Goal: Contribute content: Add original content to the website for others to see

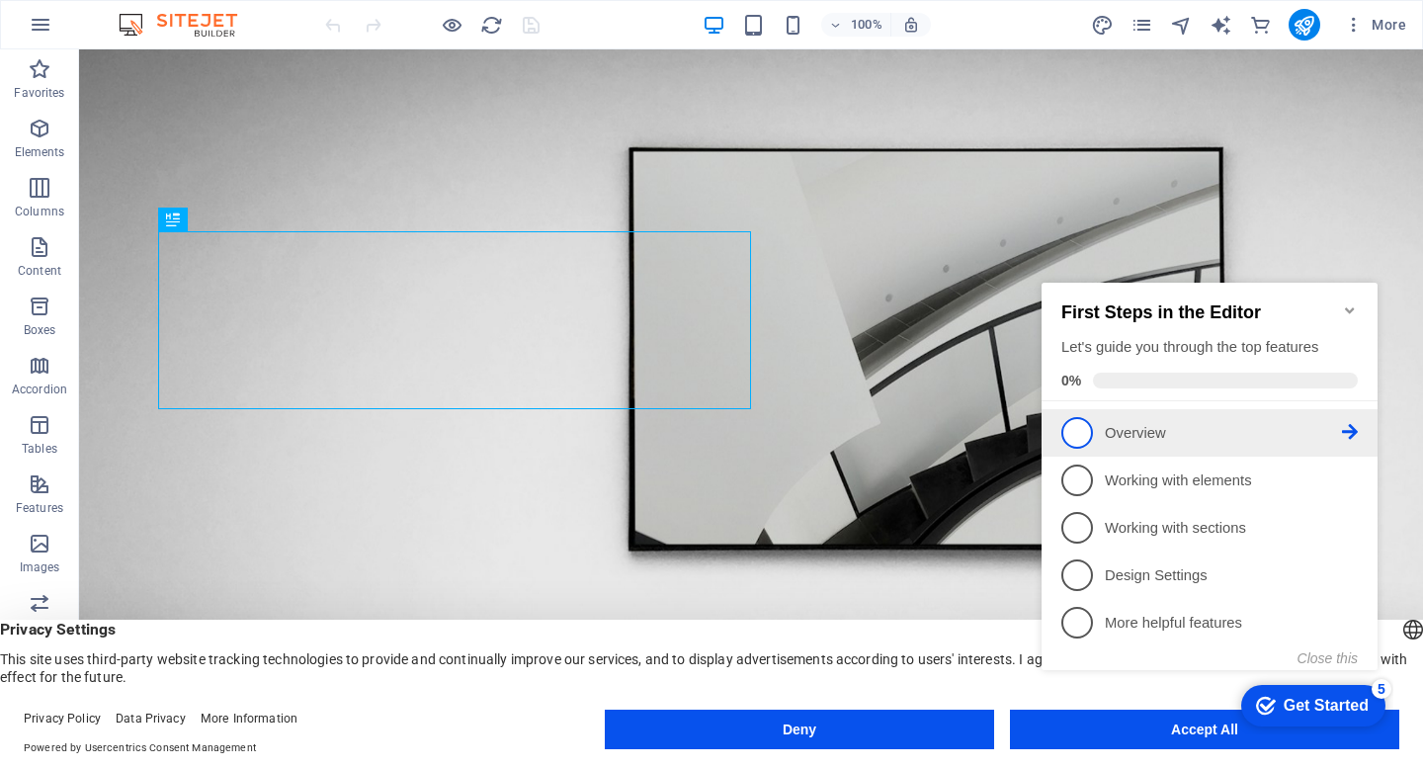
click at [1086, 427] on span "1" at bounding box center [1077, 433] width 32 height 32
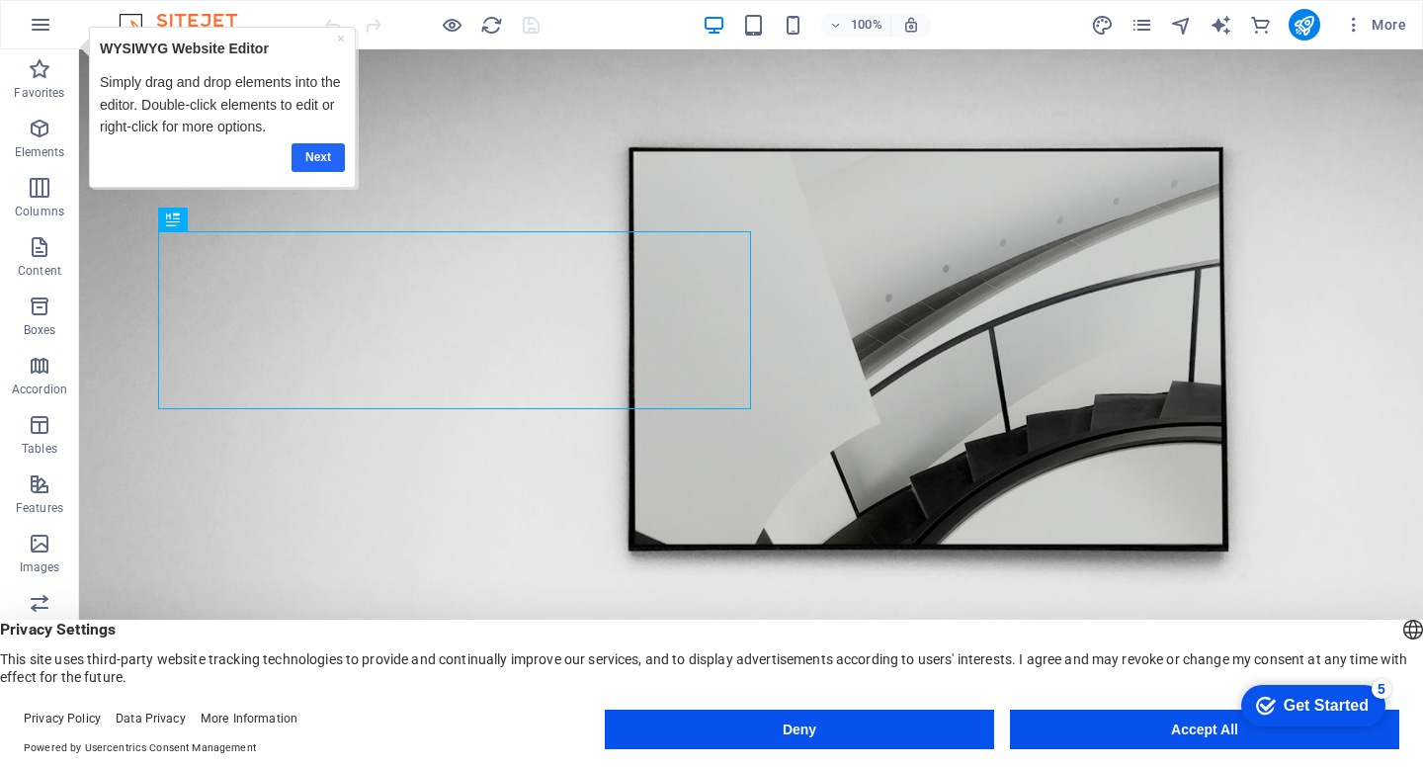
click at [316, 161] on link "Next" at bounding box center [318, 157] width 53 height 29
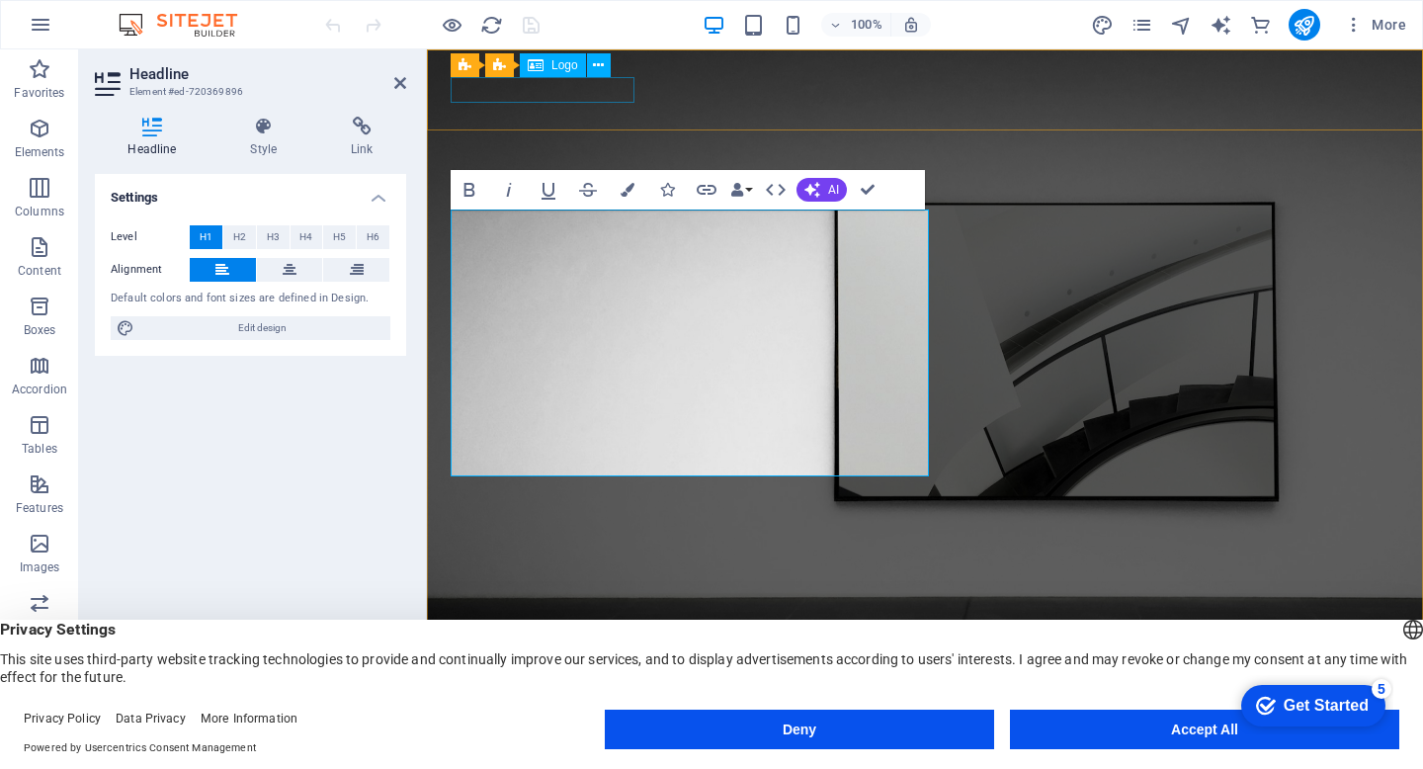
click at [561, 684] on div at bounding box center [925, 696] width 949 height 25
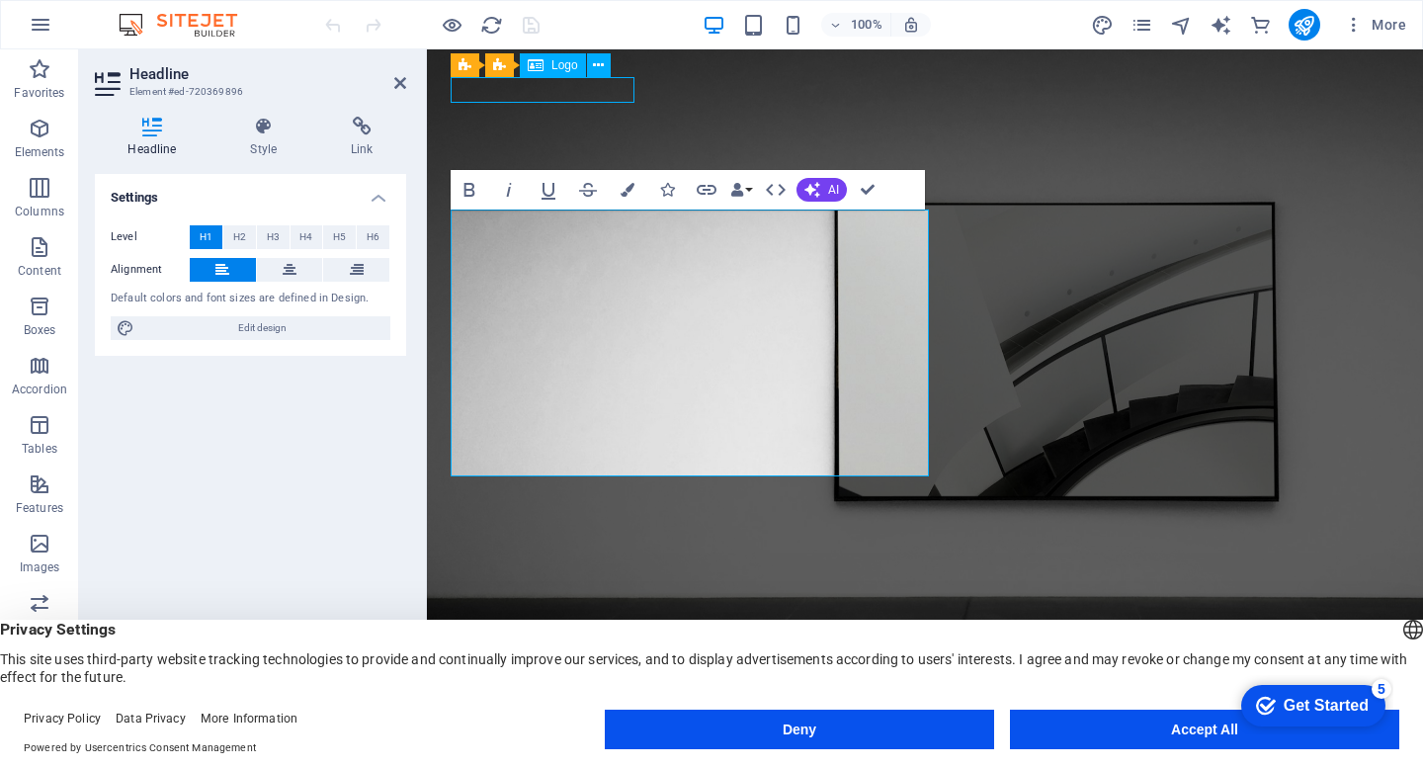
click at [561, 684] on div at bounding box center [925, 696] width 949 height 25
select select "px"
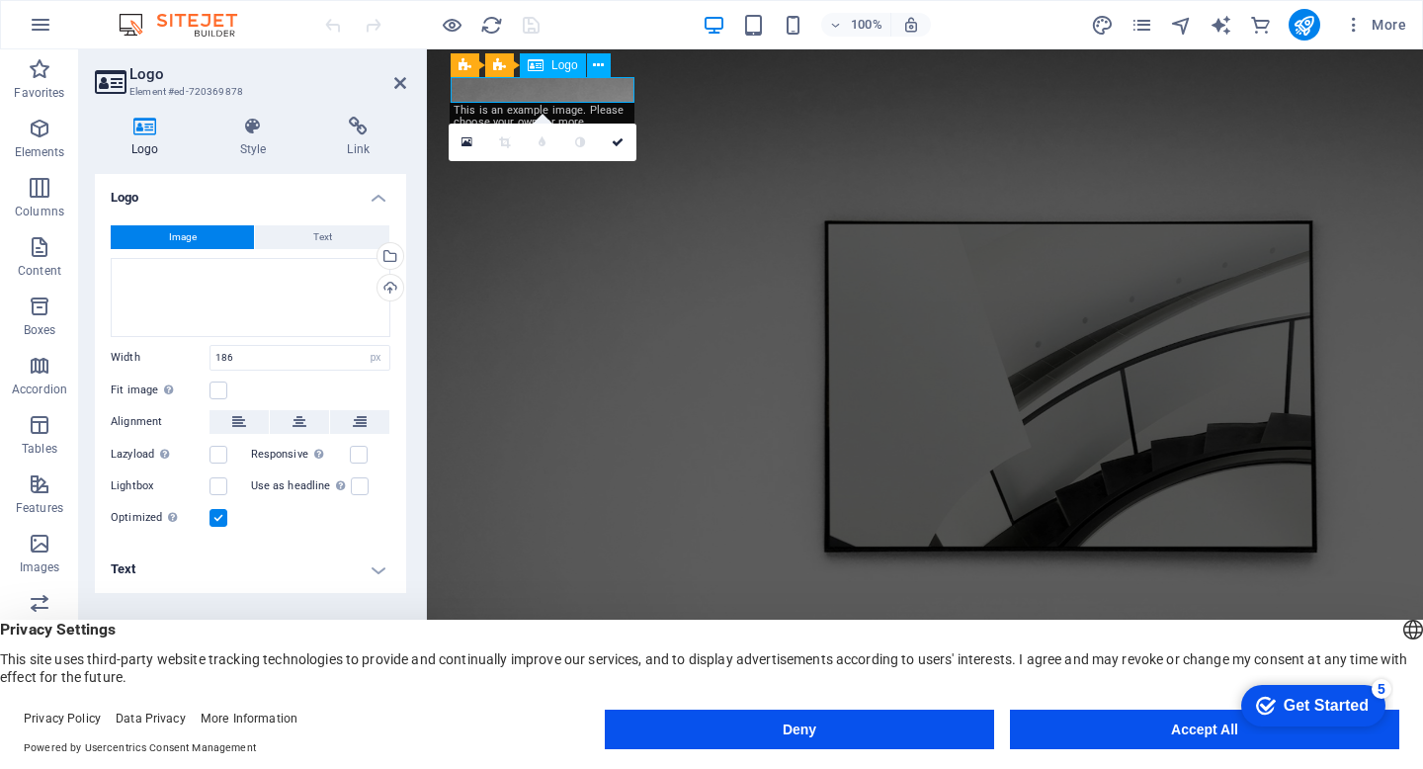
click at [561, 755] on div at bounding box center [925, 767] width 949 height 25
click at [630, 755] on div at bounding box center [925, 767] width 949 height 25
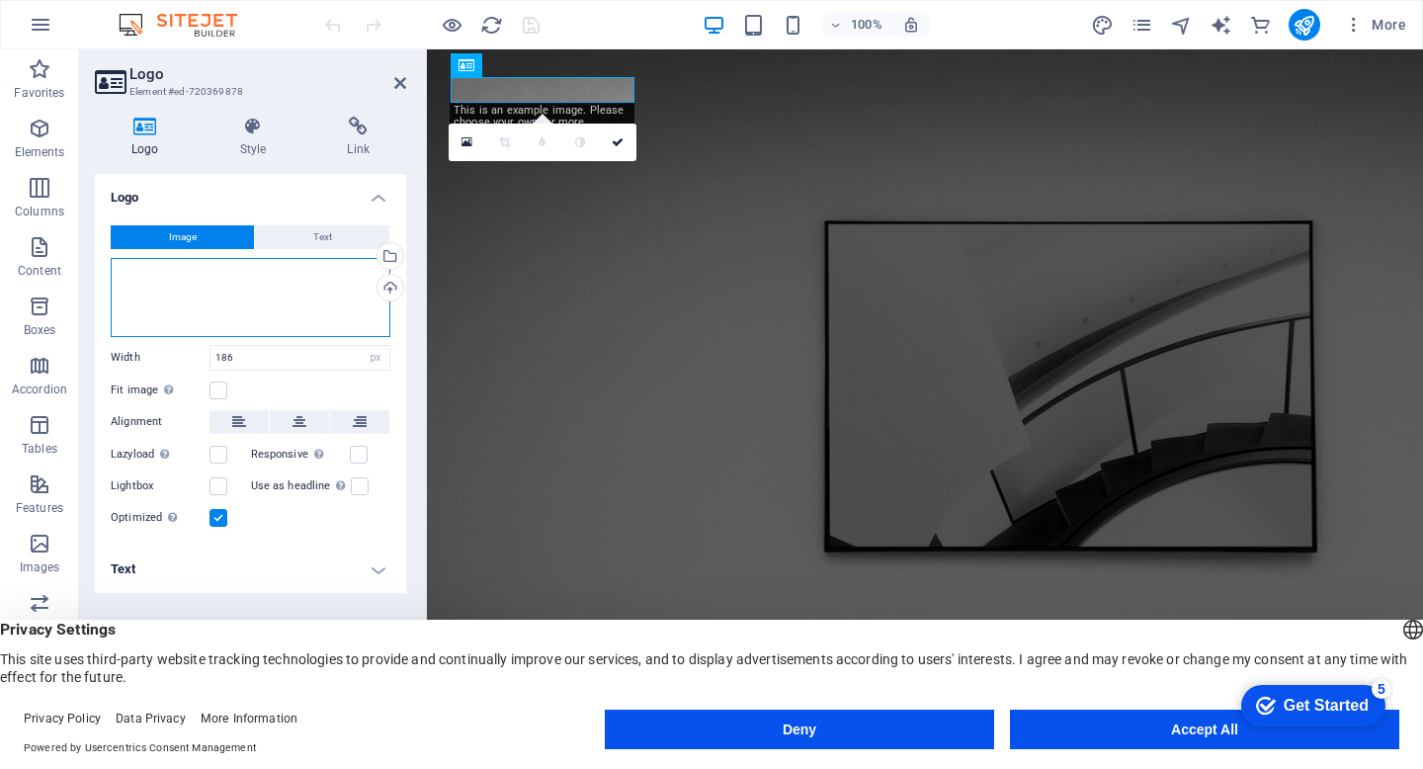
click at [229, 274] on div "Drag files here, click to choose files or select files from Files or our free s…" at bounding box center [251, 297] width 280 height 79
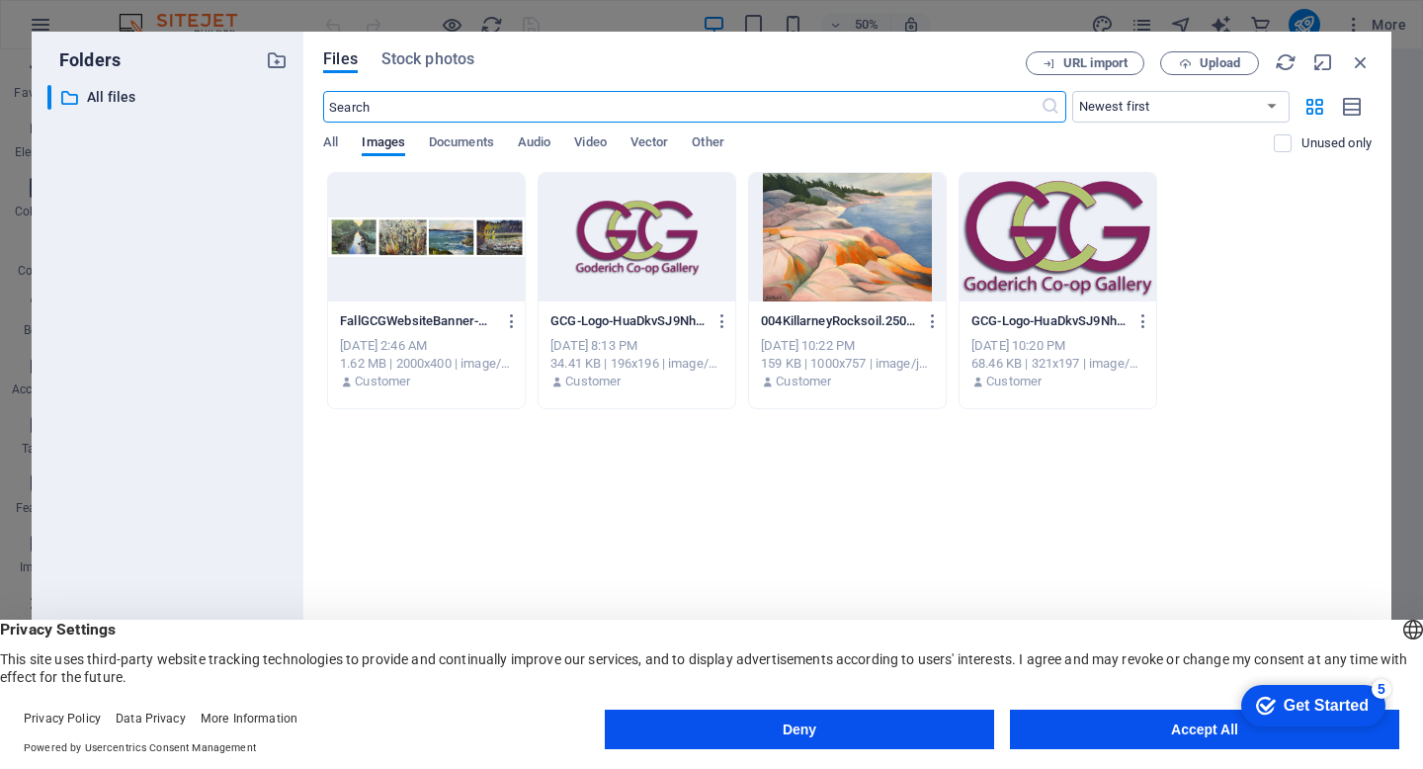
click at [646, 219] on div at bounding box center [637, 237] width 197 height 128
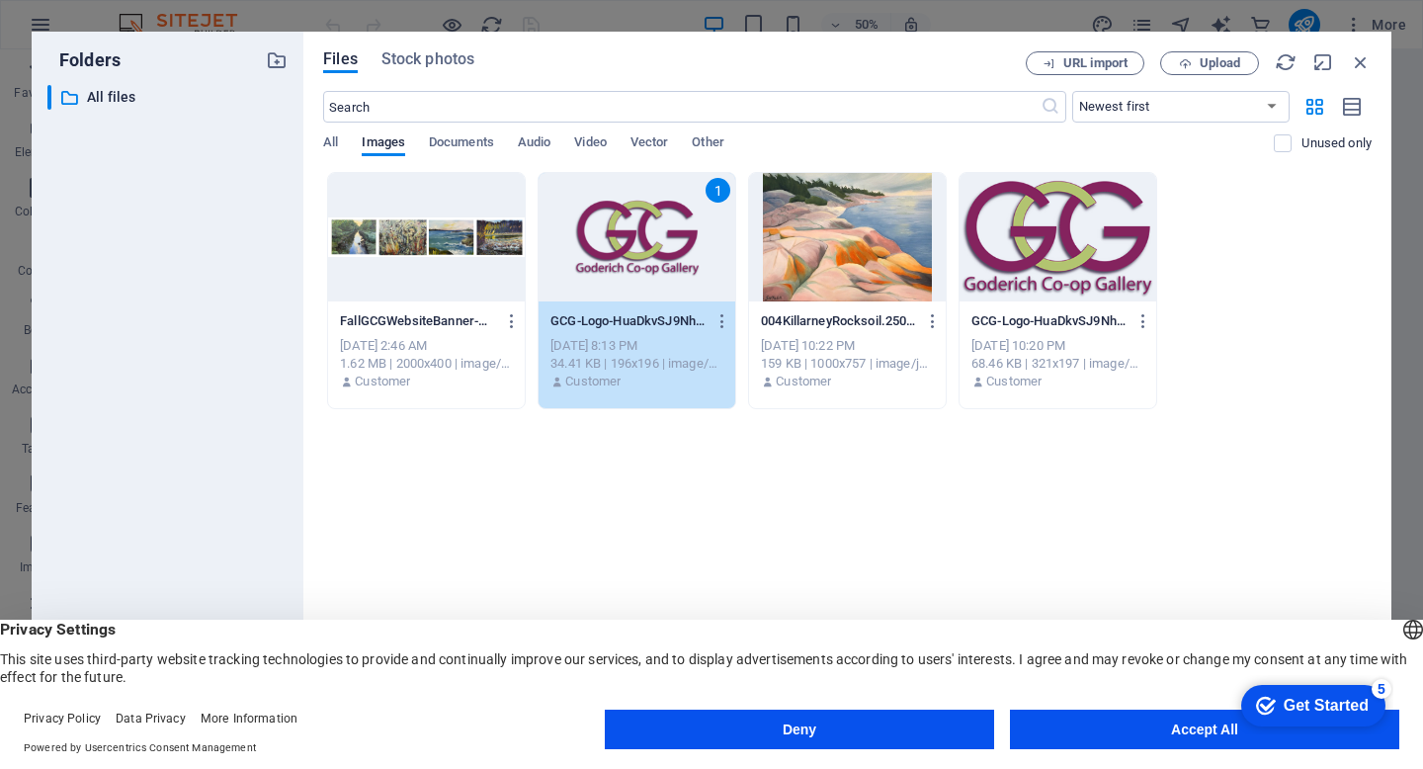
click at [646, 219] on div "1" at bounding box center [637, 237] width 197 height 128
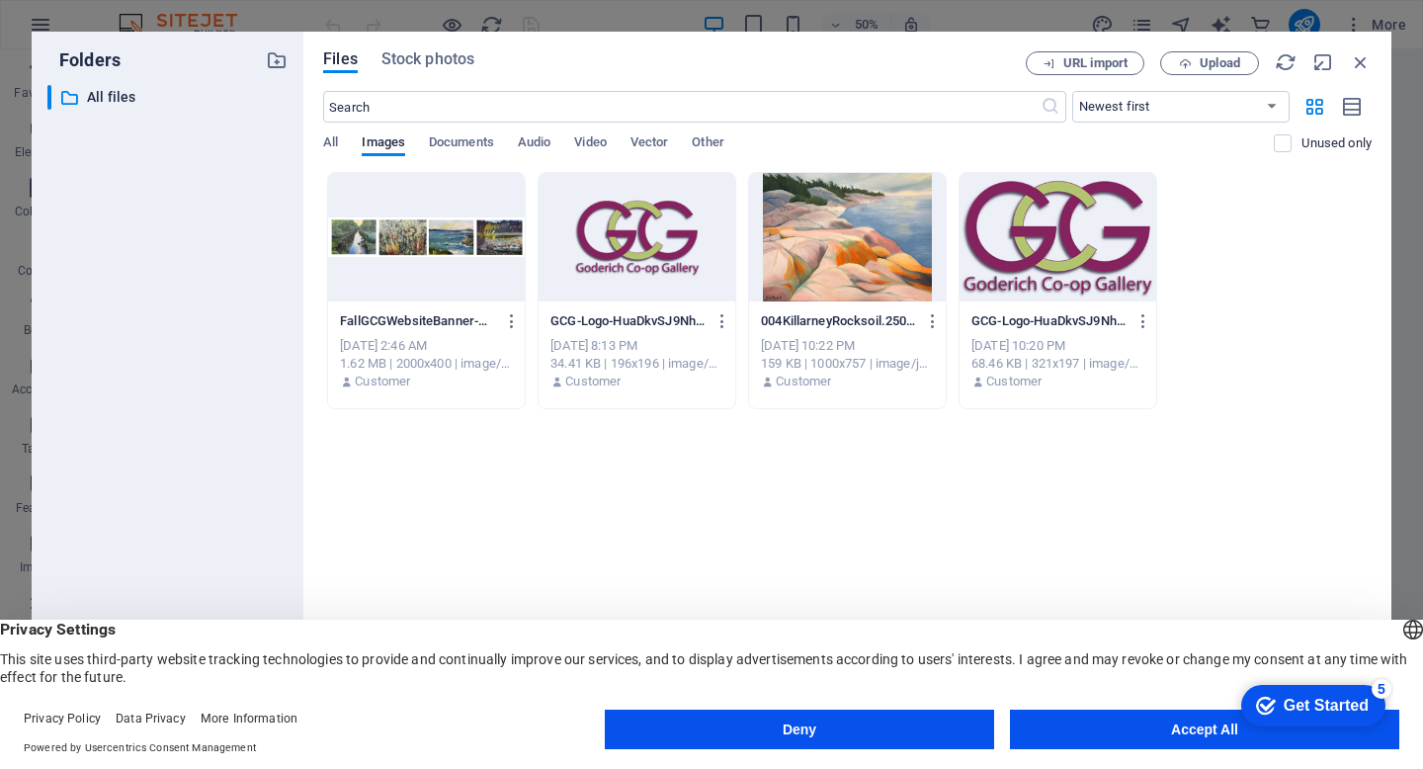
click at [1058, 267] on div at bounding box center [1058, 237] width 197 height 128
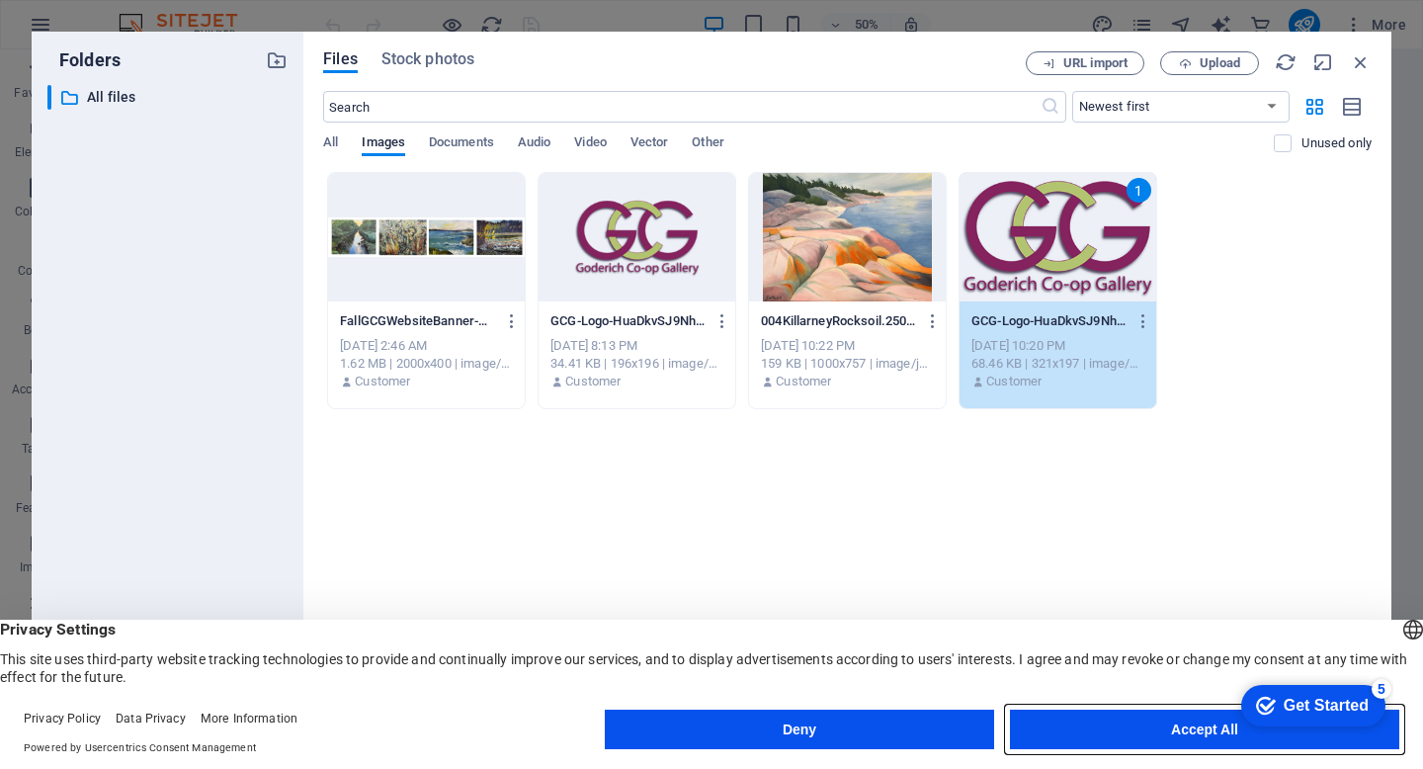
click at [1113, 730] on button "Accept All" at bounding box center [1204, 730] width 389 height 40
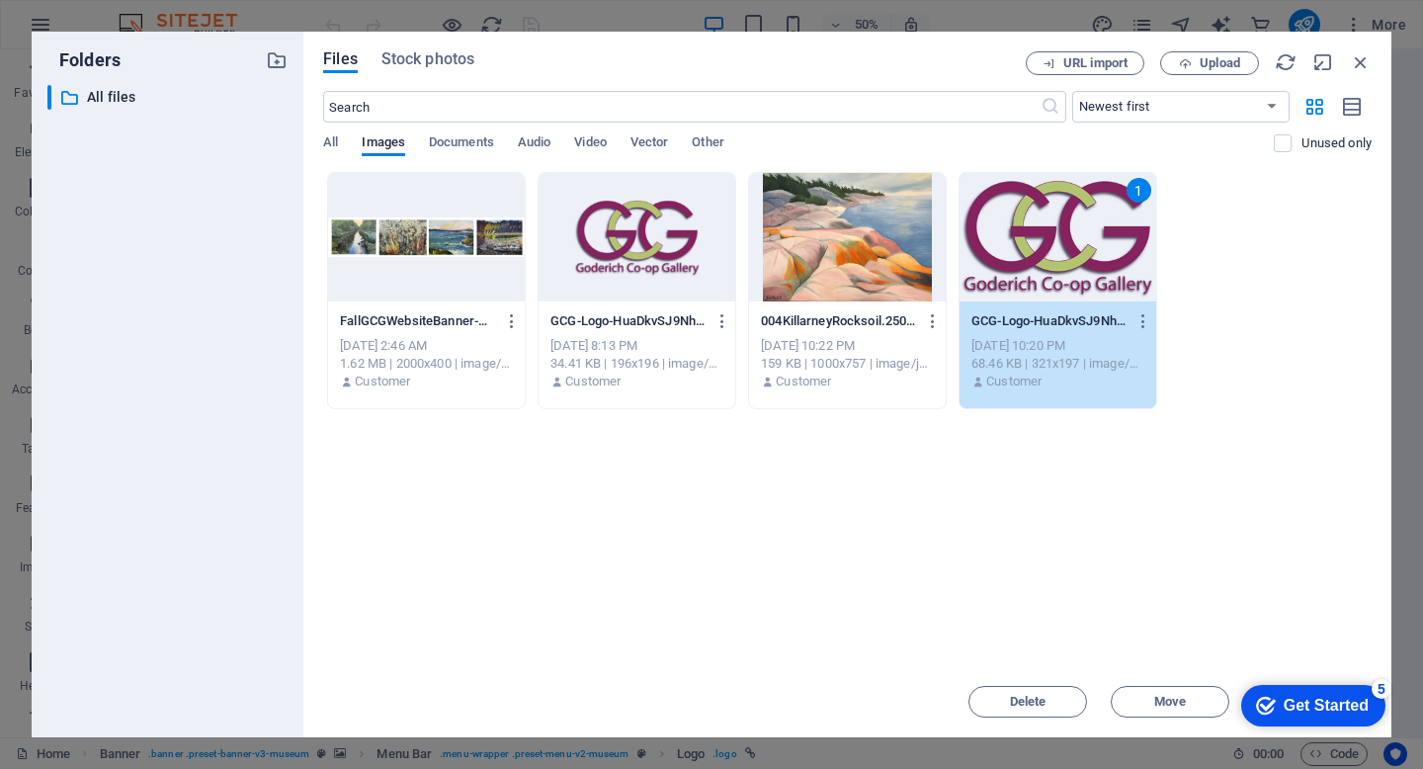
click at [1309, 702] on div "Get Started" at bounding box center [1326, 706] width 85 height 18
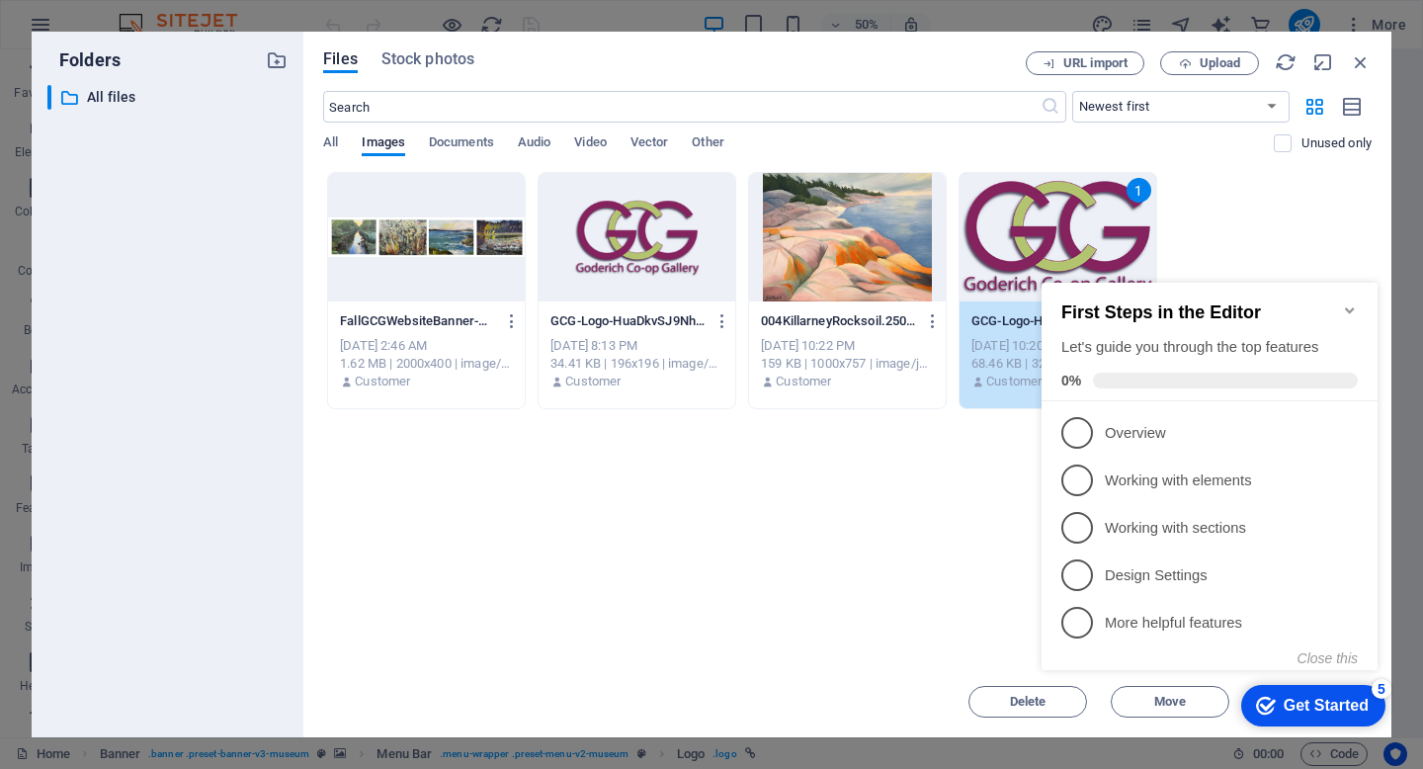
click at [955, 590] on div "Drop files here to upload them instantly FallGCGWebsiteBanner-SdPpYoOEOHd-RyrFx…" at bounding box center [847, 419] width 1049 height 494
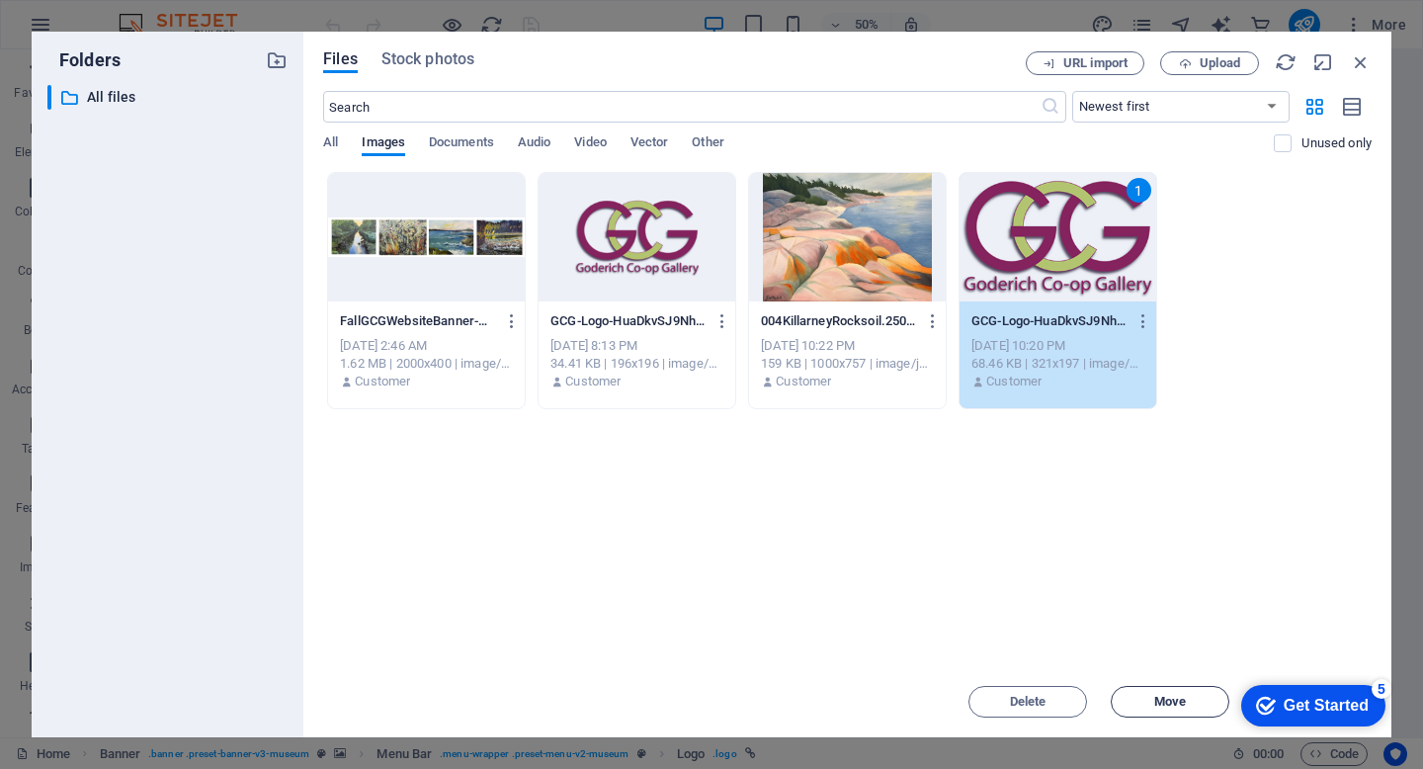
click at [1174, 704] on span "Move" at bounding box center [1170, 702] width 32 height 12
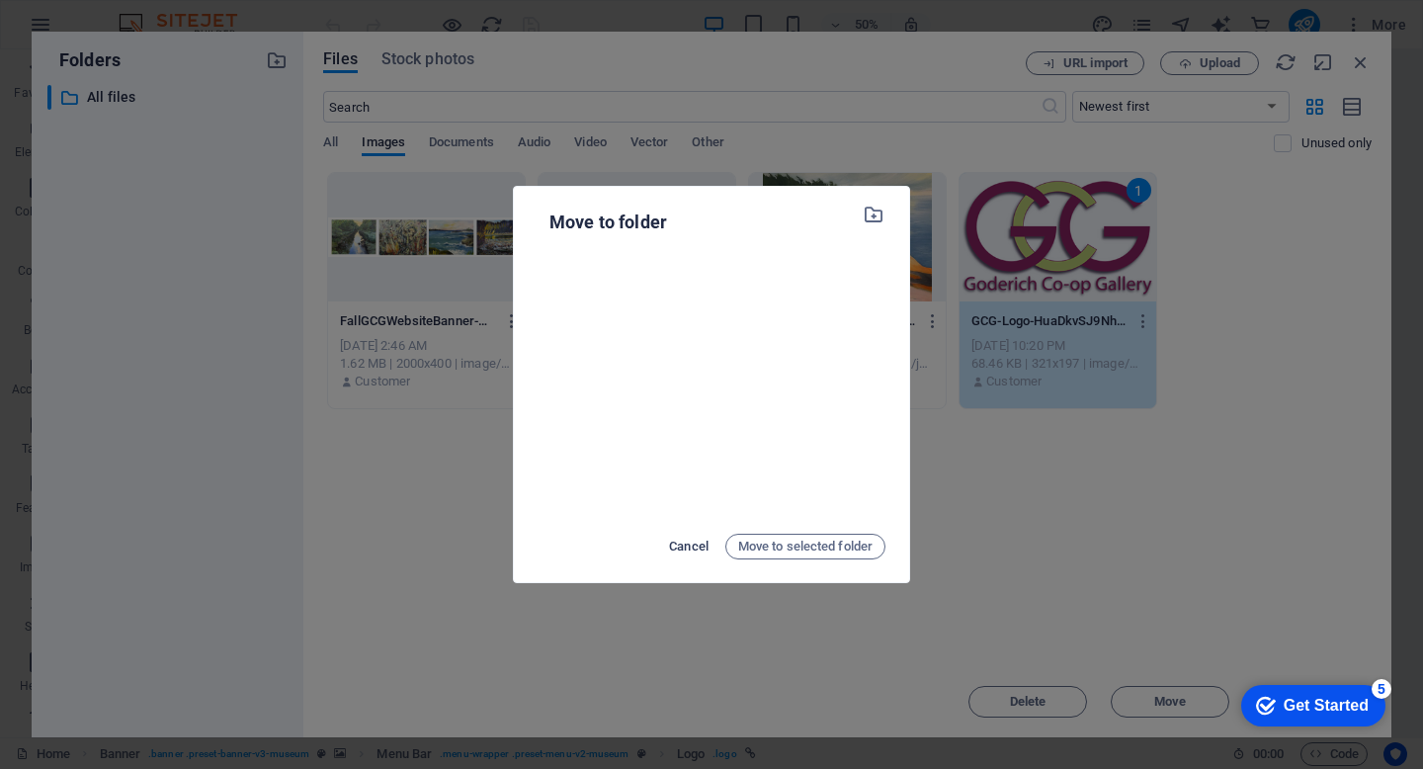
click at [688, 539] on span "Cancel" at bounding box center [689, 547] width 40 height 24
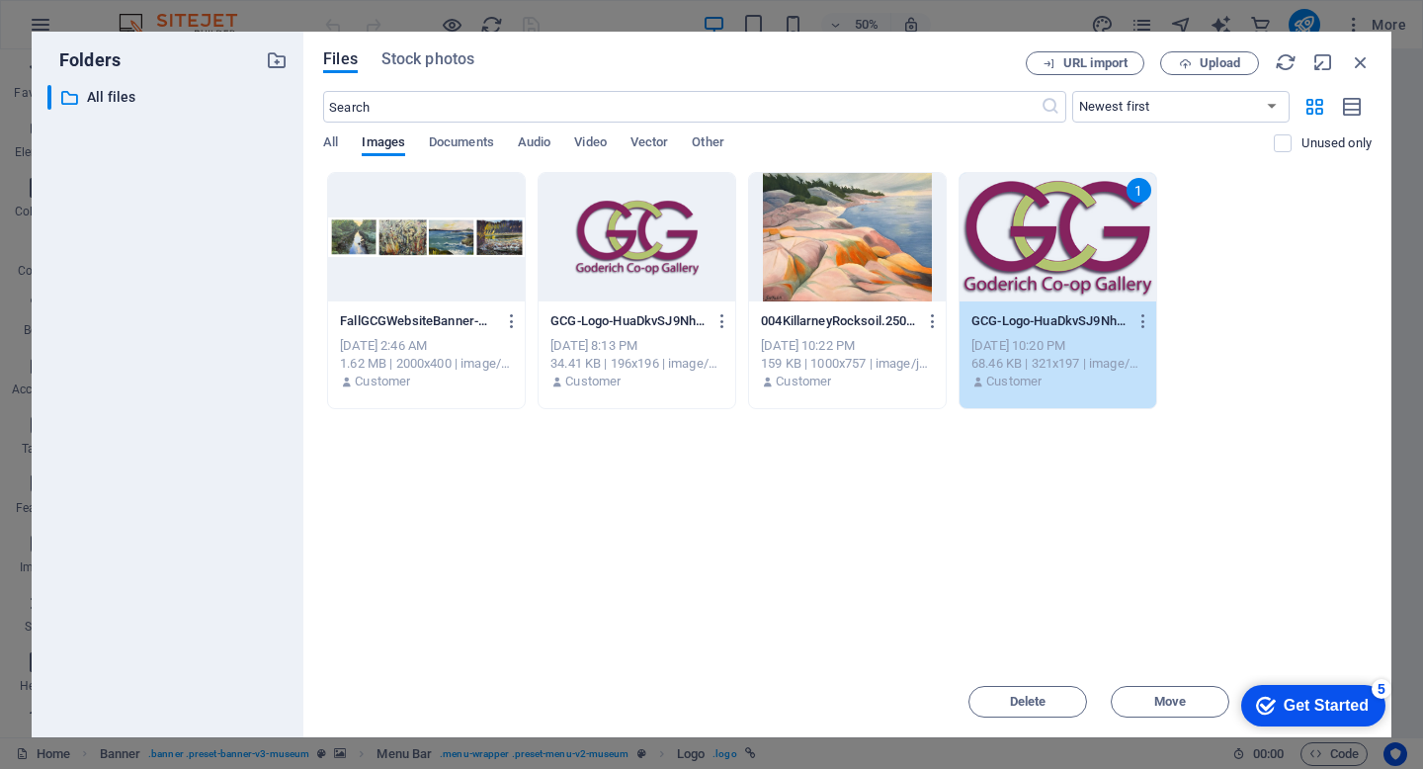
click at [1070, 236] on div "1" at bounding box center [1058, 237] width 197 height 128
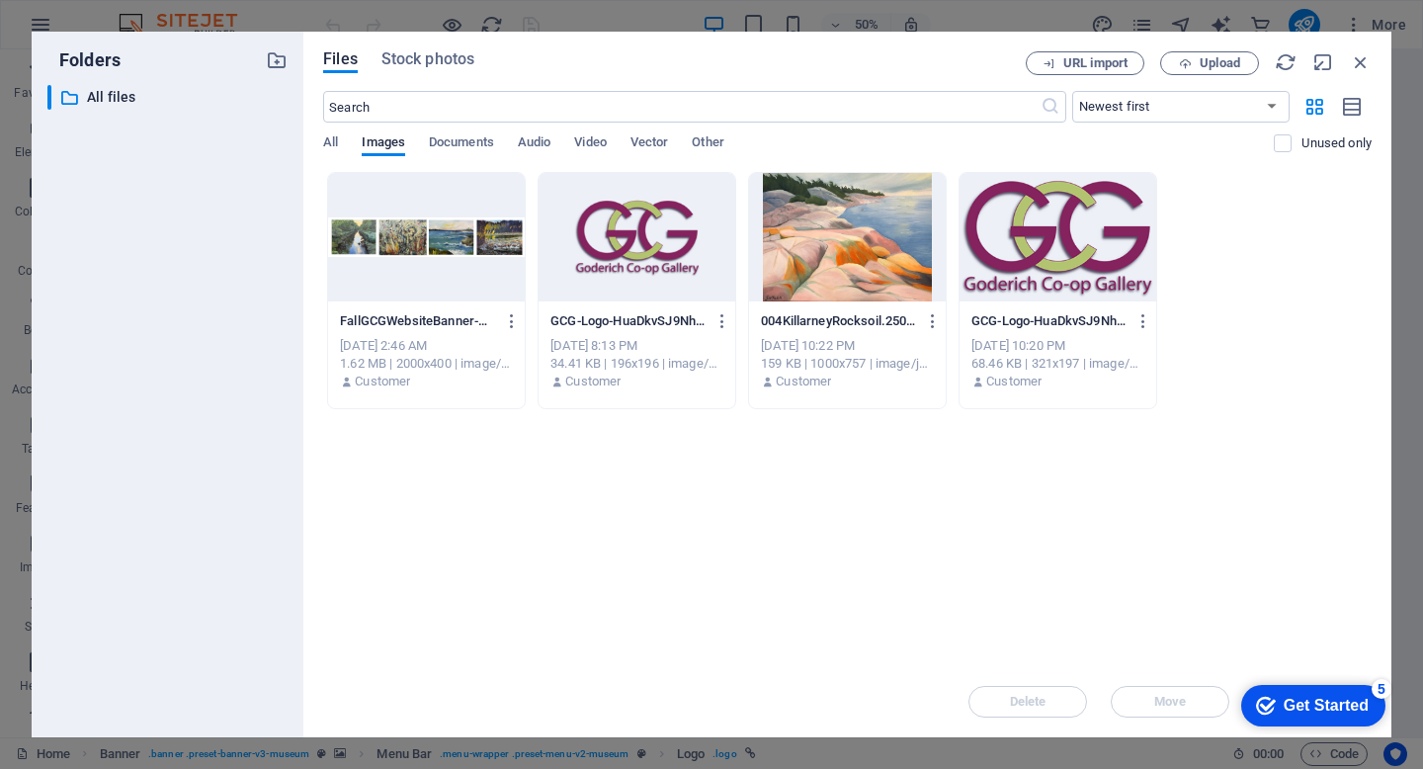
click at [1070, 236] on div at bounding box center [1058, 237] width 197 height 128
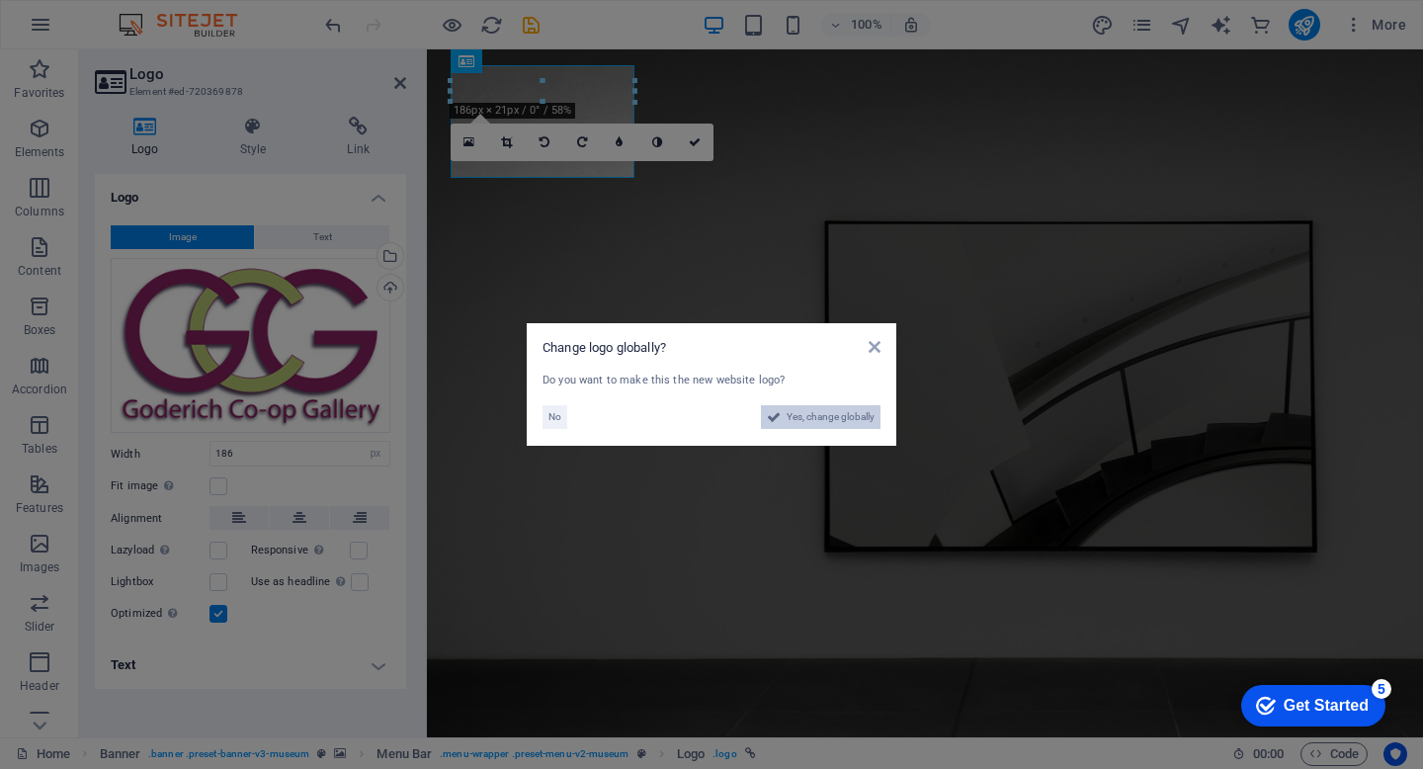
click at [857, 410] on span "Yes, change globally" at bounding box center [831, 417] width 88 height 24
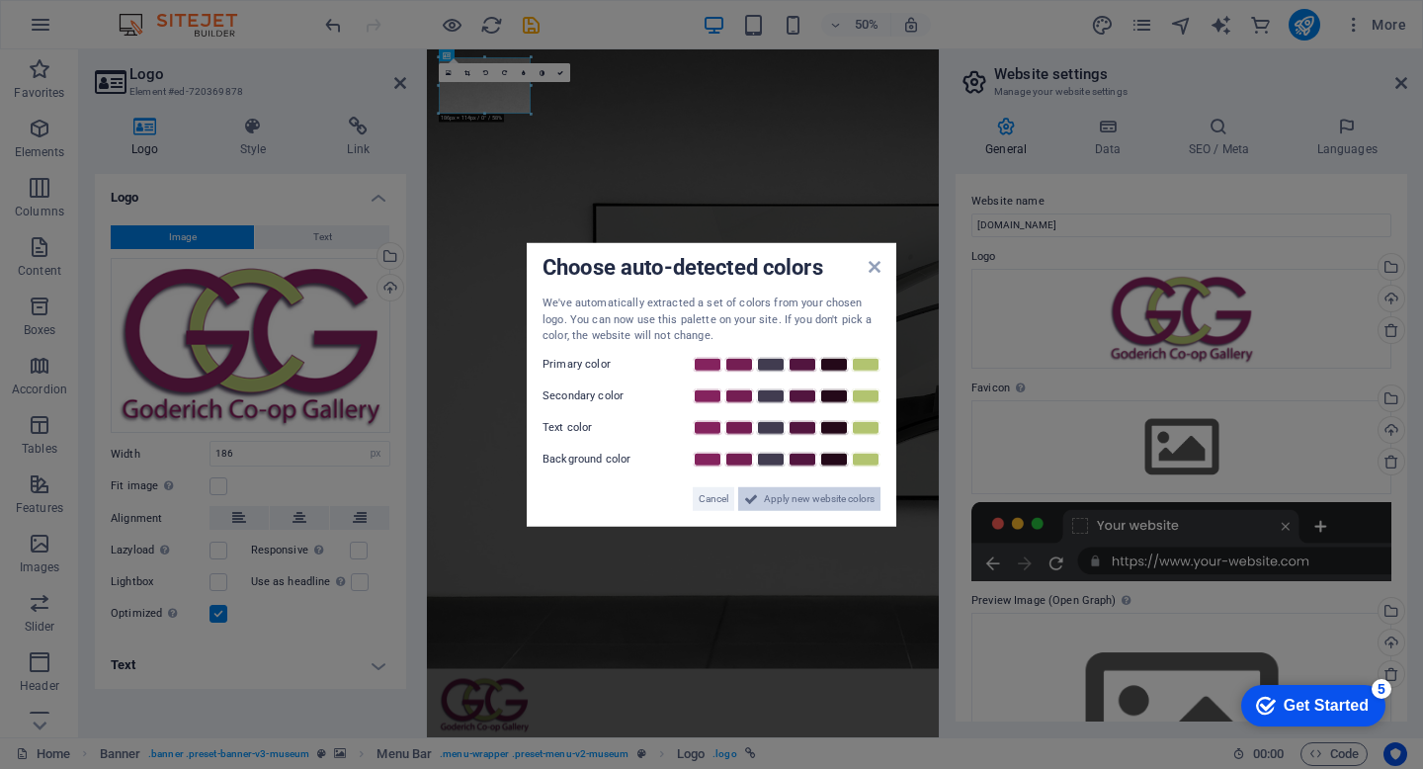
click at [800, 500] on span "Apply new website colors" at bounding box center [819, 498] width 111 height 24
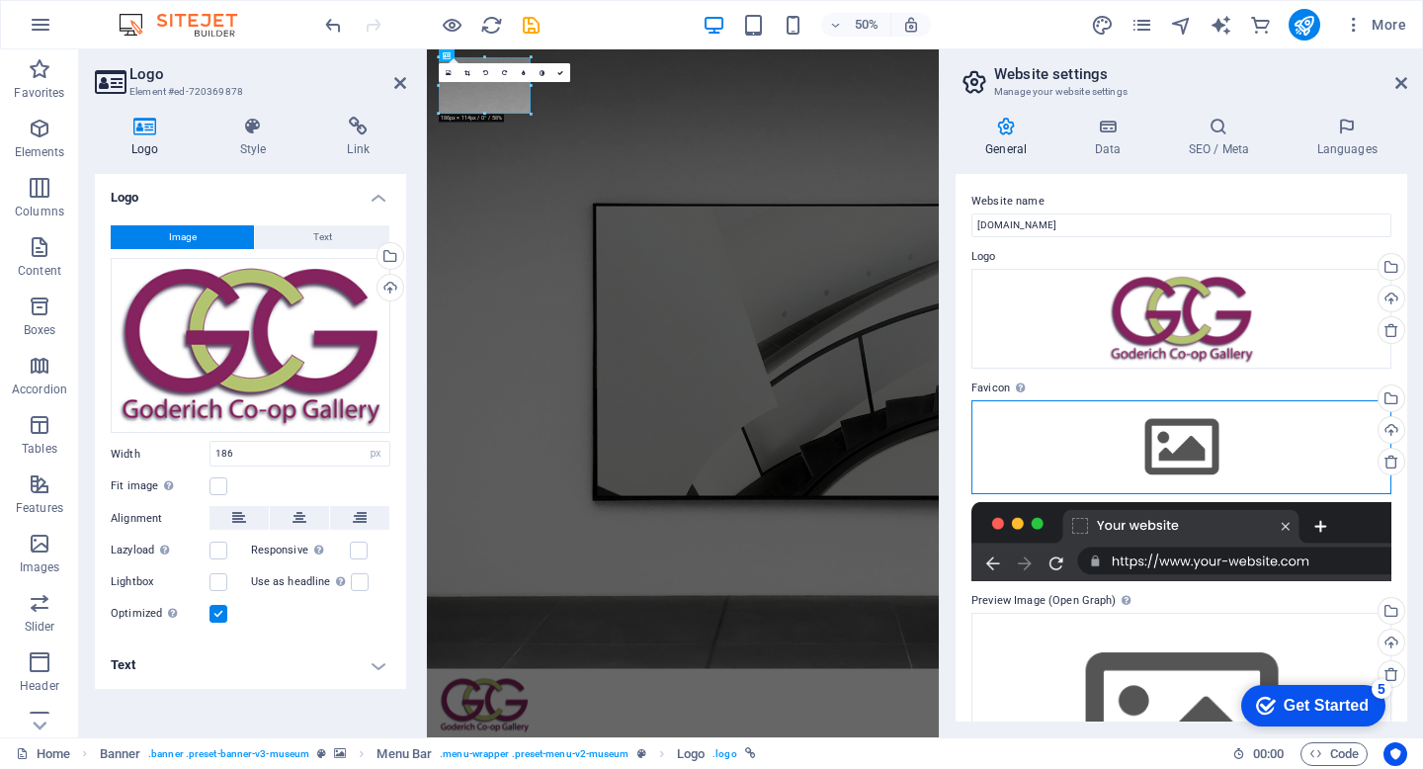
click at [1194, 463] on div "Drag files here, click to choose files or select files from Files or our free s…" at bounding box center [1181, 446] width 420 height 93
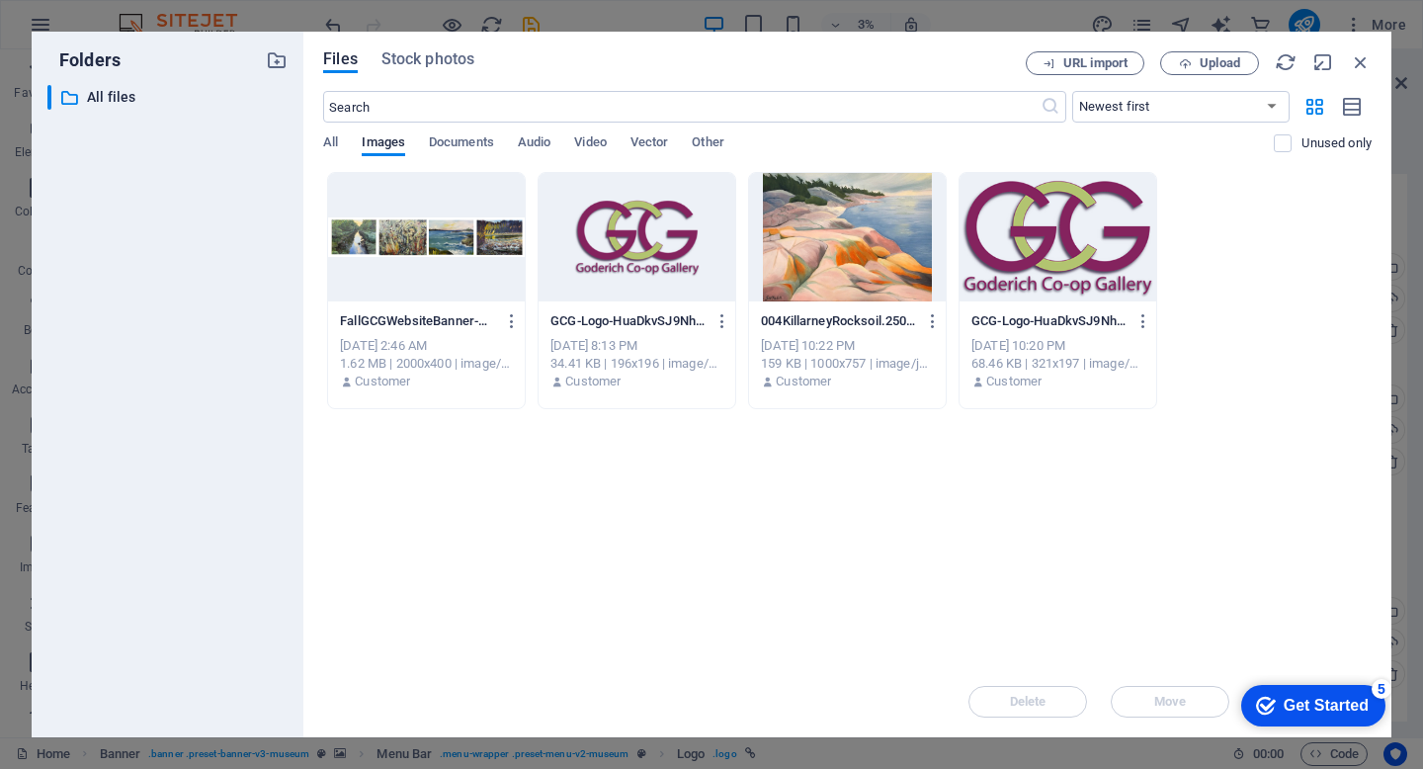
click at [1103, 249] on div at bounding box center [1058, 237] width 197 height 128
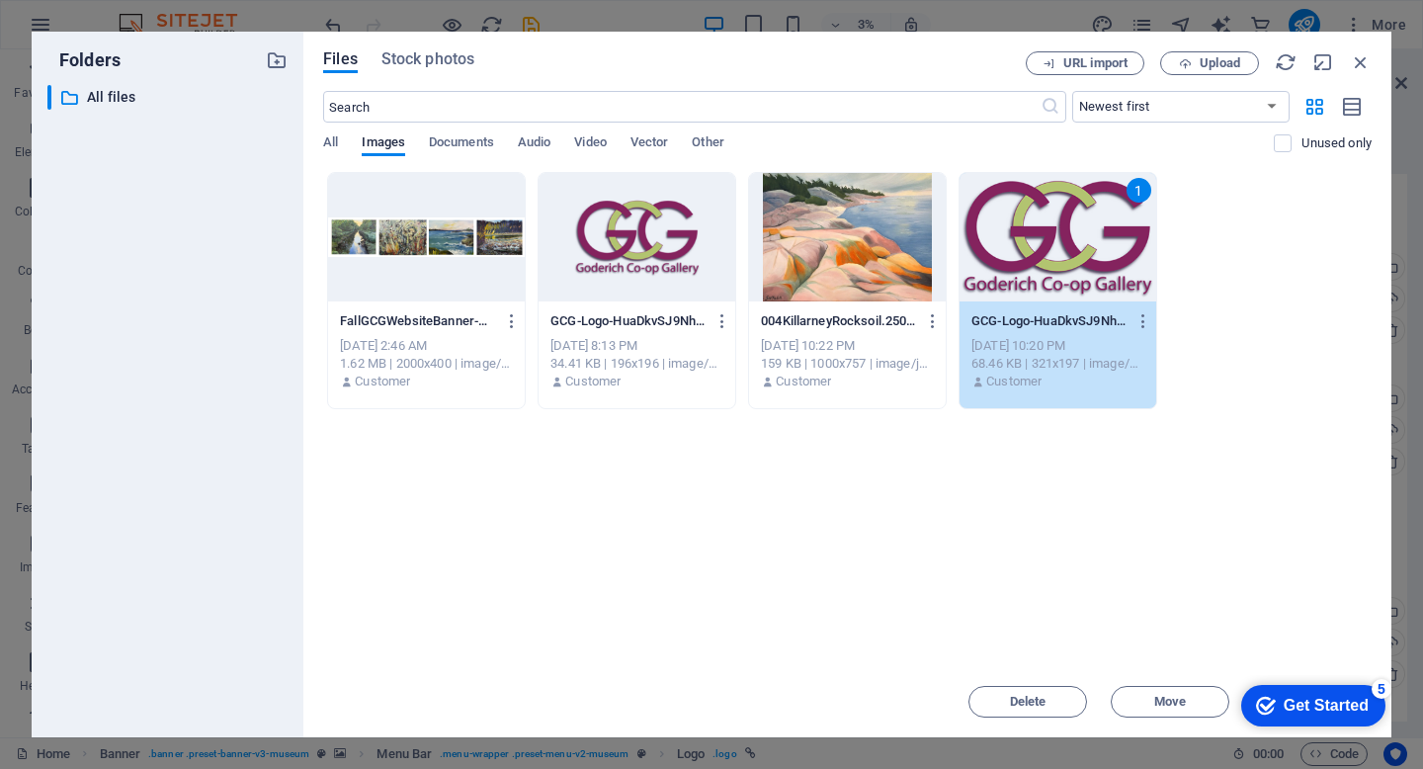
click at [1103, 249] on div "1" at bounding box center [1058, 237] width 197 height 128
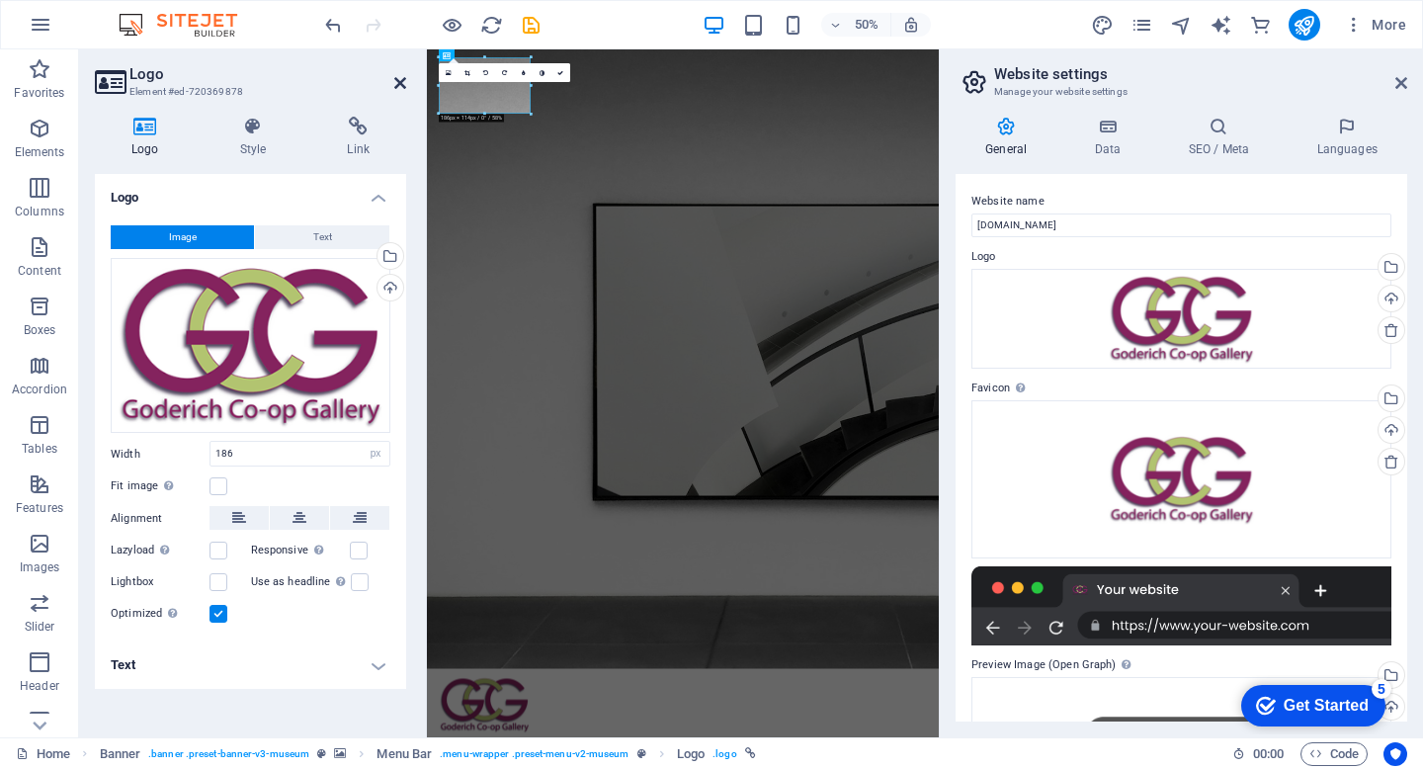
click at [394, 82] on icon at bounding box center [400, 83] width 12 height 16
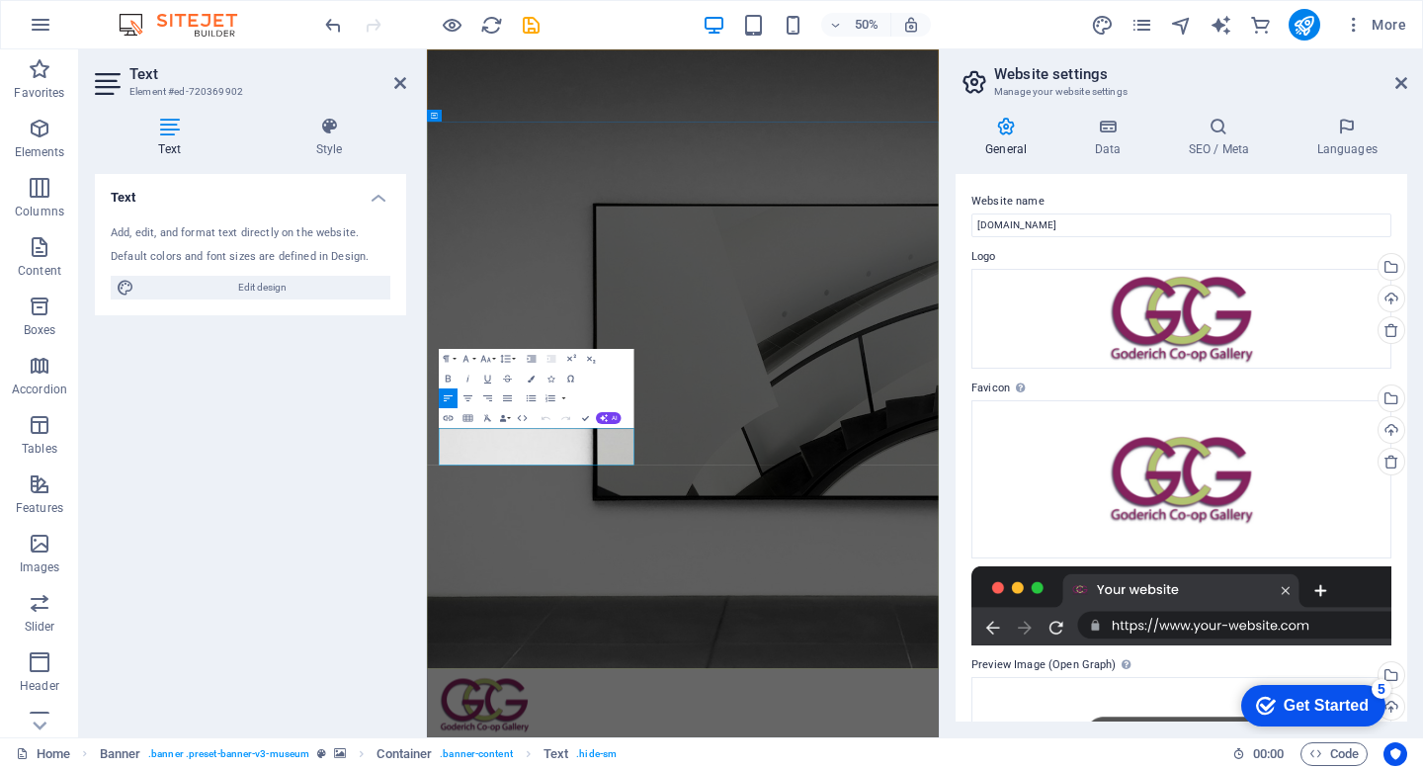
drag, startPoint x: 675, startPoint y: 862, endPoint x: 449, endPoint y: 818, distance: 230.5
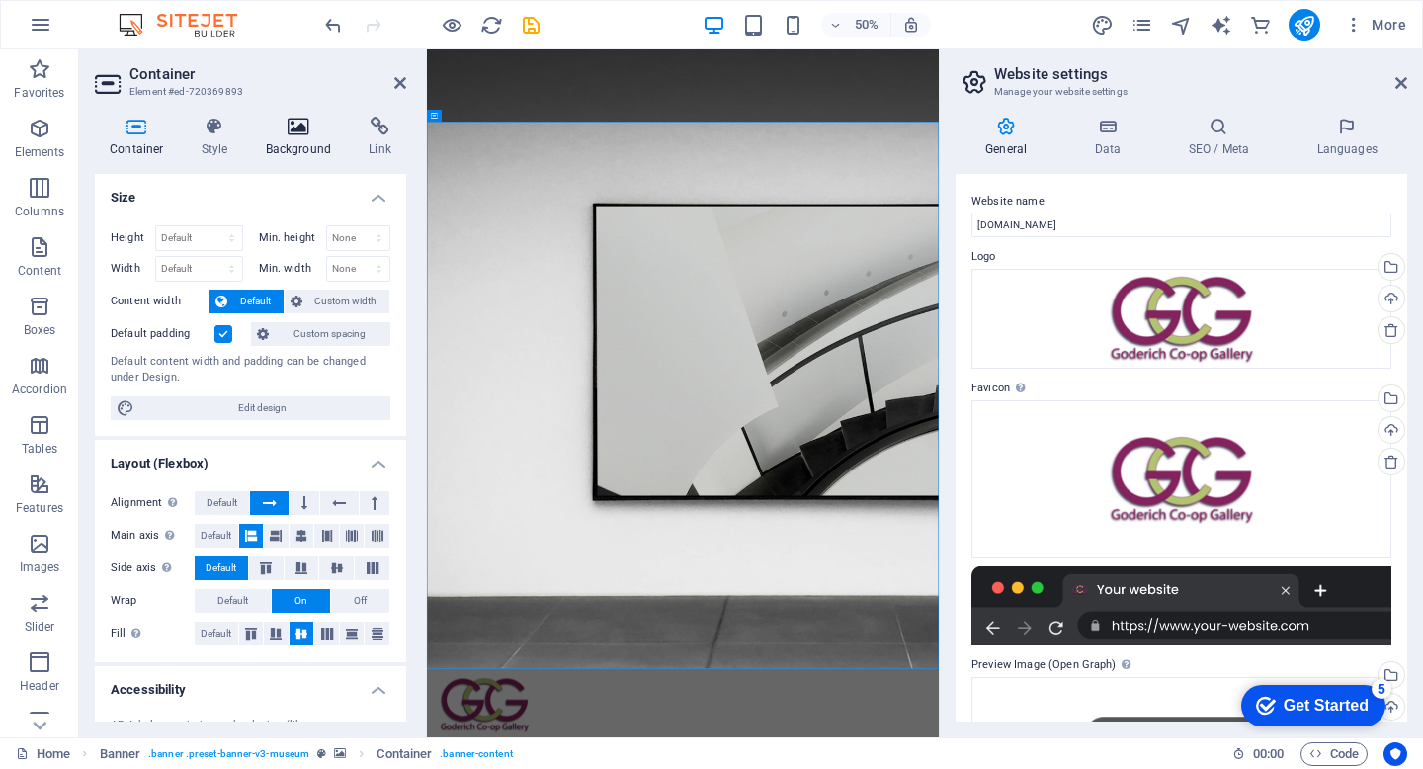
click at [305, 126] on icon at bounding box center [299, 127] width 96 height 20
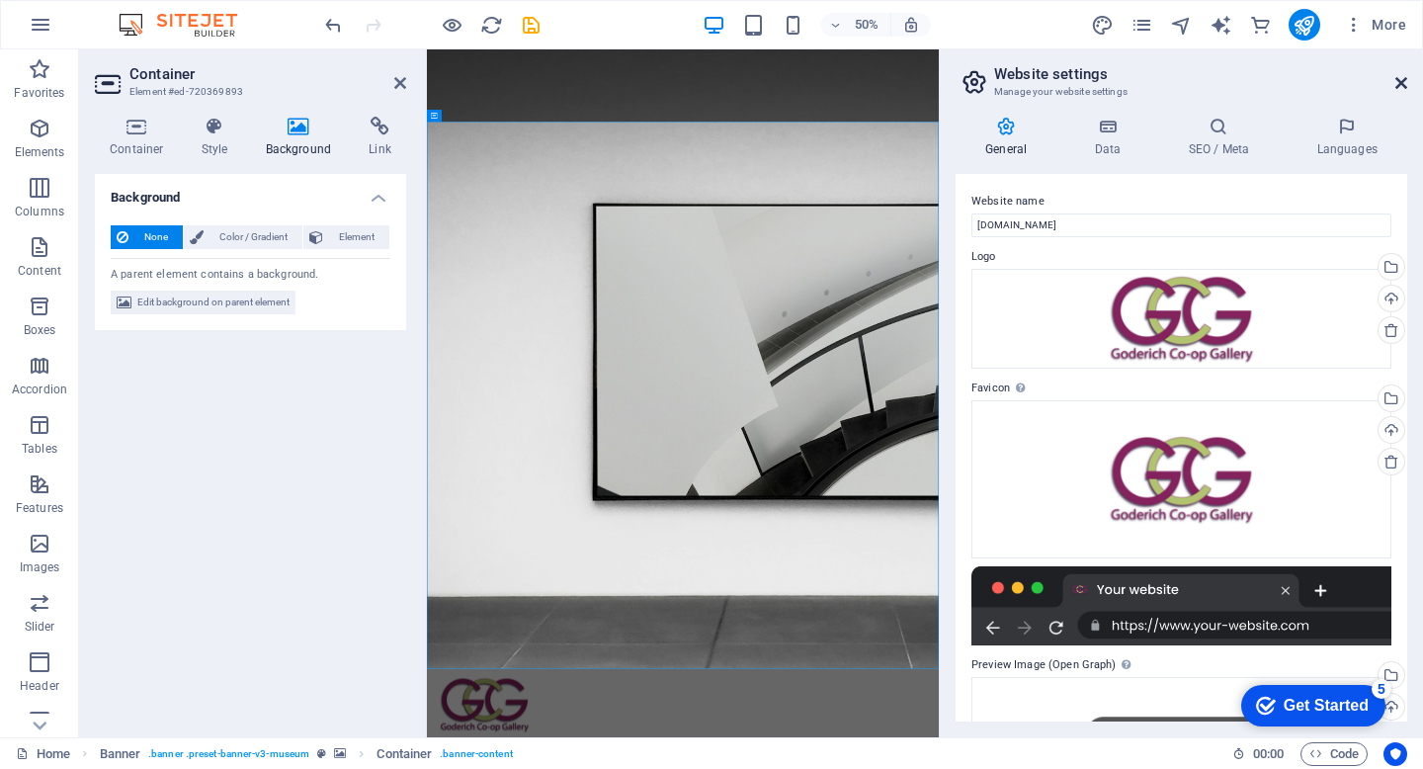
click at [1403, 88] on icon at bounding box center [1401, 83] width 12 height 16
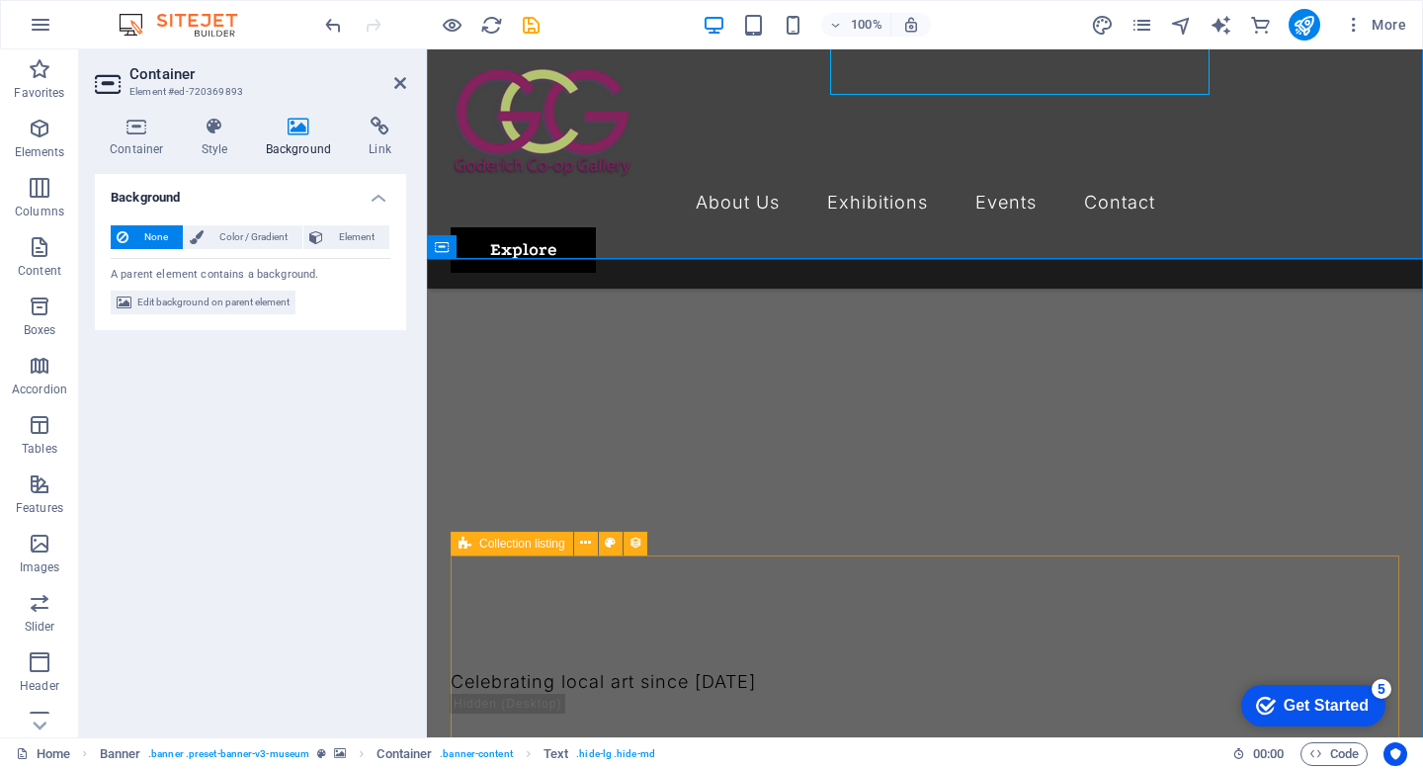
scroll to position [544, 0]
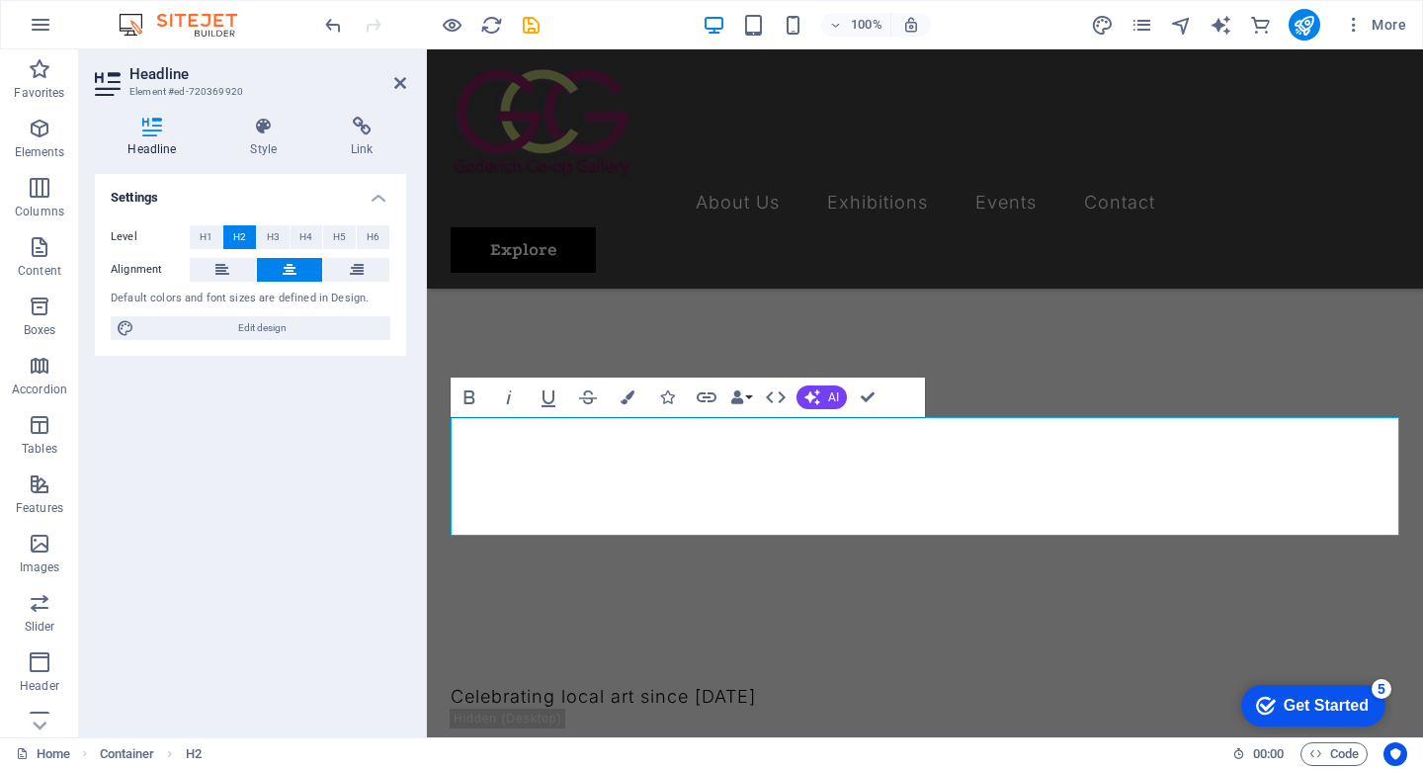
click at [304, 606] on div "Settings Level H1 H2 H3 H4 H5 H6 Alignment Default colors and font sizes are de…" at bounding box center [250, 447] width 311 height 547
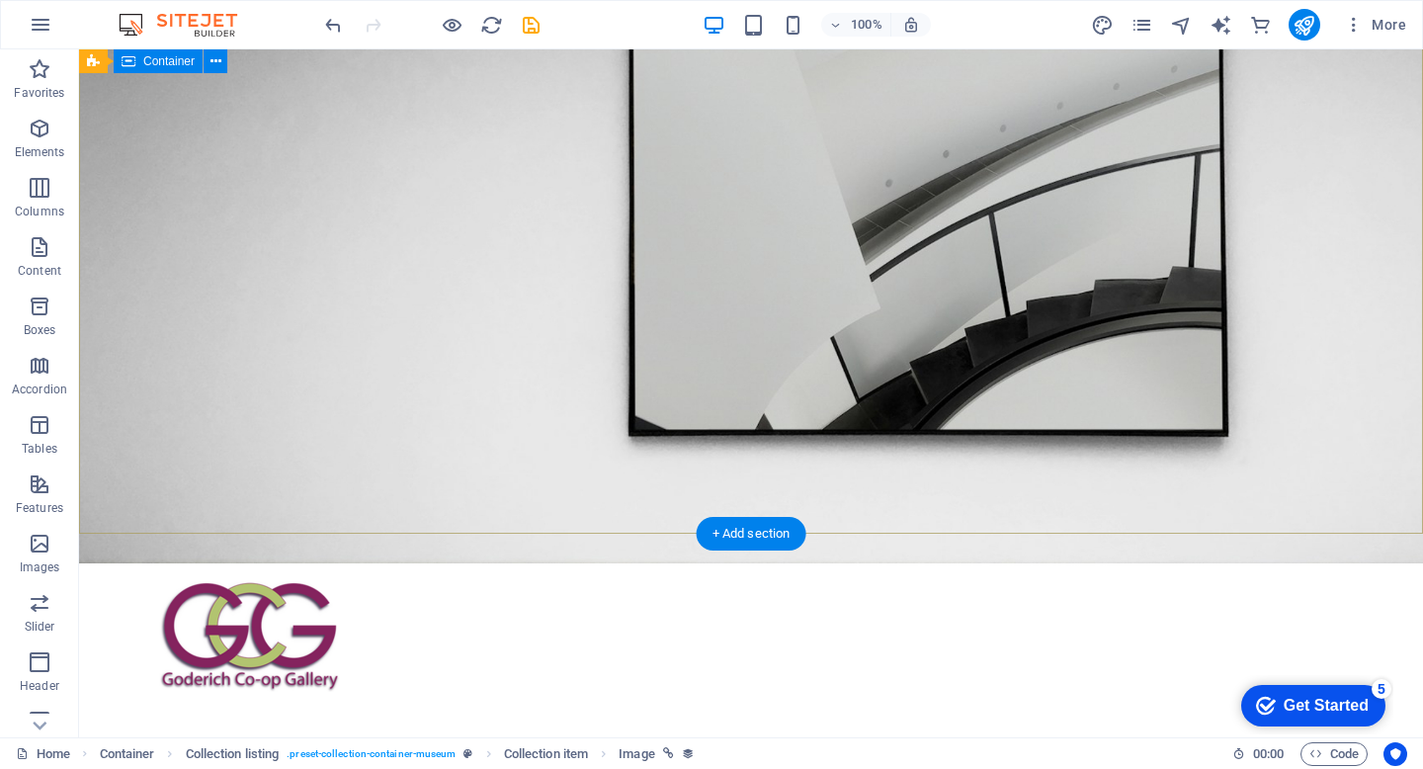
scroll to position [0, 0]
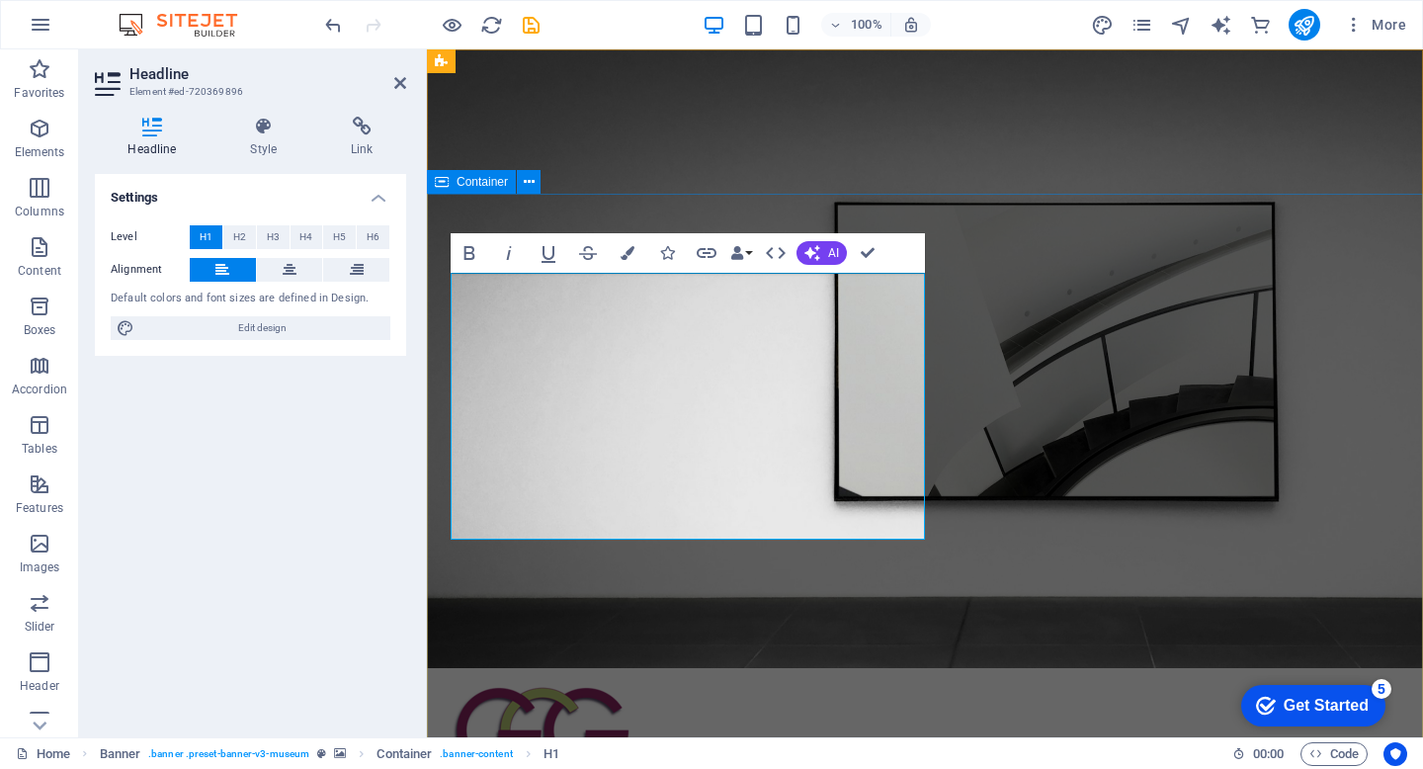
drag, startPoint x: 762, startPoint y: 487, endPoint x: 437, endPoint y: 324, distance: 363.7
click at [236, 244] on span "H2" at bounding box center [239, 237] width 13 height 24
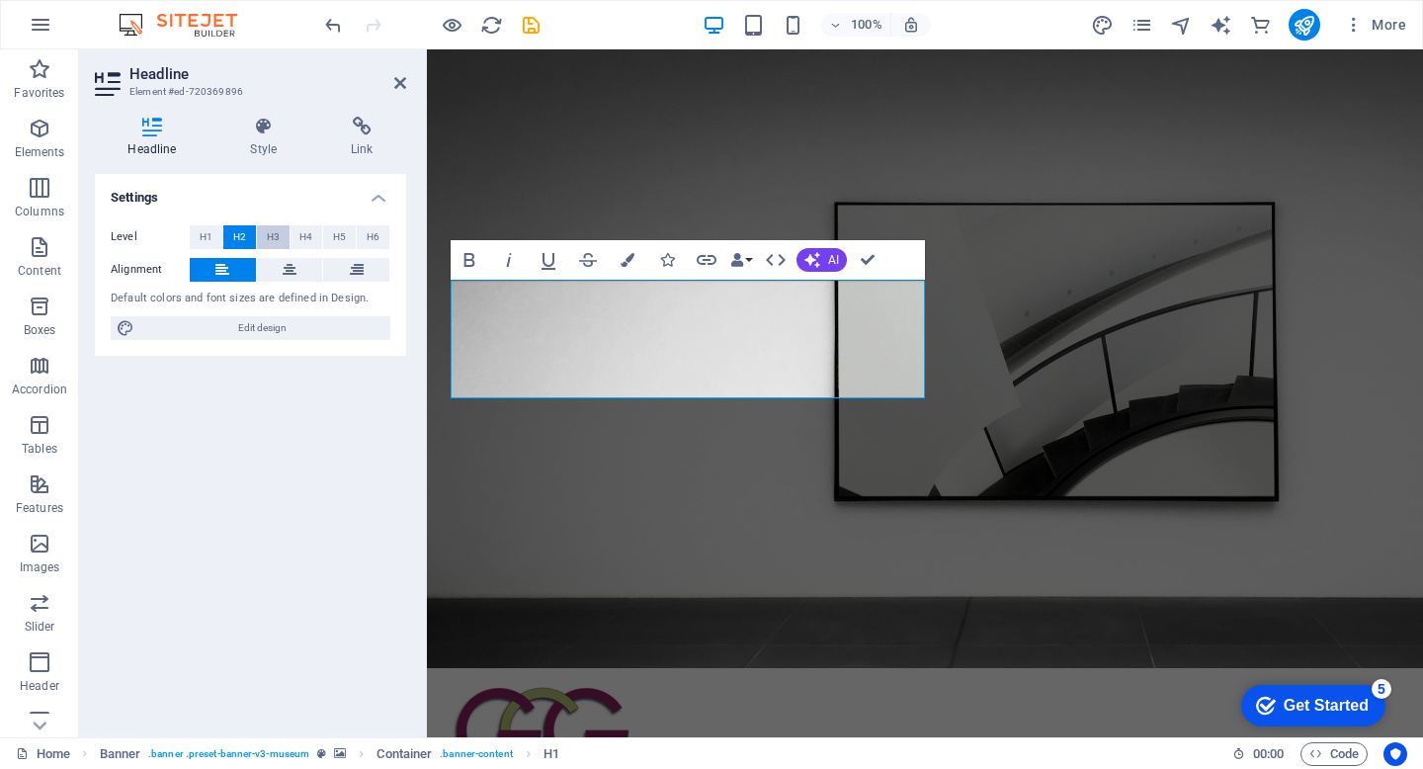
click at [276, 236] on span "H3" at bounding box center [273, 237] width 13 height 24
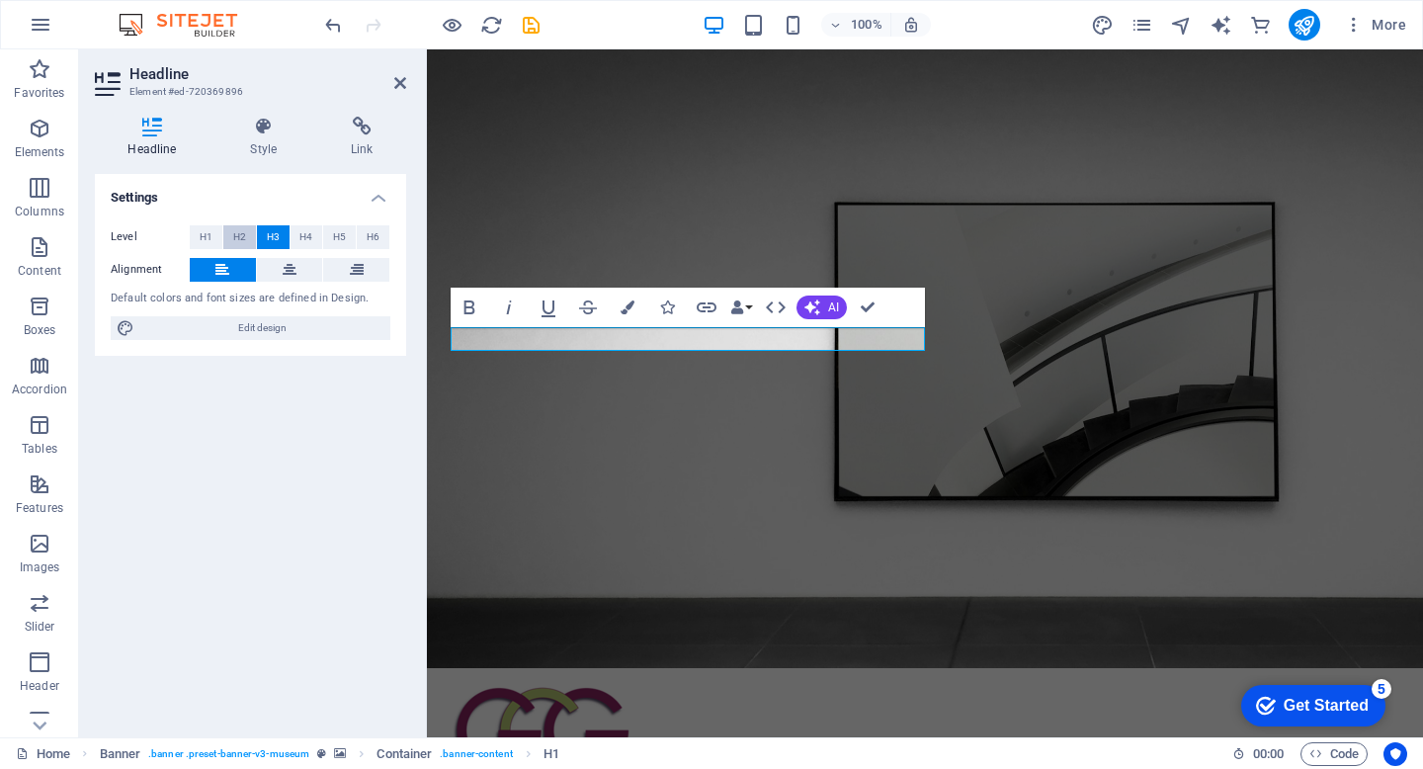
click at [241, 239] on span "H2" at bounding box center [239, 237] width 13 height 24
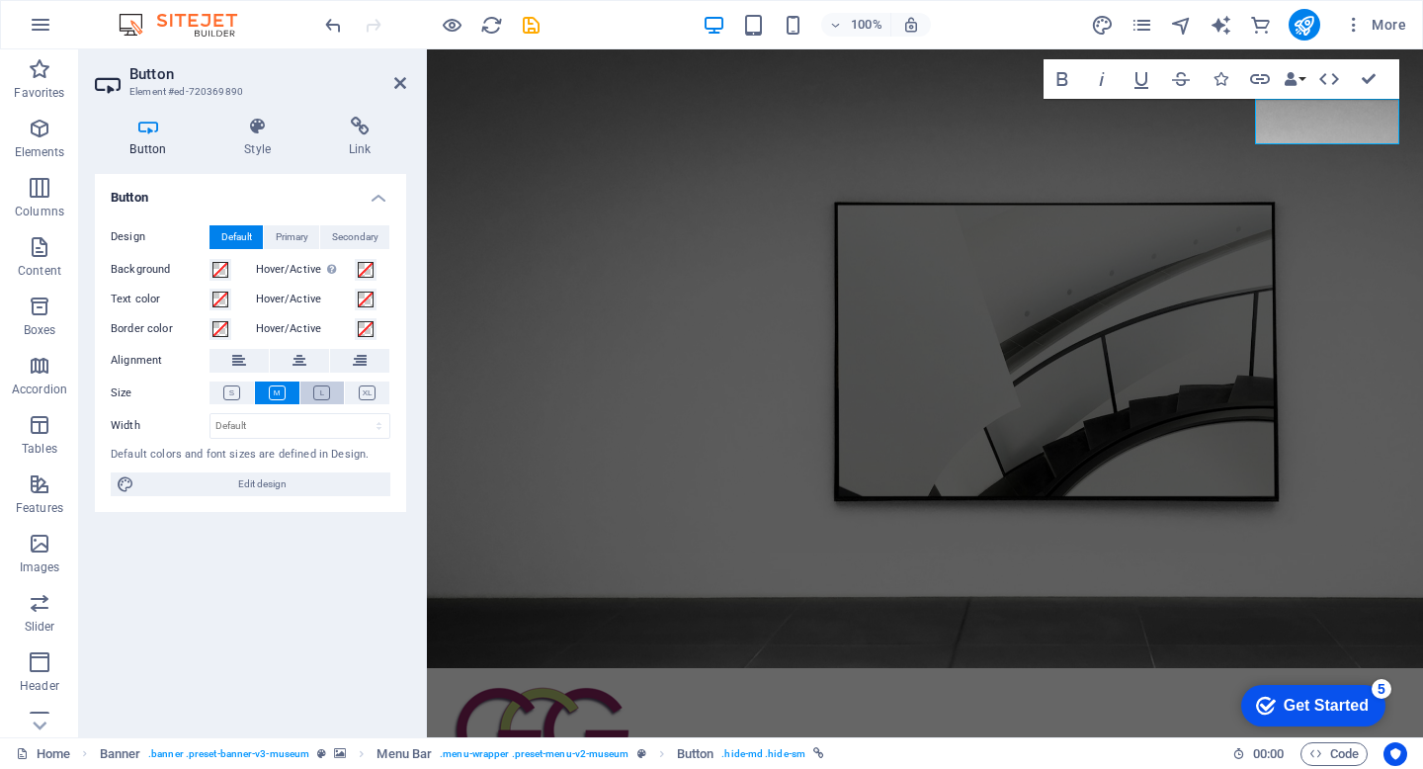
click at [326, 387] on icon at bounding box center [321, 392] width 17 height 15
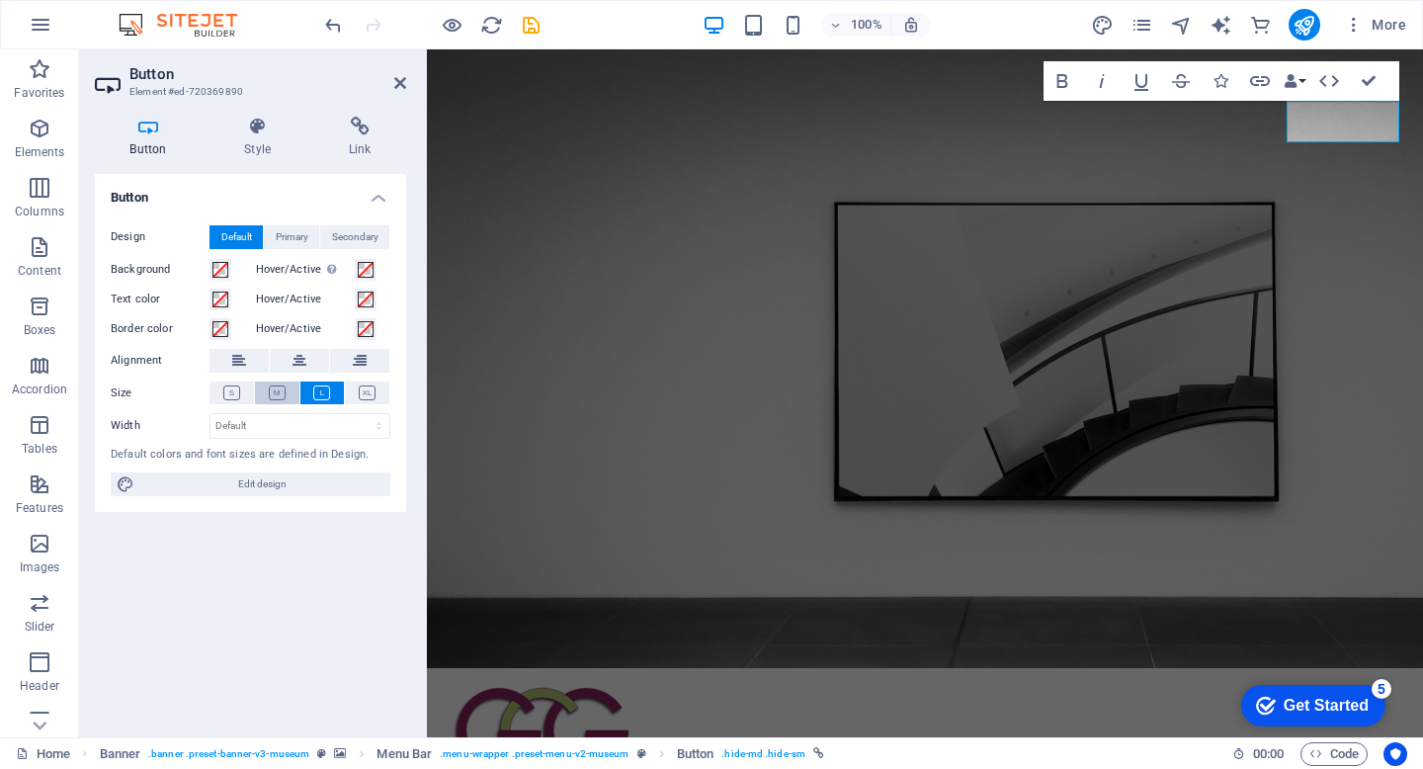
click at [279, 394] on icon at bounding box center [277, 392] width 17 height 15
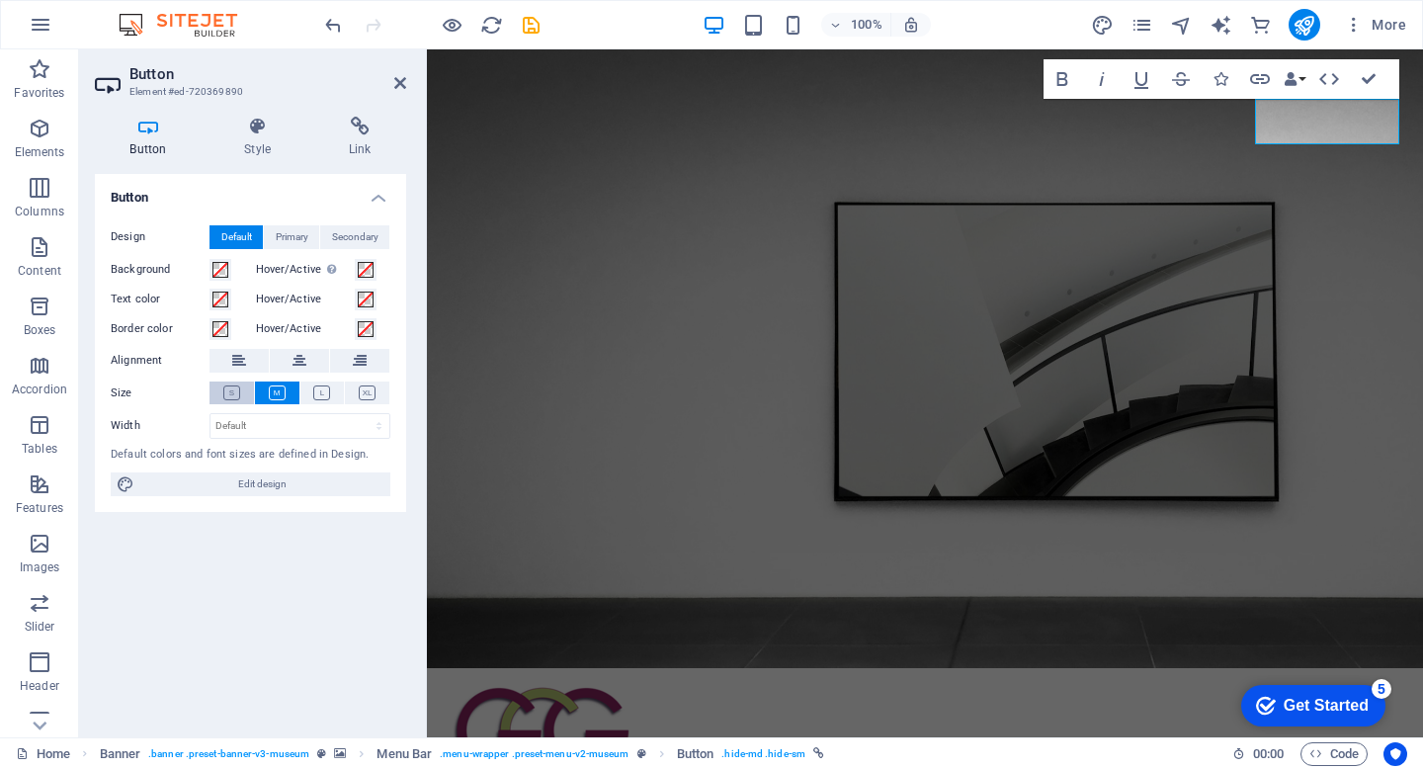
click at [235, 389] on icon at bounding box center [231, 392] width 17 height 15
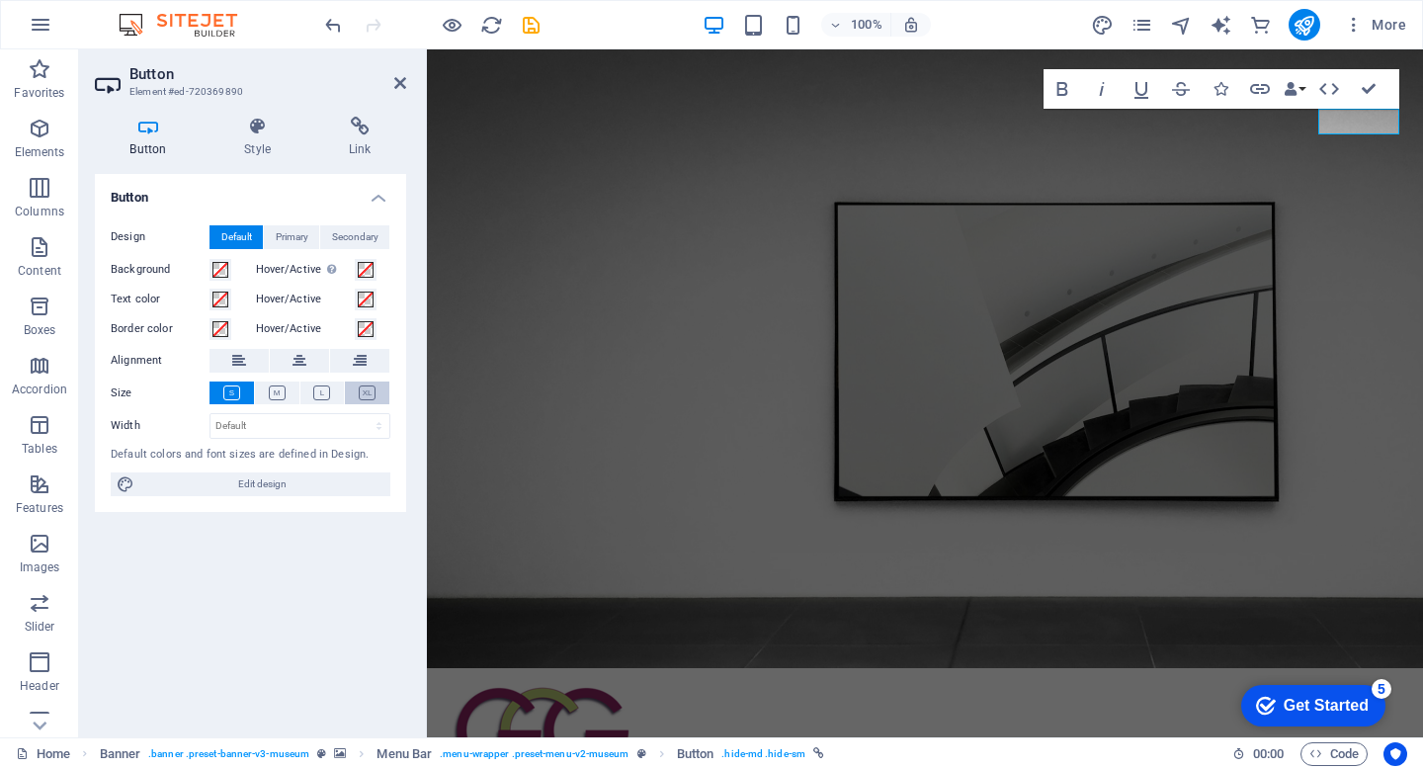
click at [371, 391] on icon at bounding box center [367, 392] width 17 height 15
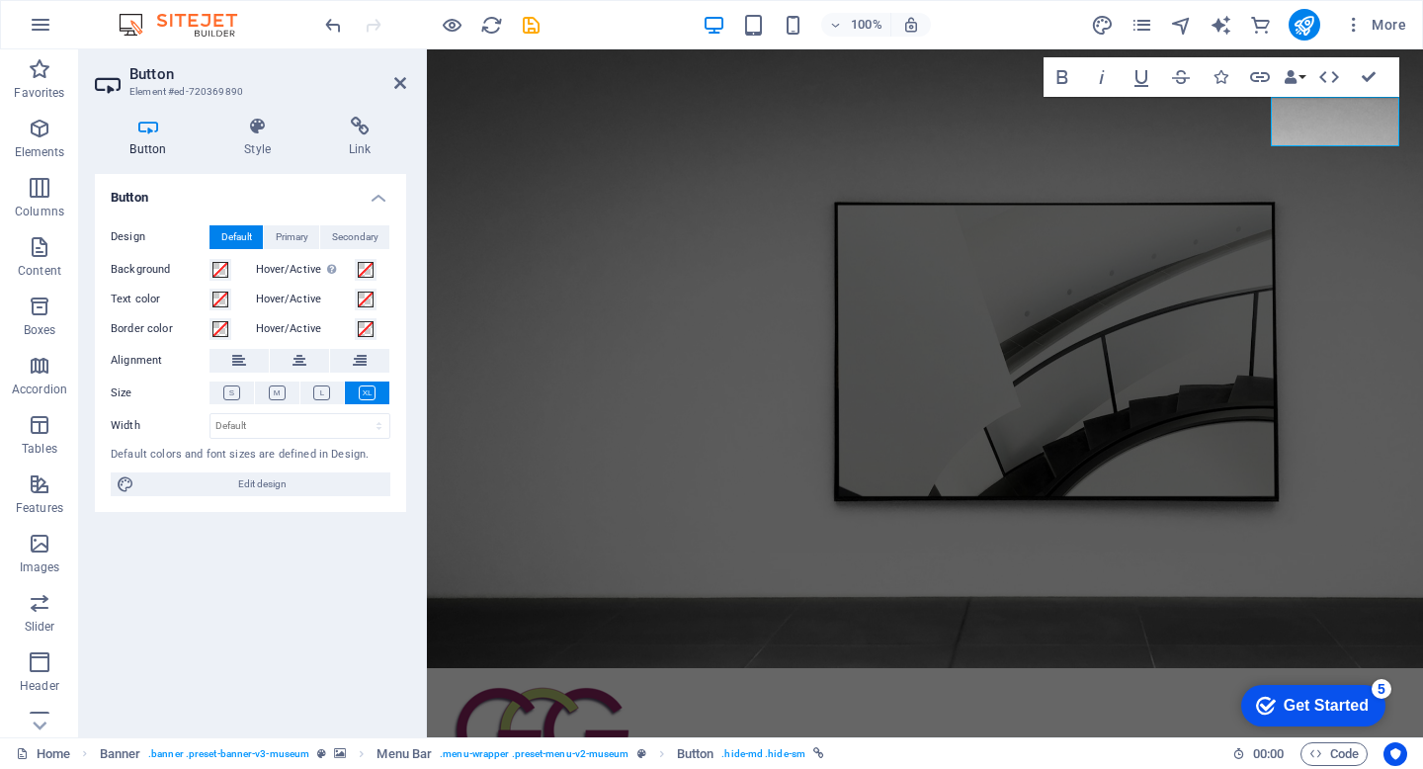
click at [370, 391] on icon at bounding box center [367, 392] width 17 height 15
click at [321, 382] on button at bounding box center [322, 392] width 44 height 23
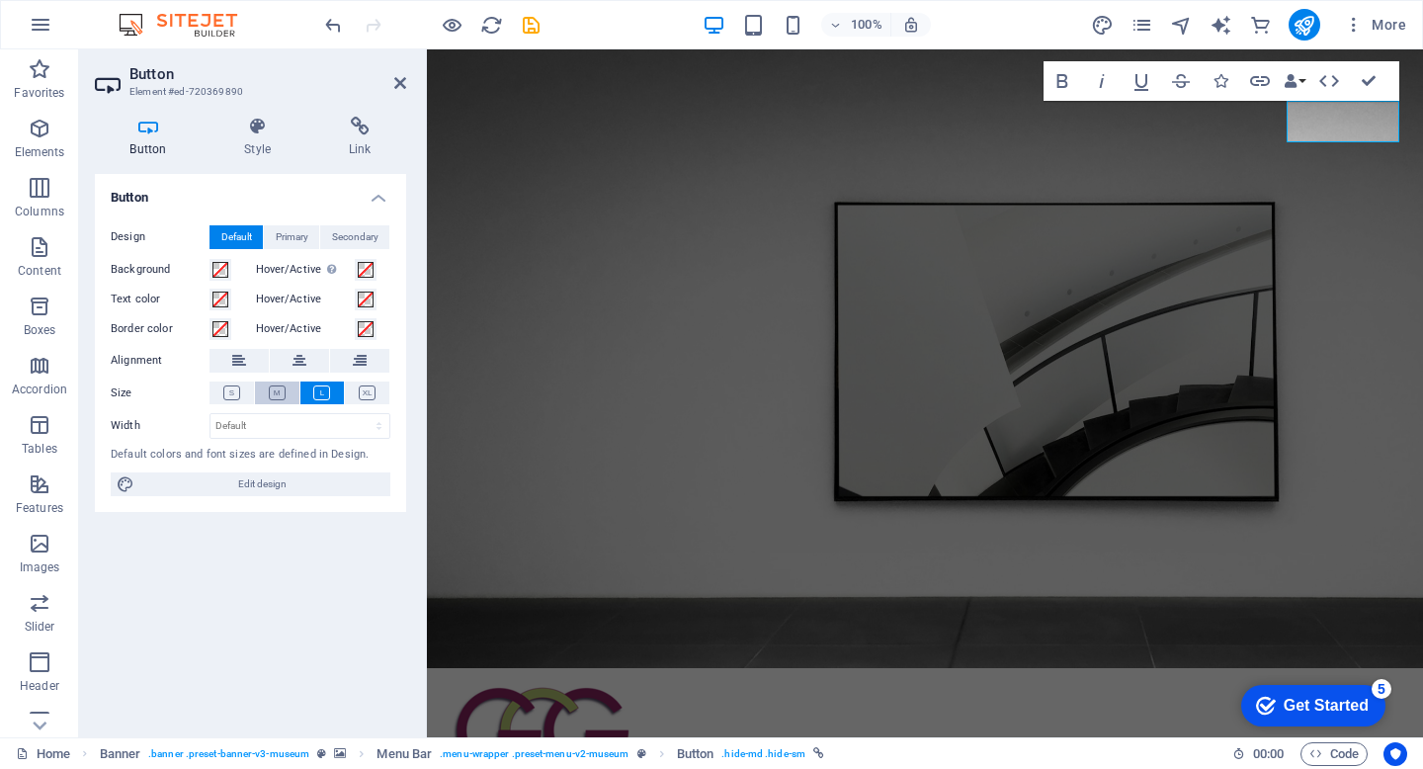
click at [273, 390] on icon at bounding box center [277, 392] width 17 height 15
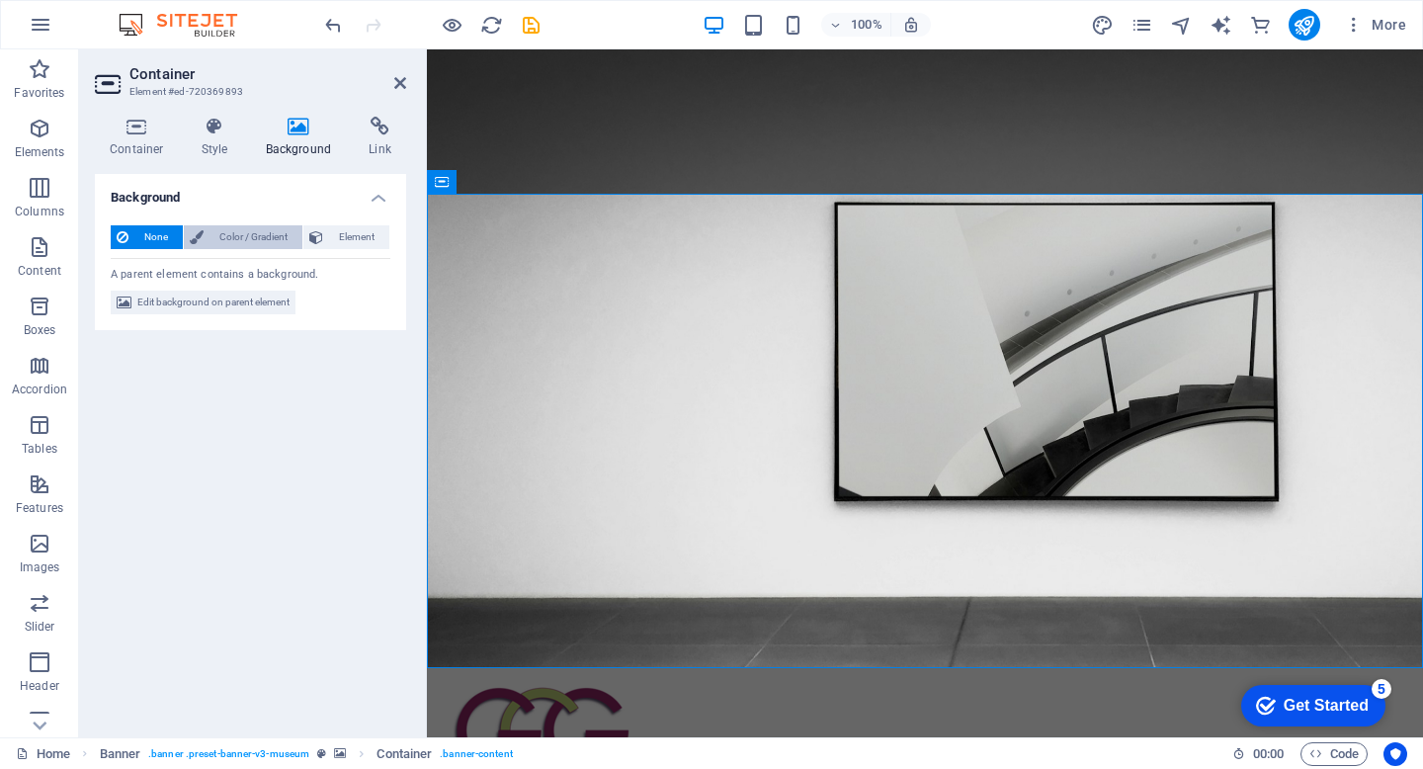
click at [269, 242] on span "Color / Gradient" at bounding box center [253, 237] width 87 height 24
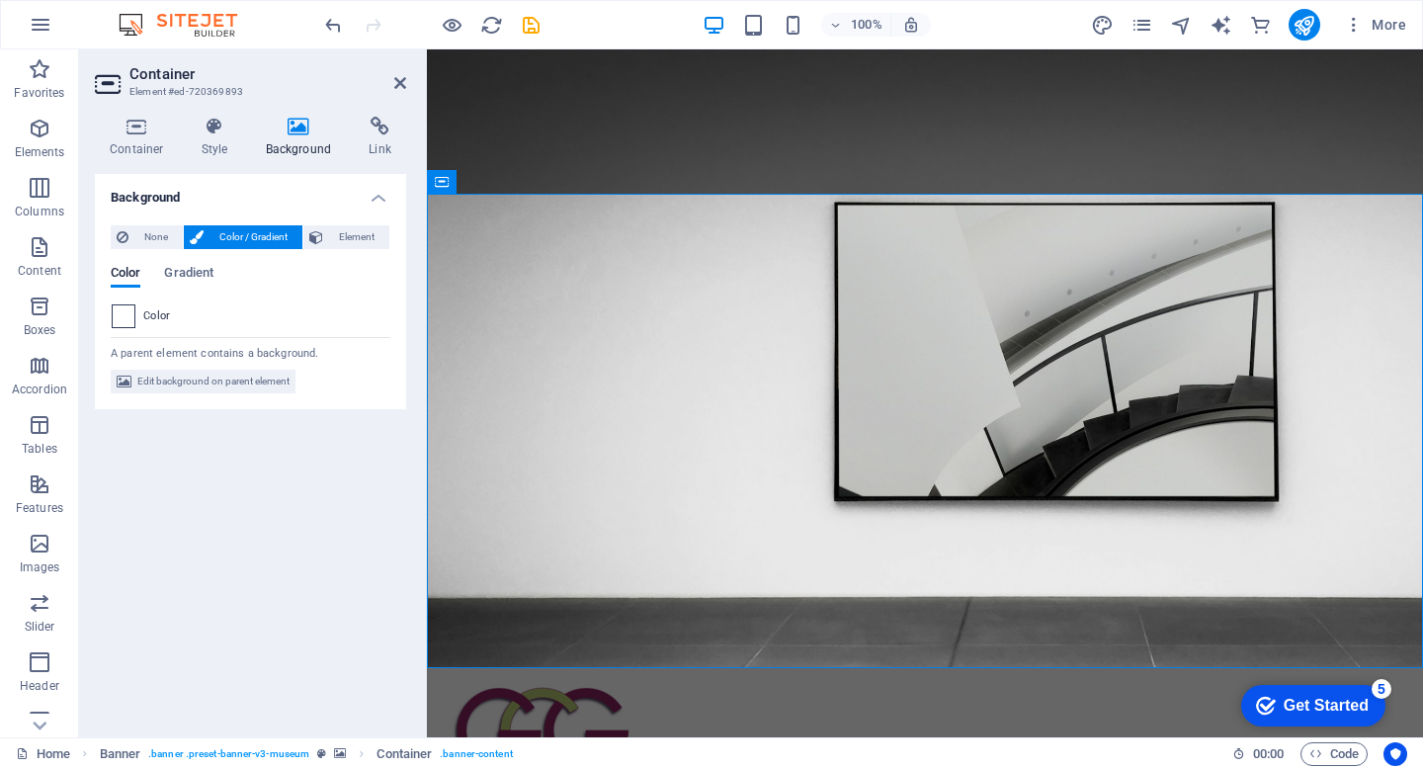
click at [123, 319] on span at bounding box center [124, 316] width 22 height 22
type input "#ffffff"
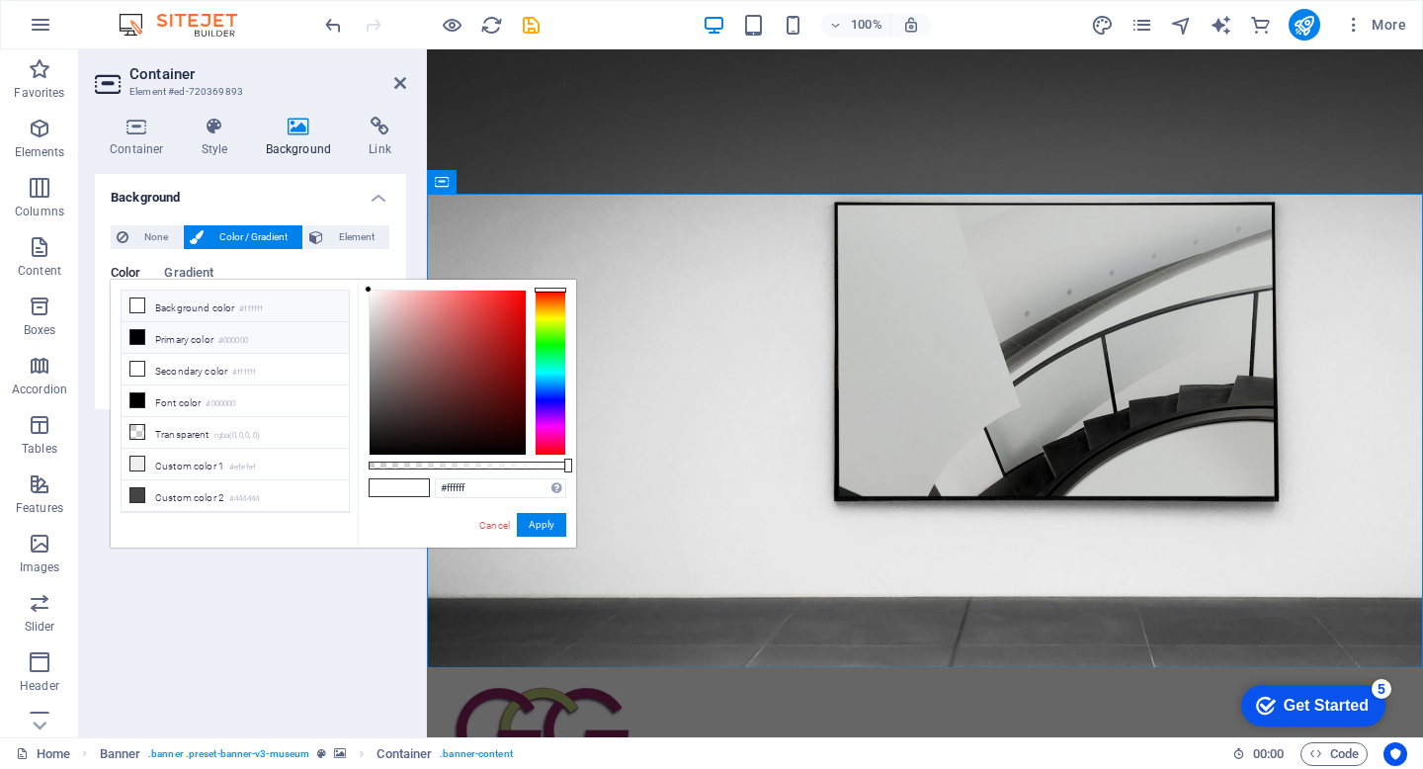
click at [136, 304] on icon at bounding box center [137, 305] width 14 height 14
click at [543, 529] on button "Apply" at bounding box center [541, 525] width 49 height 24
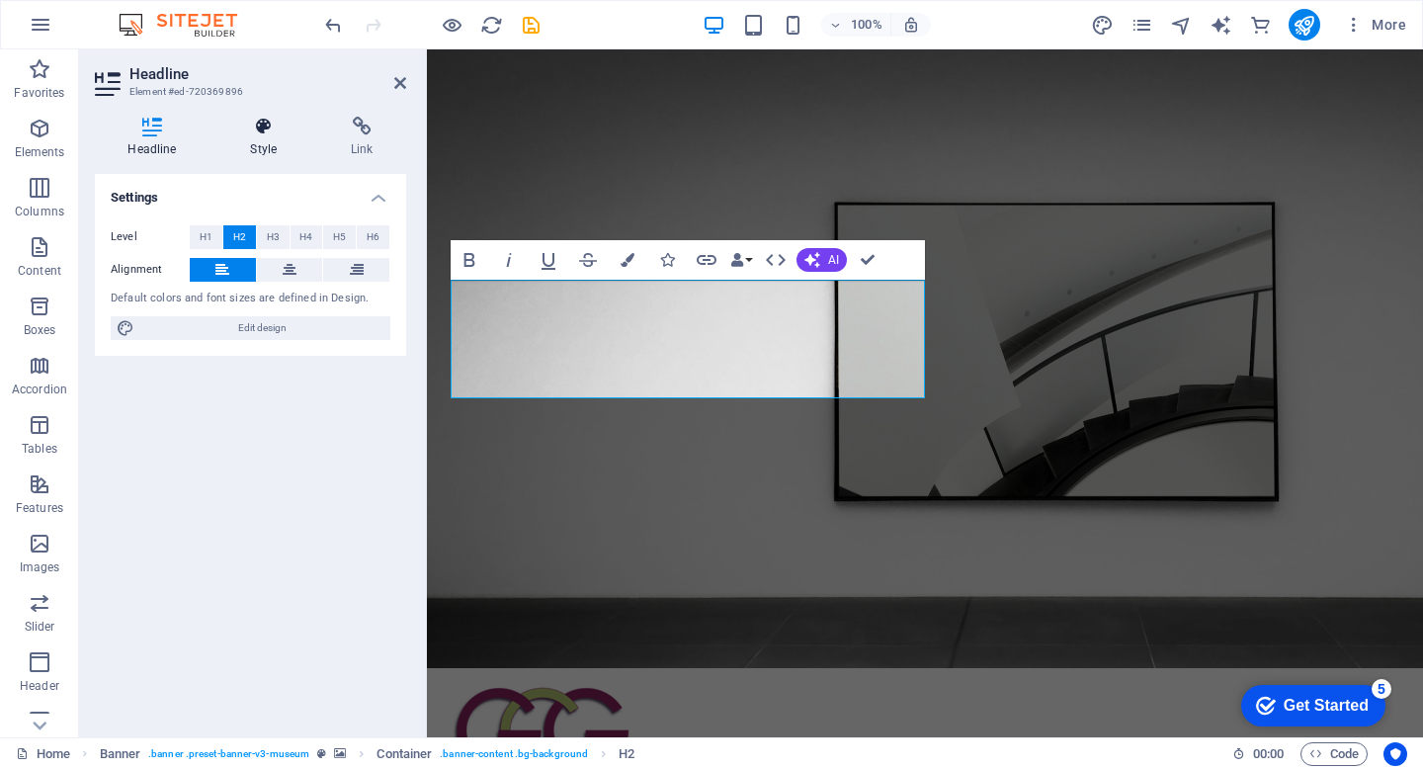
click at [261, 121] on icon at bounding box center [263, 127] width 93 height 20
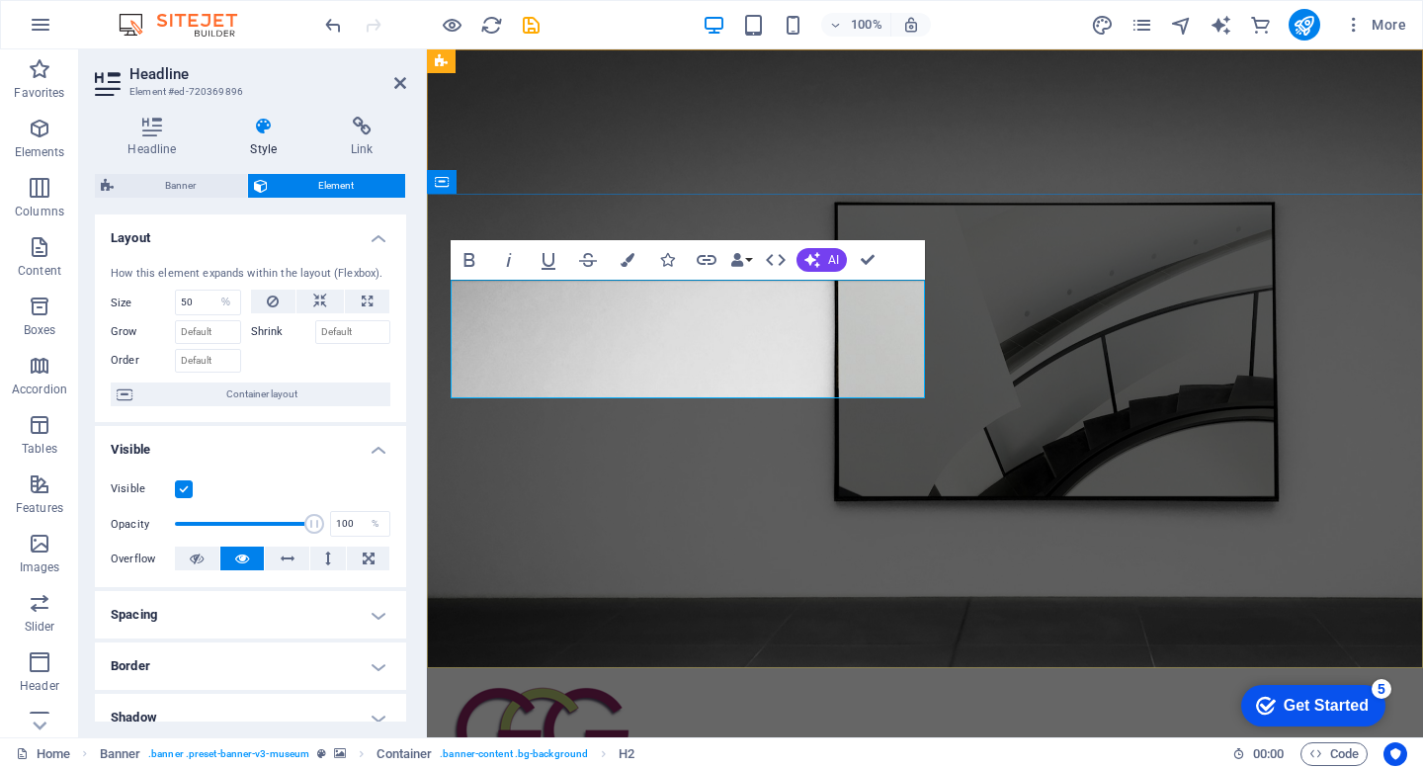
drag, startPoint x: 699, startPoint y: 379, endPoint x: 444, endPoint y: 328, distance: 259.9
click at [671, 259] on icon "button" at bounding box center [667, 260] width 14 height 14
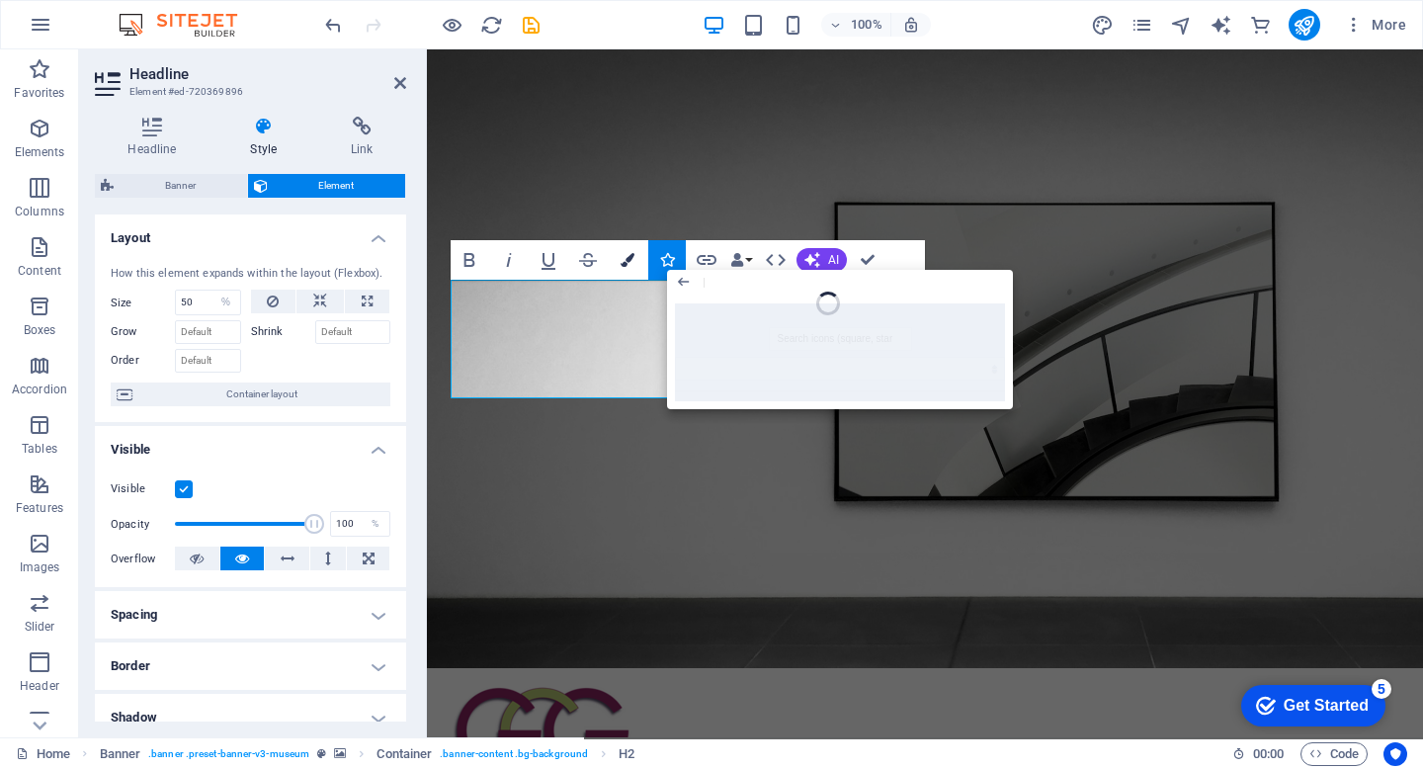
click at [630, 257] on icon "button" at bounding box center [628, 260] width 14 height 14
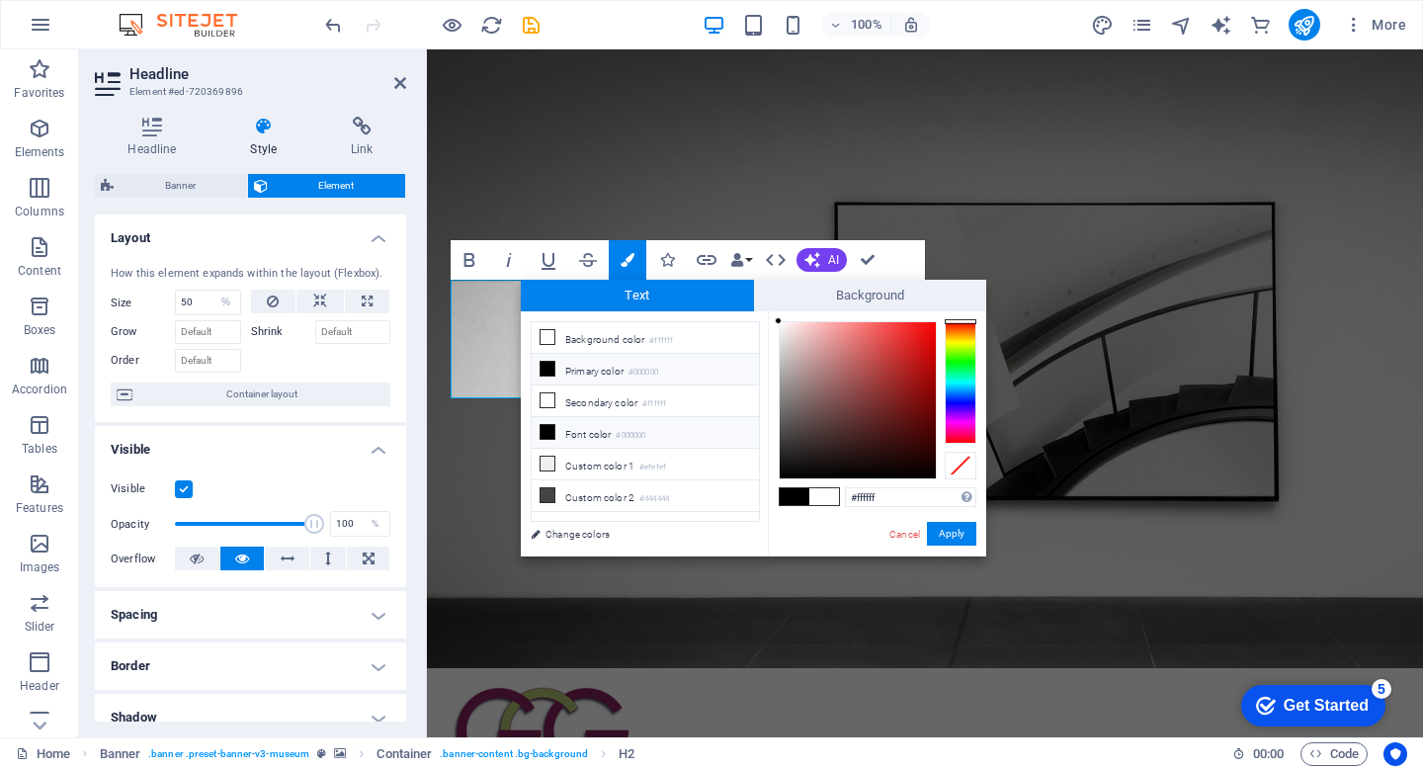
click at [546, 432] on icon at bounding box center [548, 432] width 14 height 14
type input "#000000"
click at [944, 542] on button "Apply" at bounding box center [951, 534] width 49 height 24
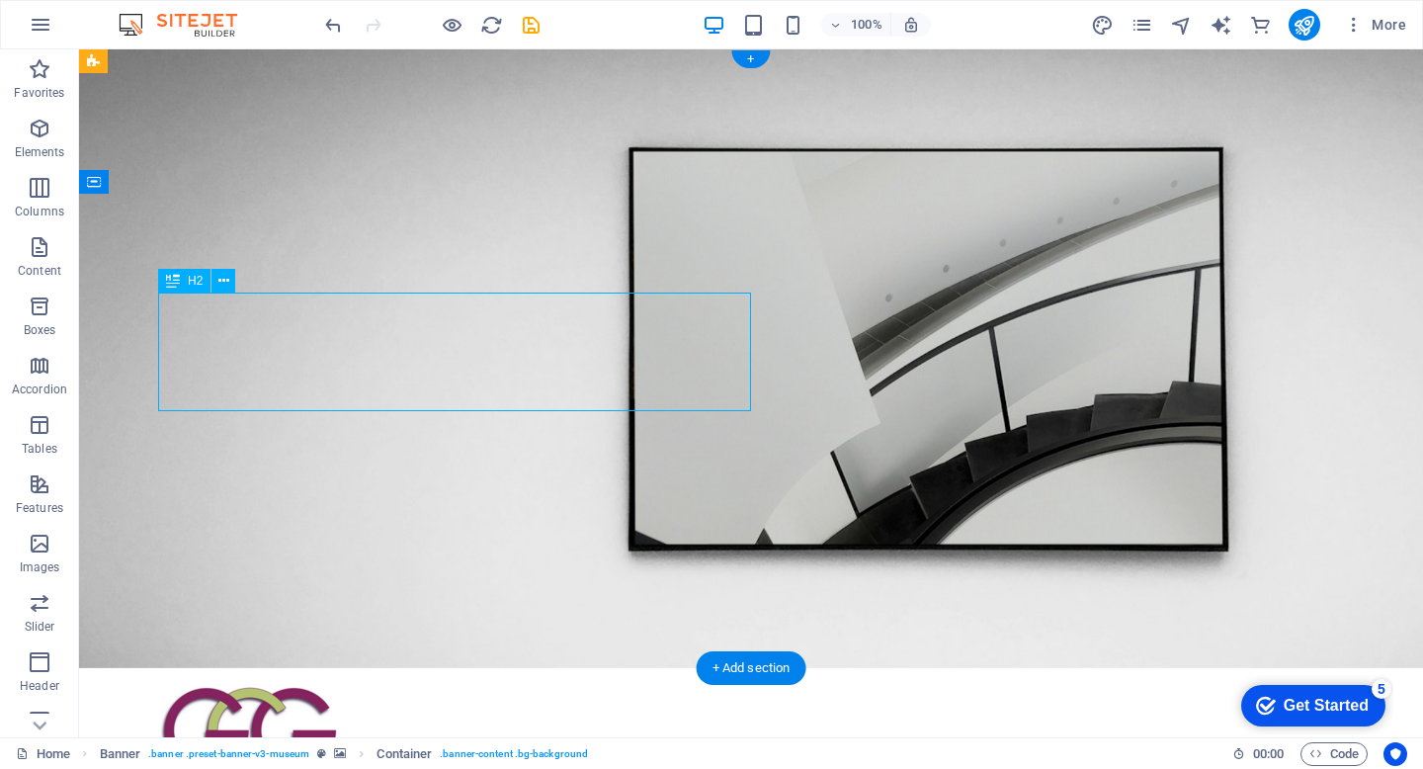
select select "%"
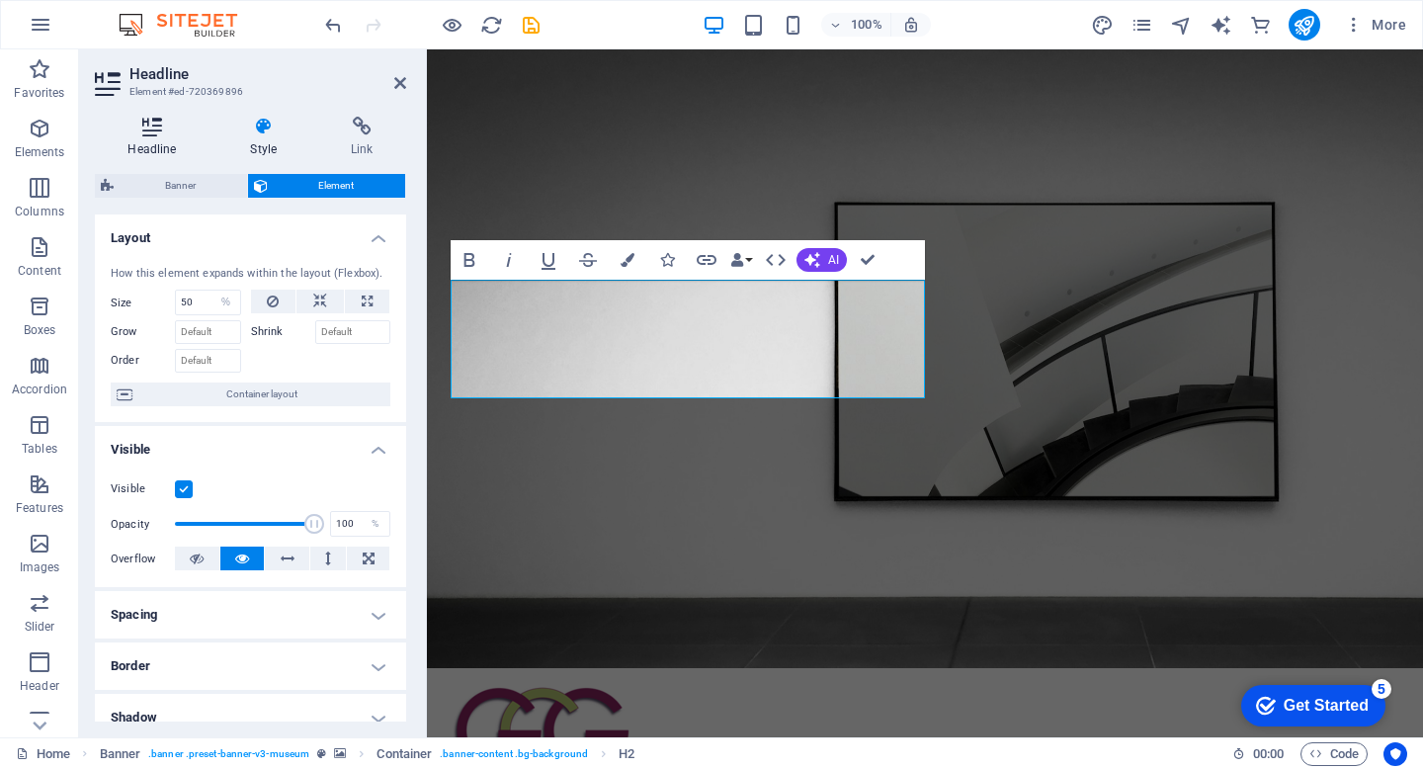
click at [153, 135] on icon at bounding box center [152, 127] width 115 height 20
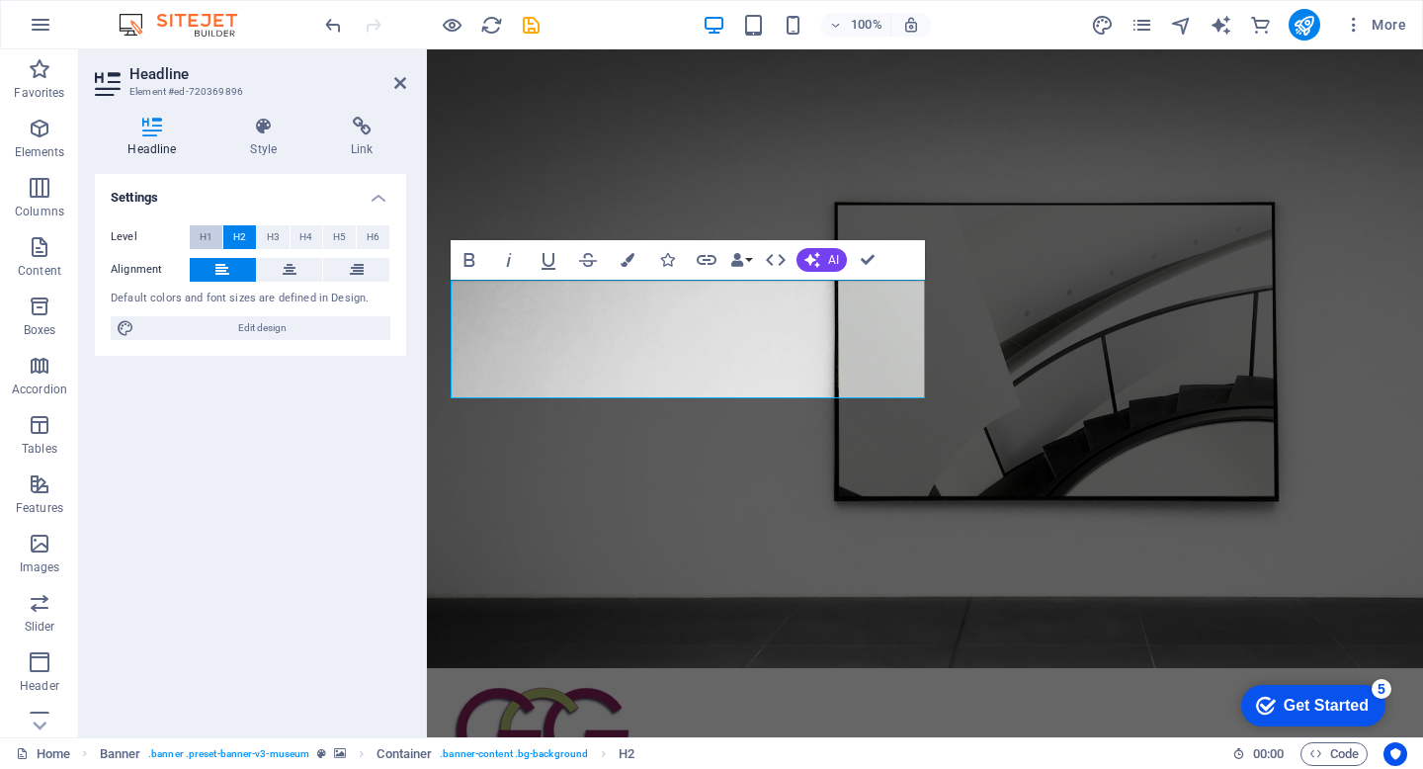
click at [201, 229] on span "H1" at bounding box center [206, 237] width 13 height 24
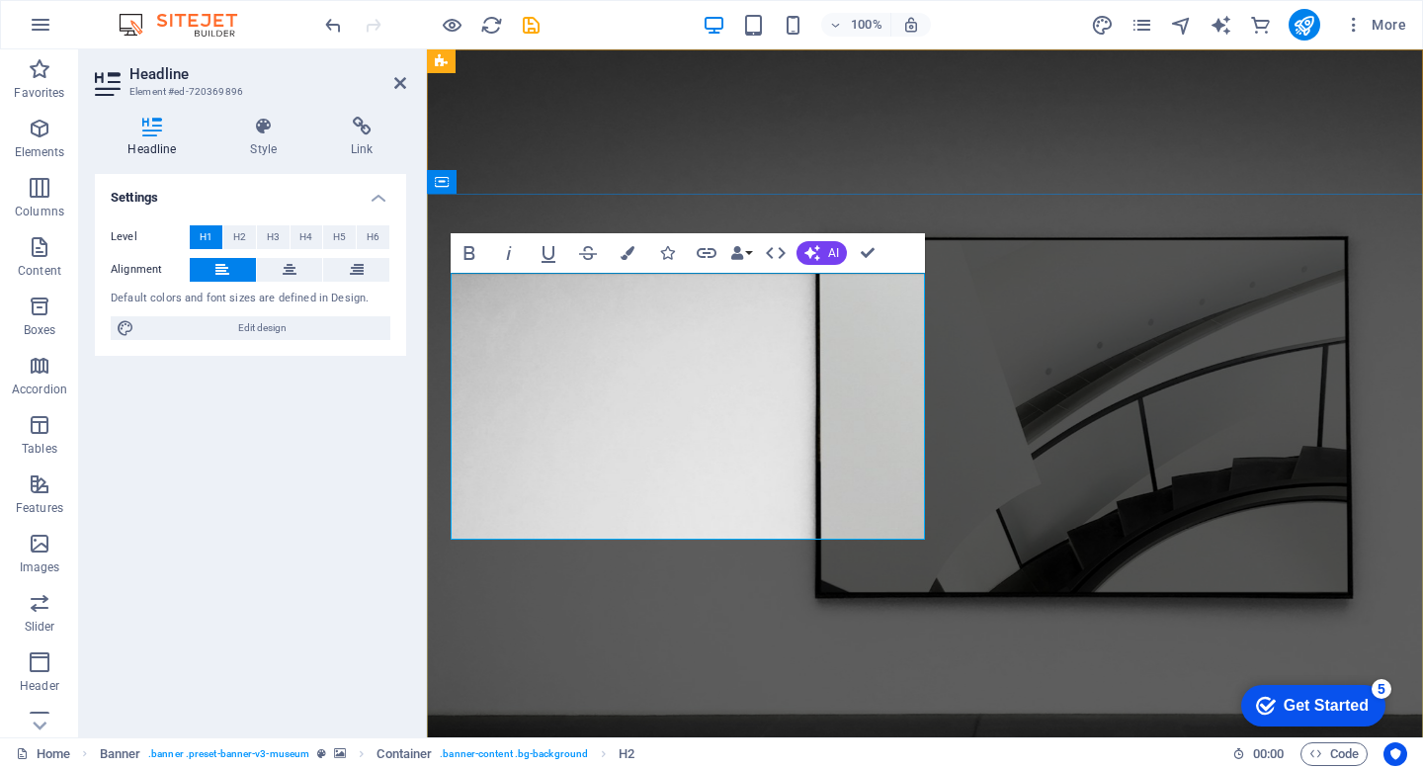
drag, startPoint x: 923, startPoint y: 384, endPoint x: 1000, endPoint y: 369, distance: 78.7
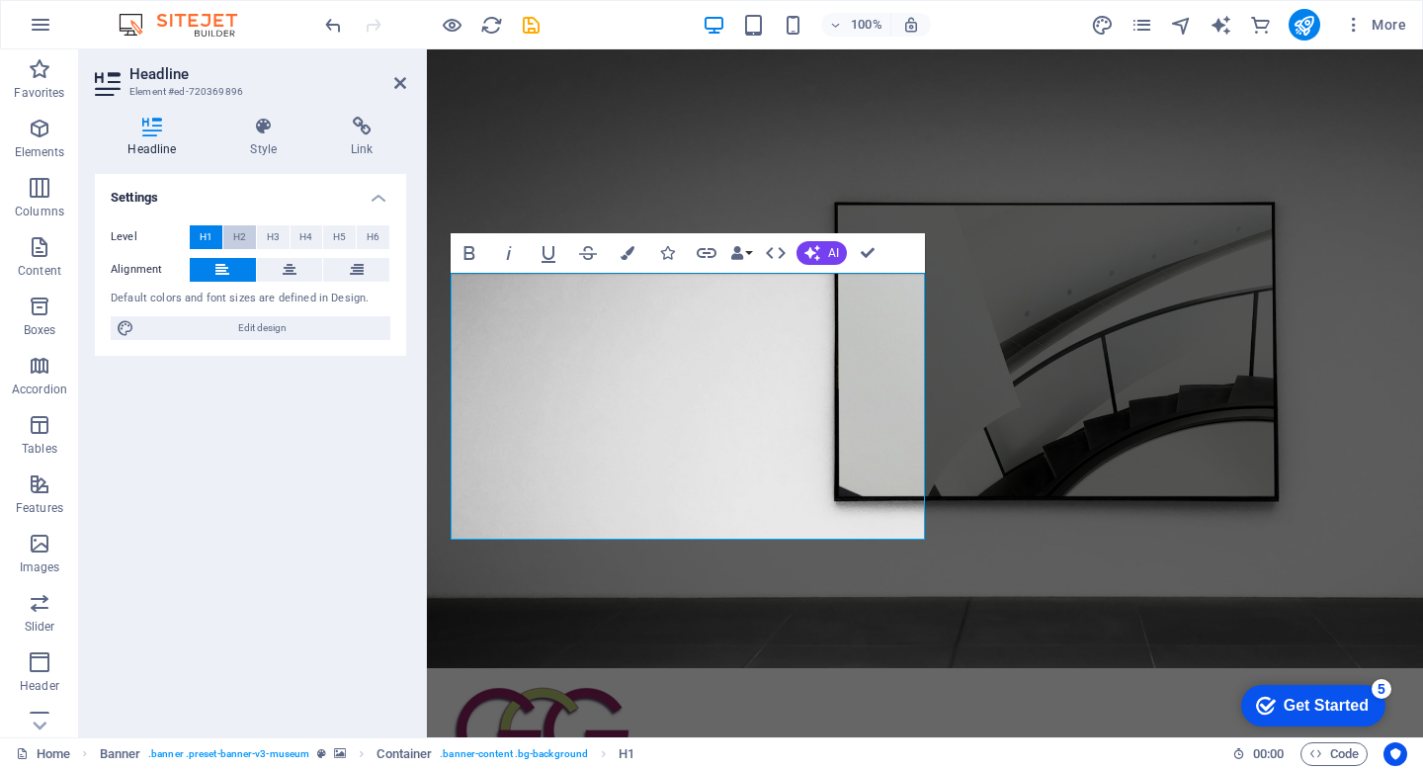
click at [238, 228] on span "H2" at bounding box center [239, 237] width 13 height 24
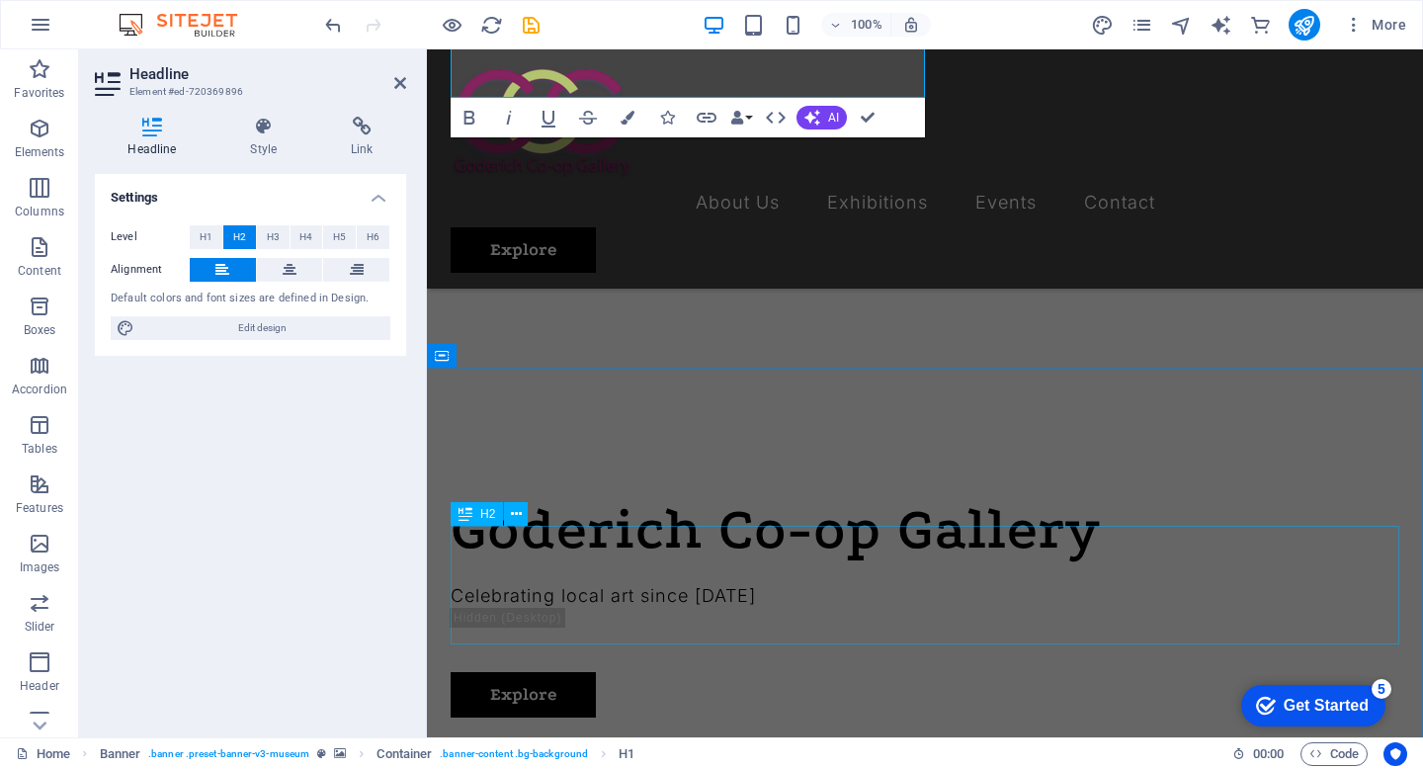
scroll to position [556, 0]
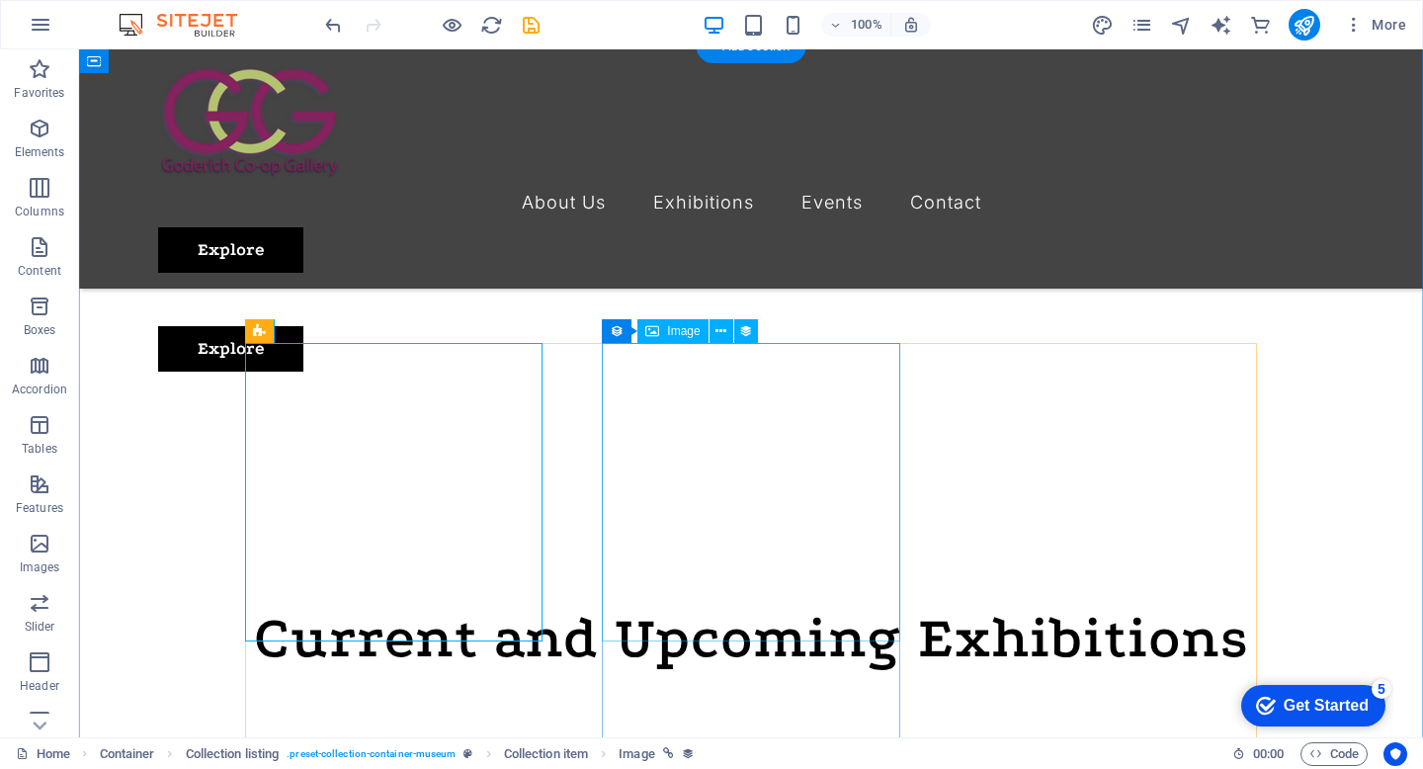
scroll to position [622, 0]
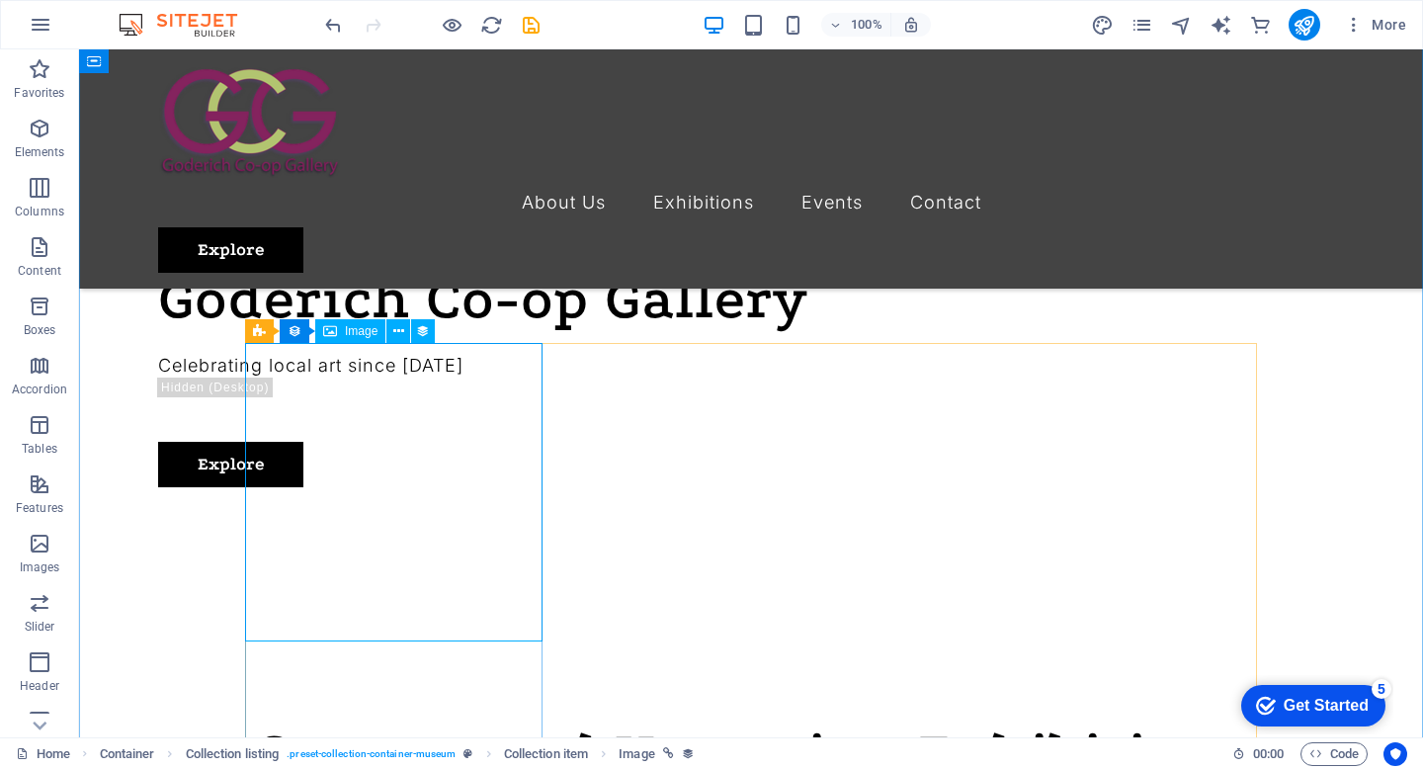
click at [363, 332] on span "Image" at bounding box center [361, 331] width 33 height 12
click at [361, 334] on span "Image" at bounding box center [361, 331] width 33 height 12
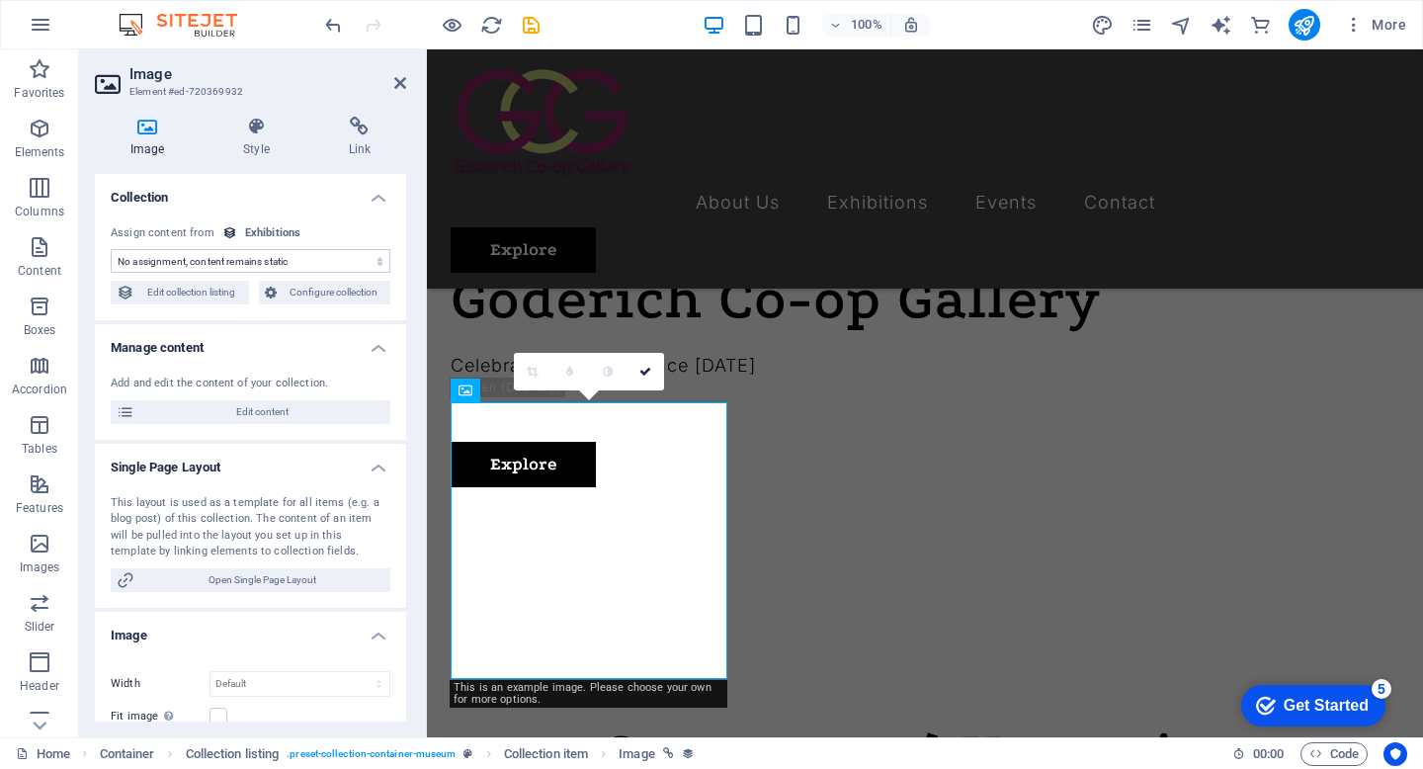
select select "exhibition-image"
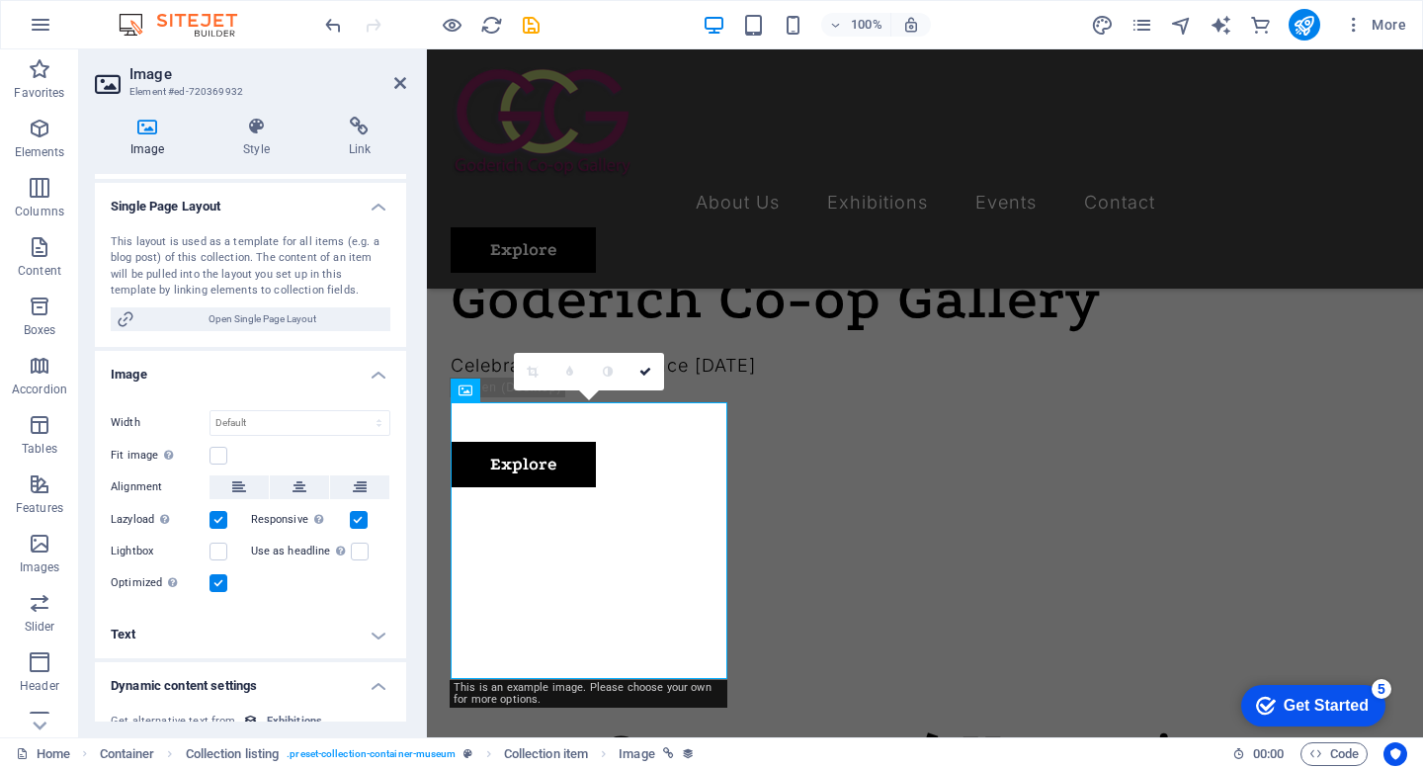
scroll to position [227, 0]
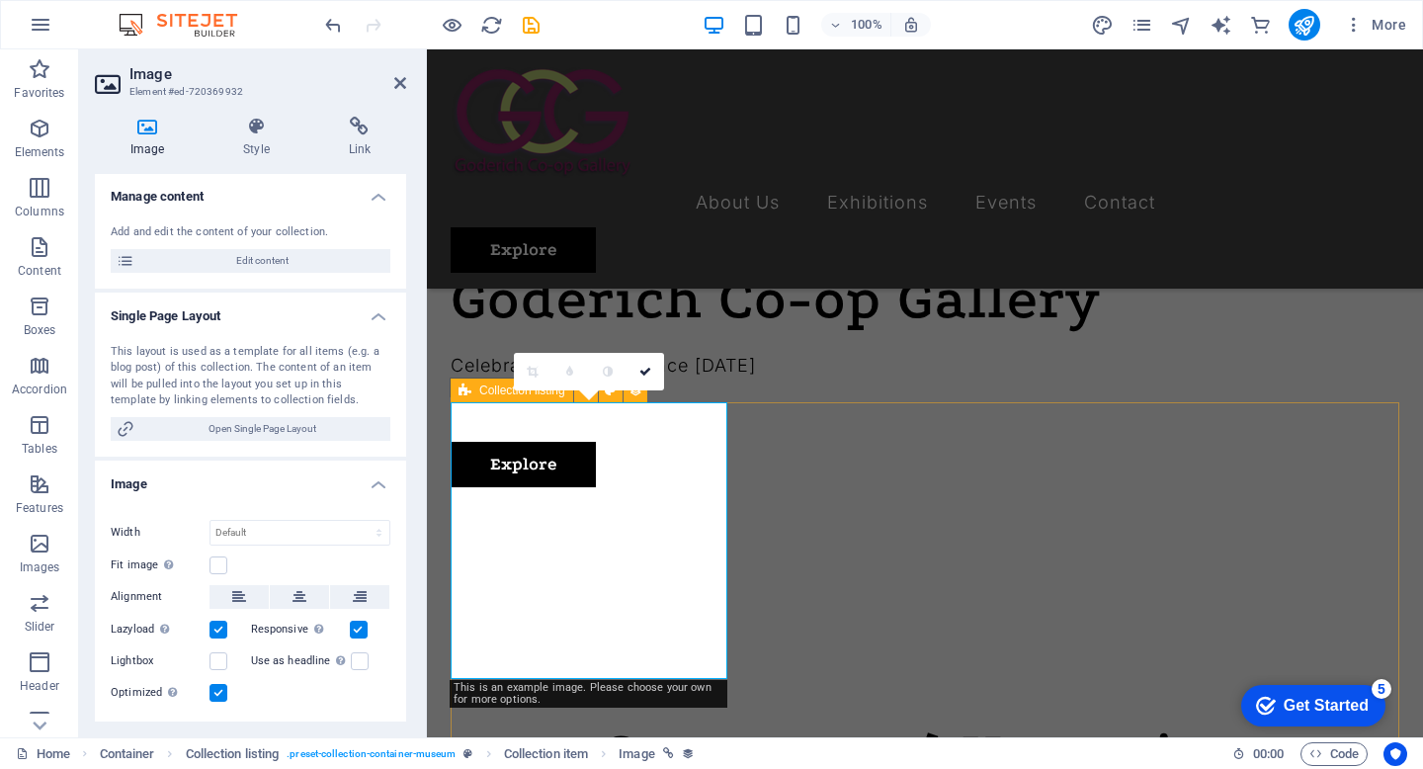
scroll to position [90, 0]
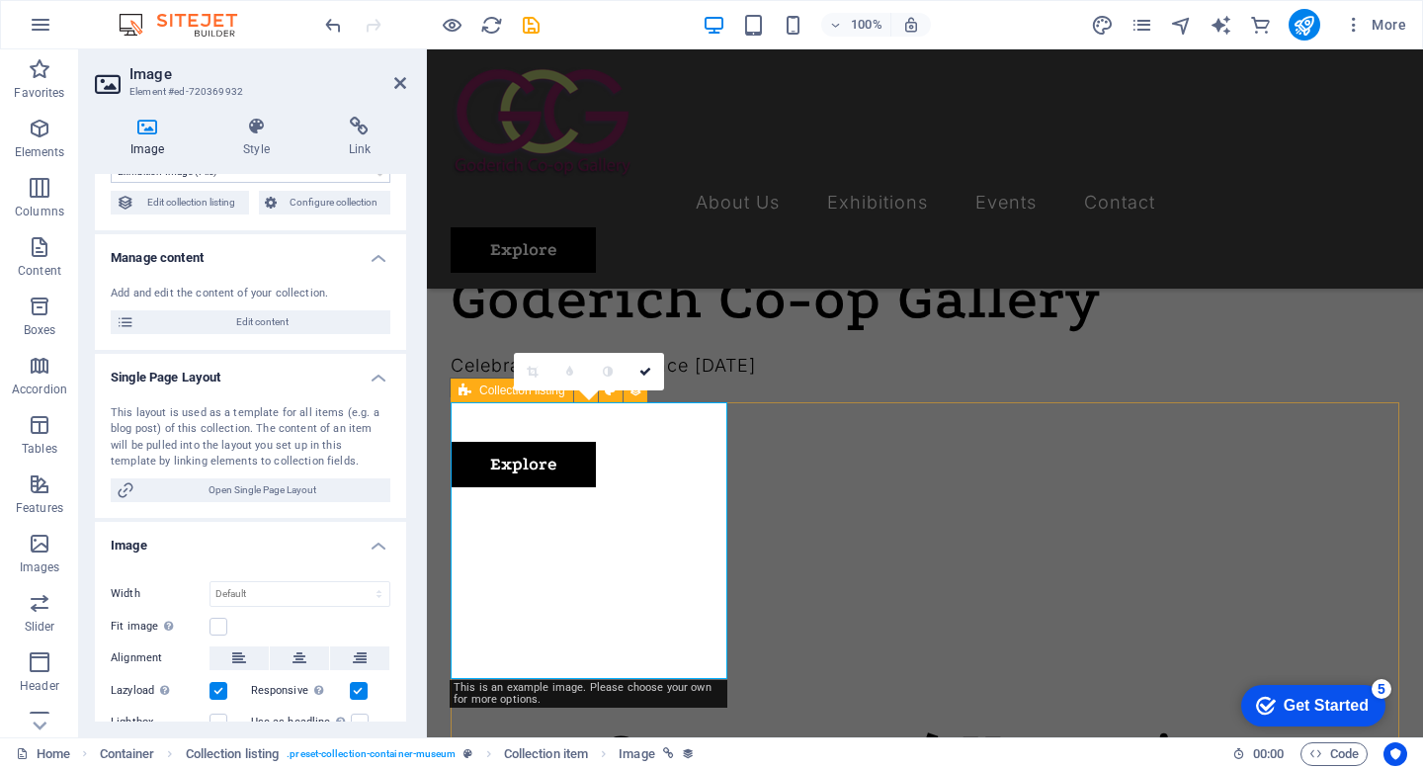
click at [145, 135] on icon at bounding box center [147, 127] width 105 height 20
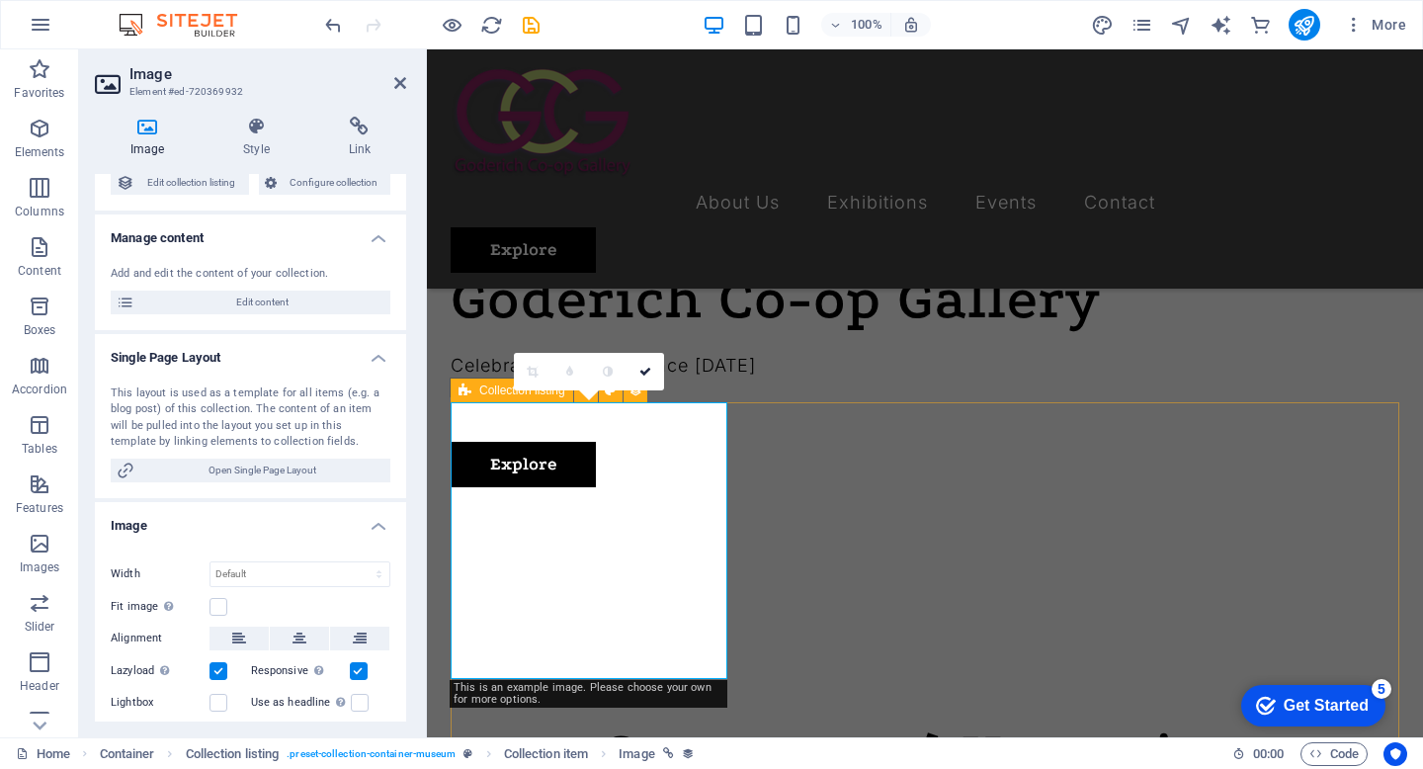
scroll to position [111, 0]
click at [651, 370] on link at bounding box center [646, 372] width 38 height 38
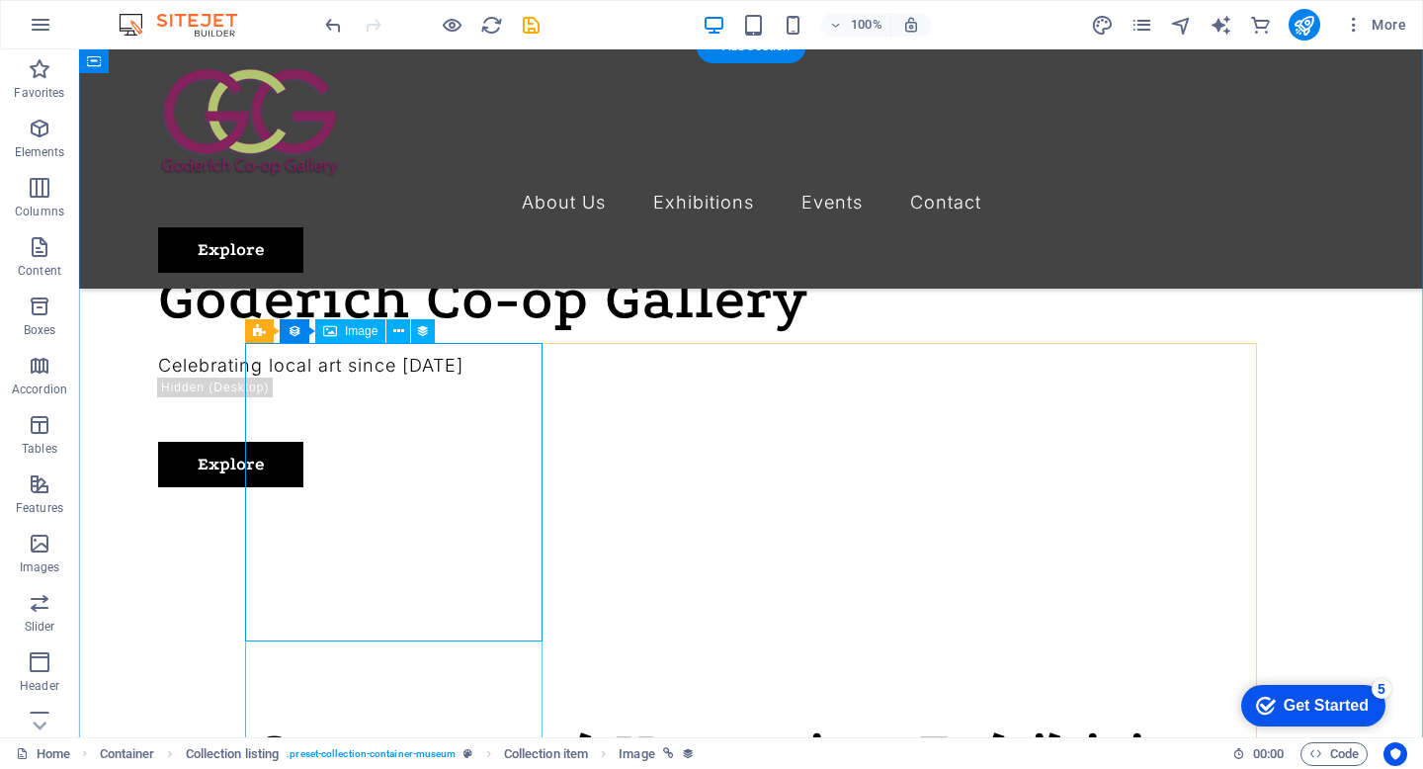
click at [399, 331] on icon at bounding box center [398, 331] width 11 height 21
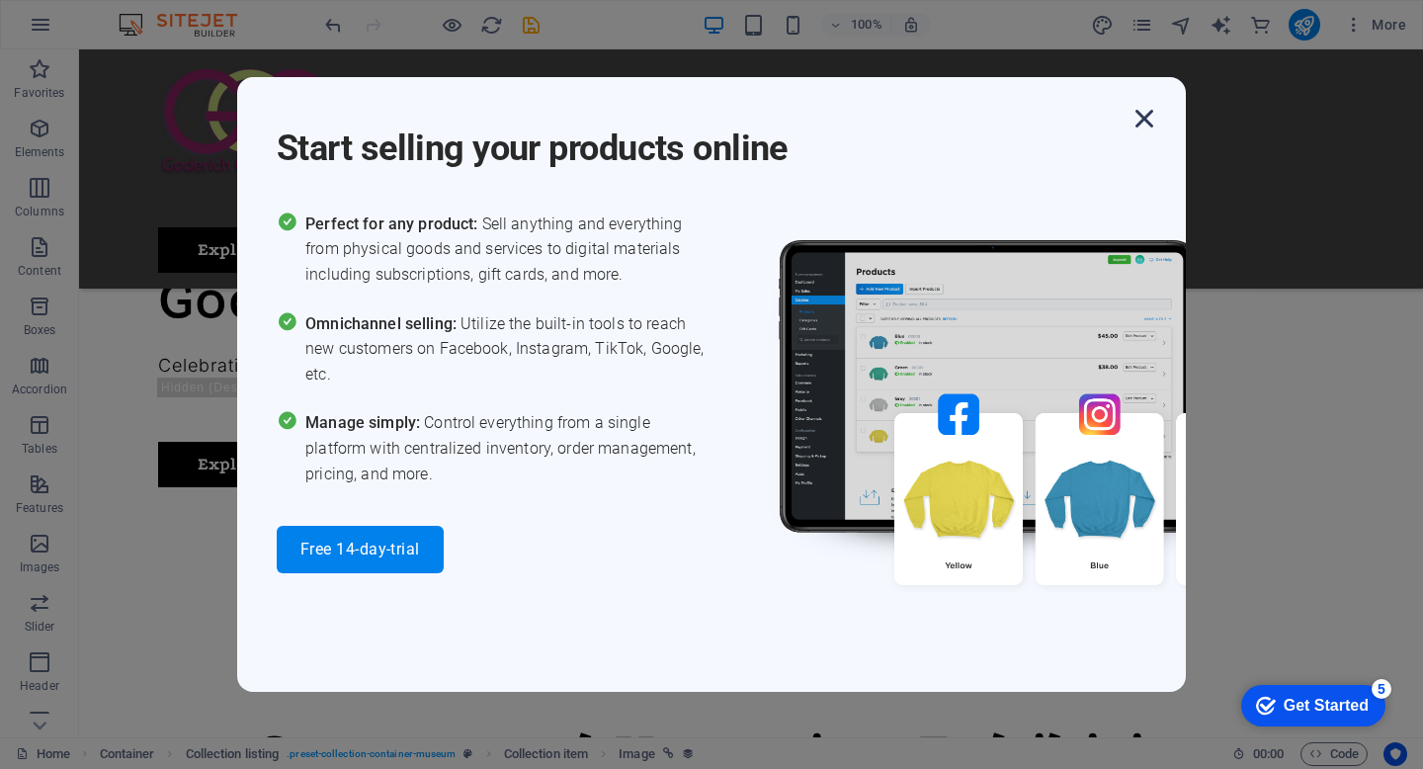
click at [1145, 119] on icon "button" at bounding box center [1145, 119] width 36 height 36
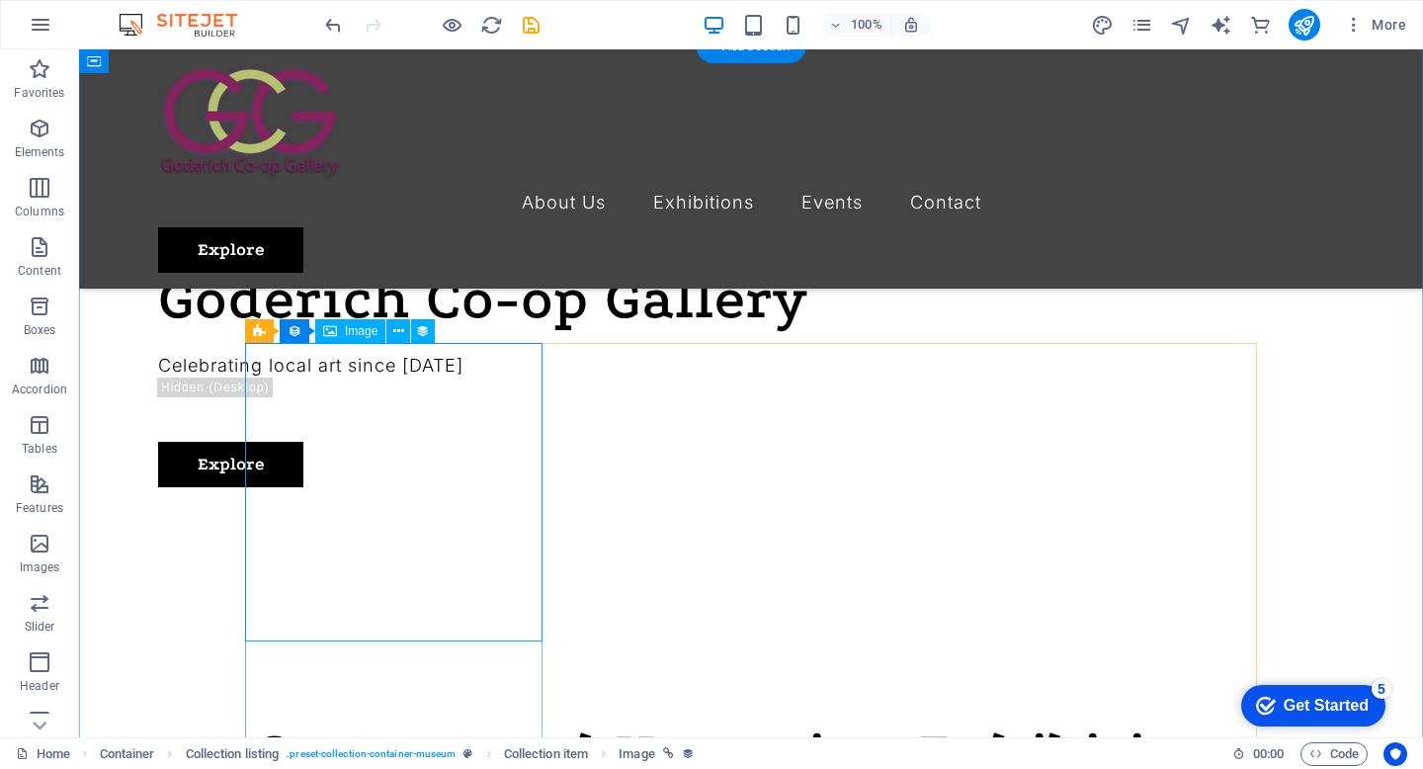
select select "exhibition-image"
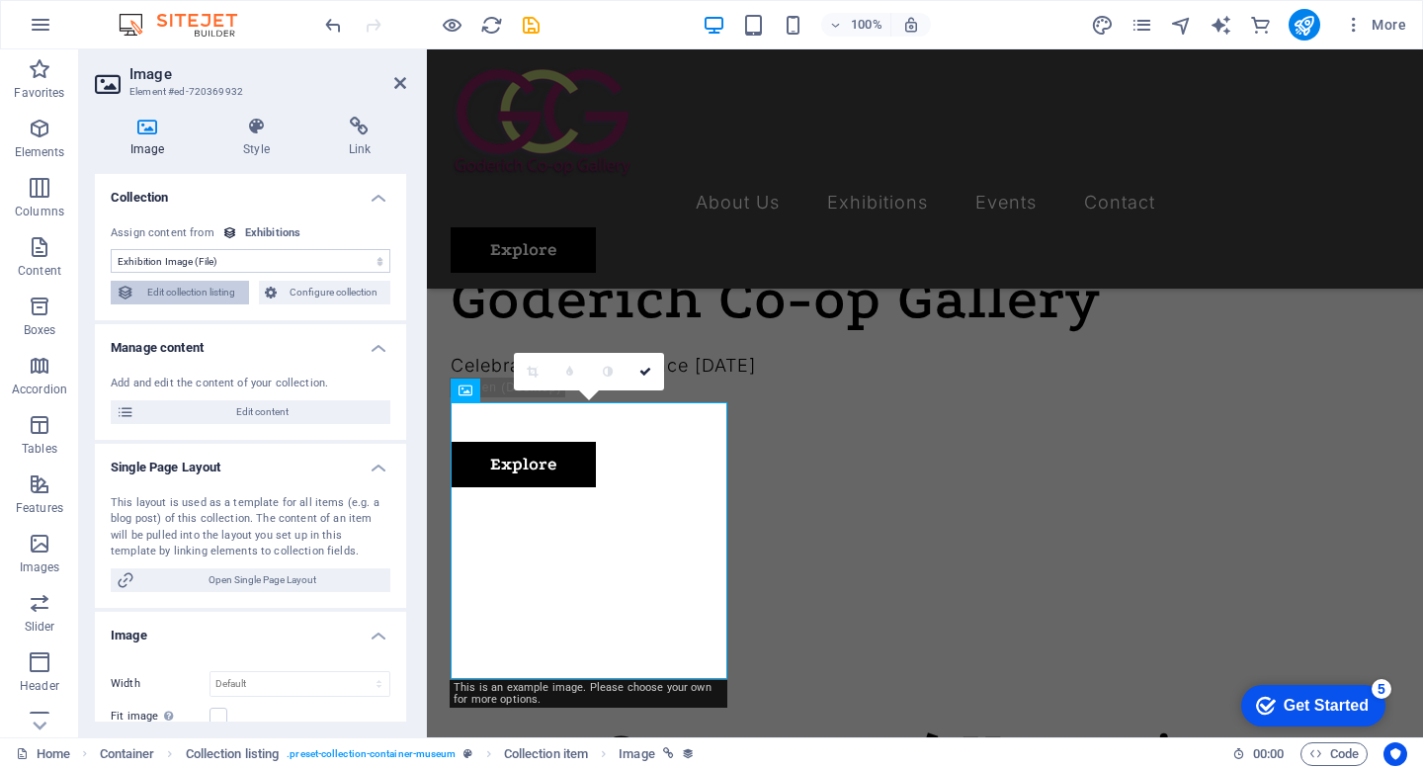
click at [217, 292] on span "Edit collection listing" at bounding box center [191, 293] width 103 height 24
select select "6830d8632db5bc9cc8028cf3"
select select "columns.exhibition-date_ASC"
select select "columns.featured-exhibition"
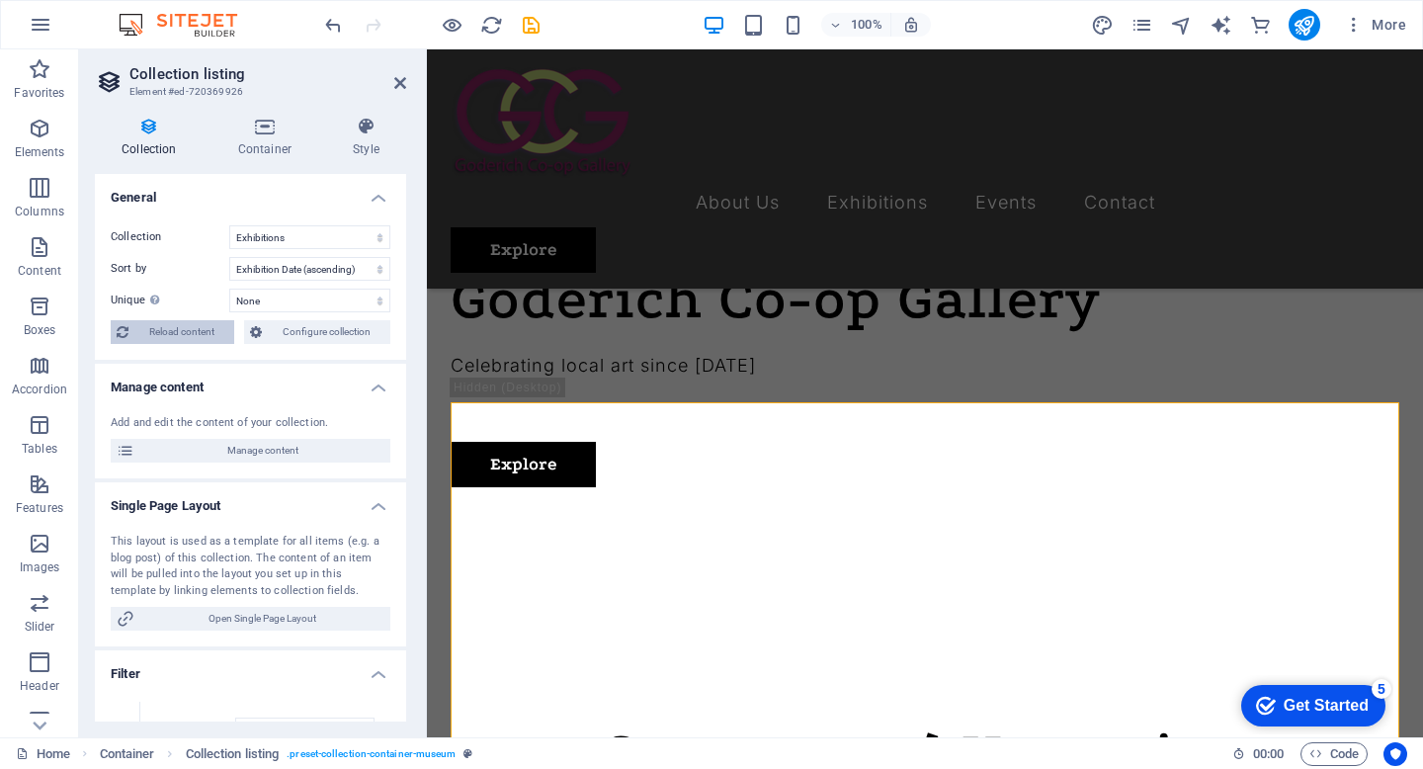
click at [202, 325] on span "Reload content" at bounding box center [181, 332] width 94 height 24
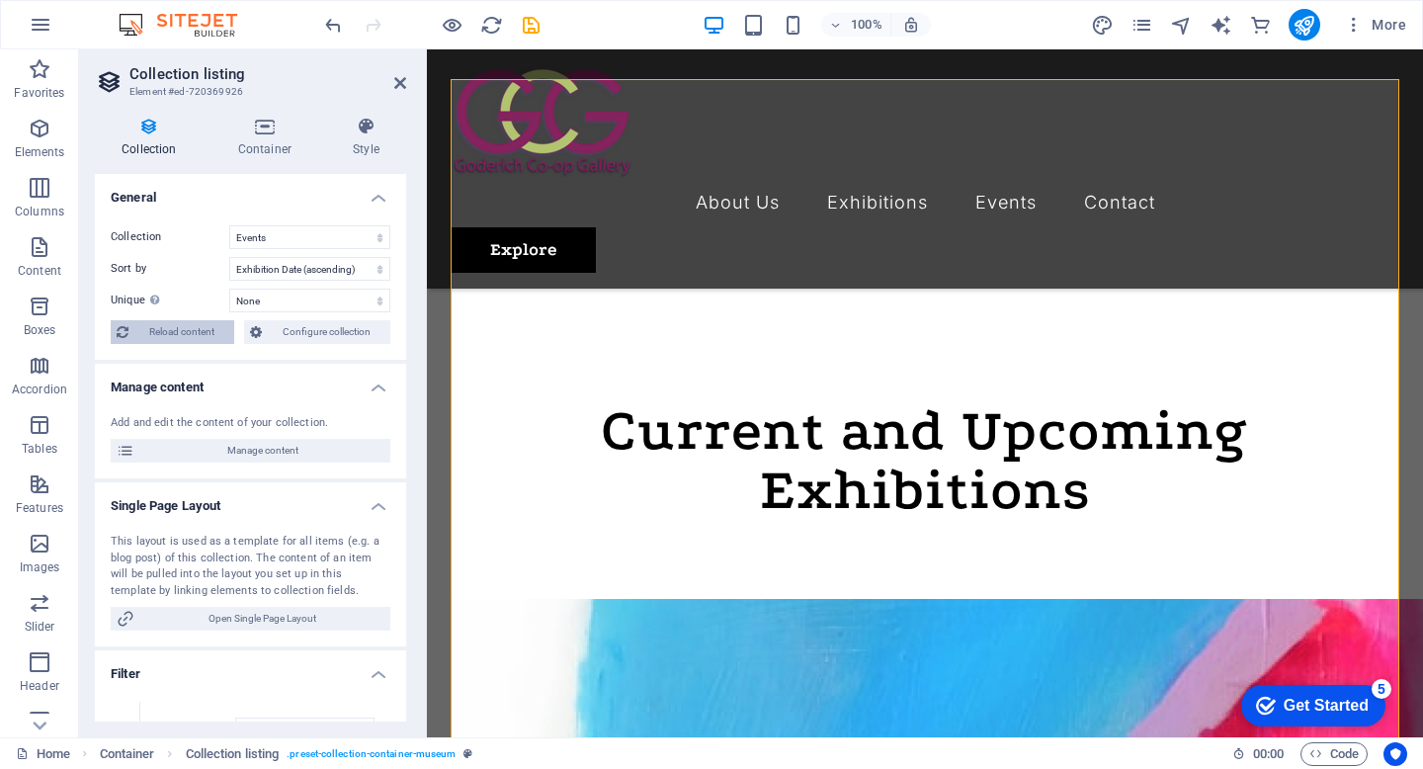
select select "columns.exhibition-date_ASC"
select select "columns.featured-exhibition"
click at [393, 80] on h2 "Collection listing" at bounding box center [267, 74] width 277 height 18
click at [399, 83] on icon at bounding box center [400, 83] width 12 height 16
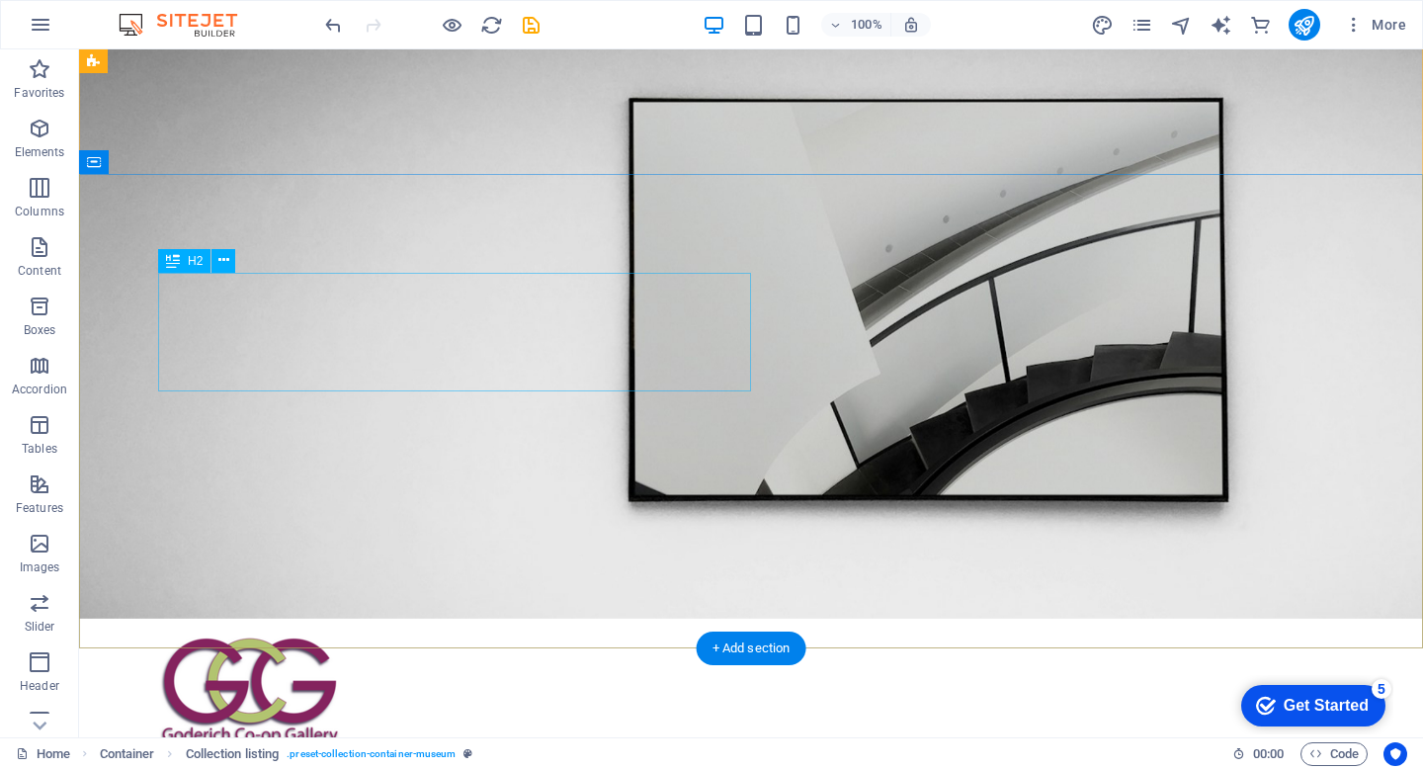
scroll to position [0, 0]
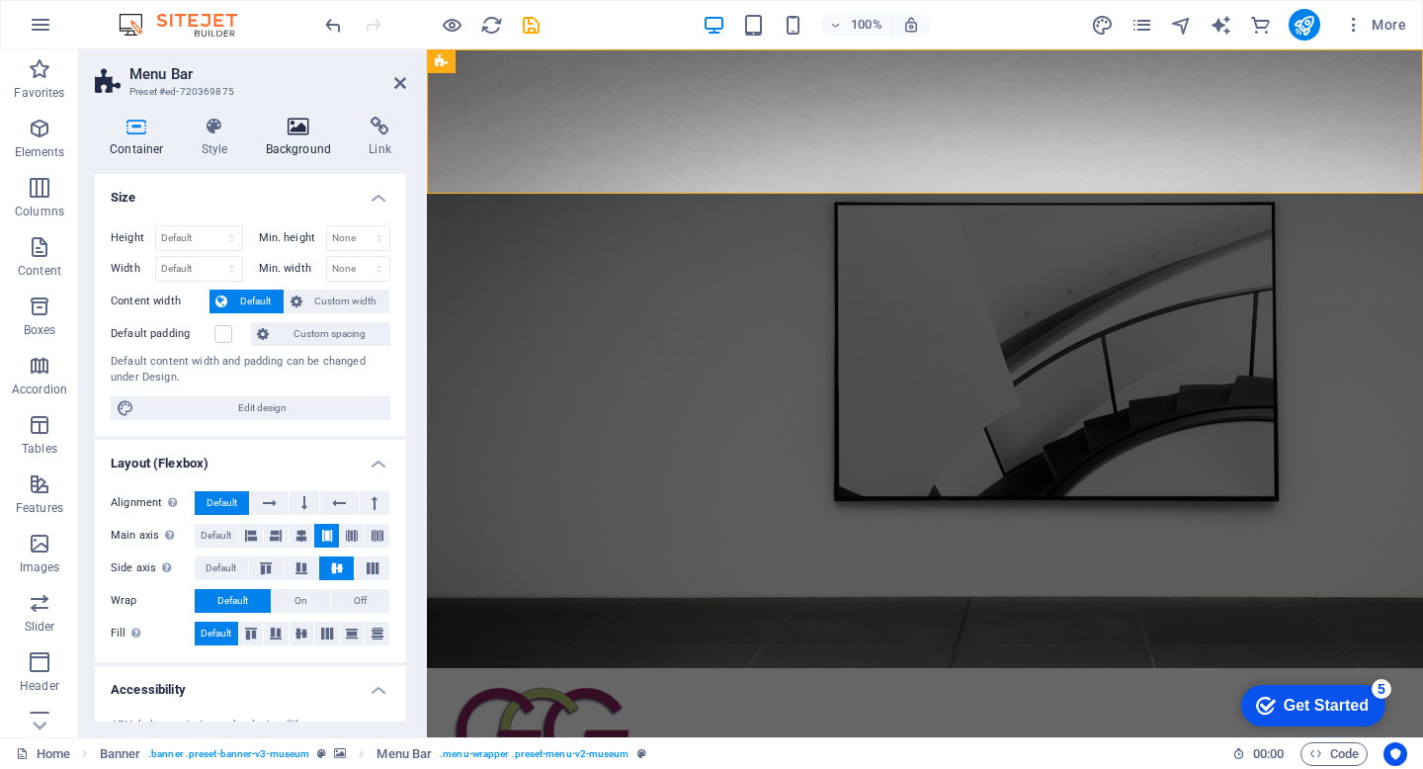
click at [291, 120] on icon at bounding box center [299, 127] width 96 height 20
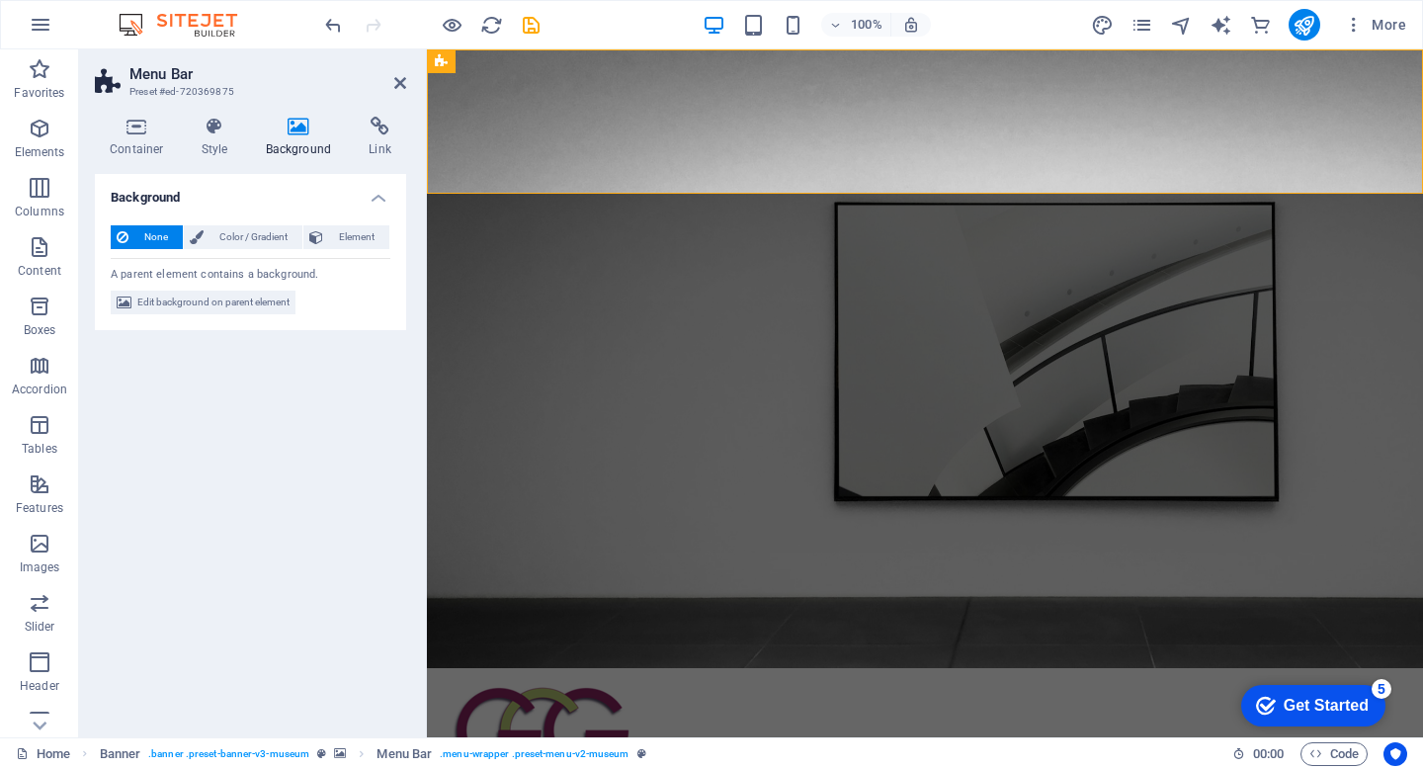
click at [148, 240] on span "None" at bounding box center [155, 237] width 42 height 24
click at [155, 231] on span "None" at bounding box center [155, 237] width 42 height 24
click at [230, 426] on div "Background None Color / Gradient Element Stretch background to full-width Color…" at bounding box center [250, 447] width 311 height 547
click at [240, 405] on div "Background None Color / Gradient Element Stretch background to full-width Color…" at bounding box center [250, 447] width 311 height 547
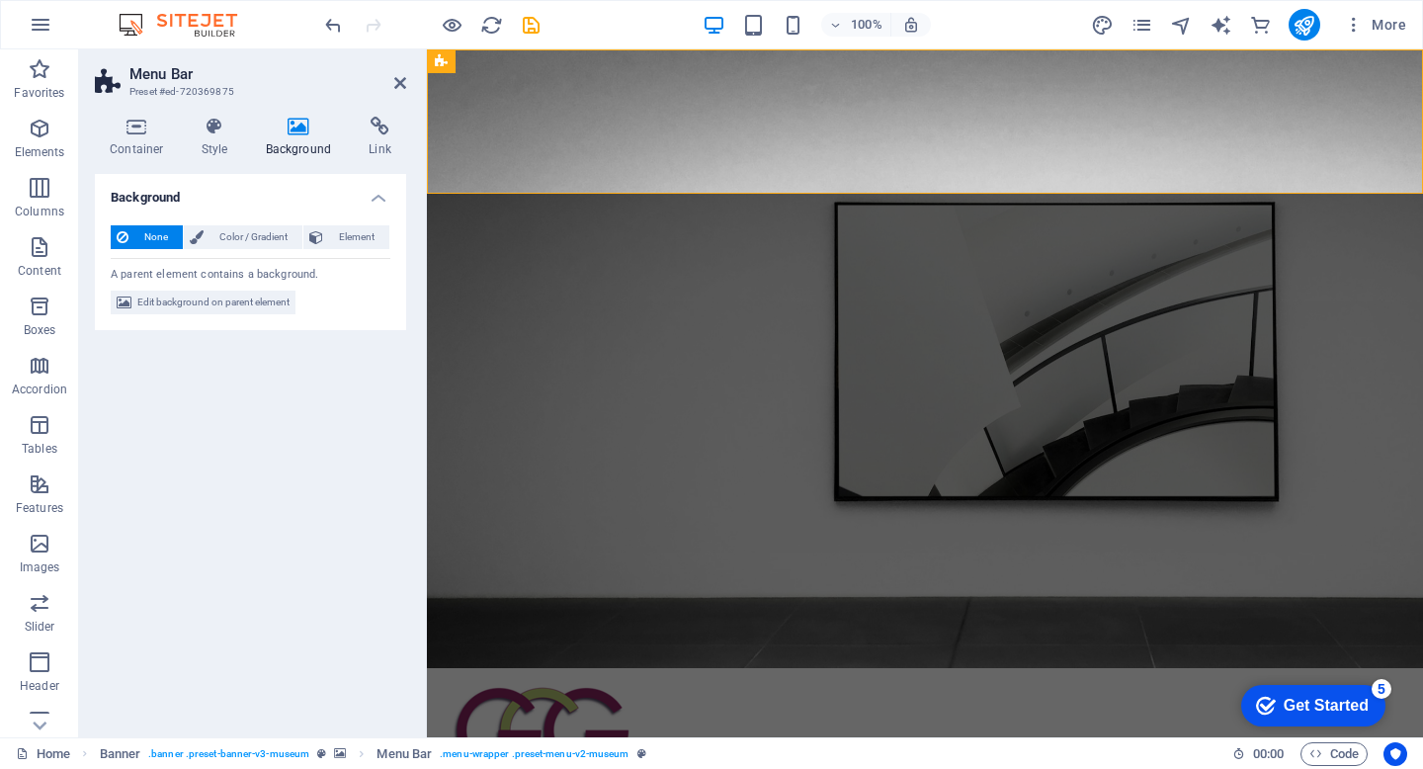
click at [240, 405] on div "Background None Color / Gradient Element Stretch background to full-width Color…" at bounding box center [250, 447] width 311 height 547
click at [407, 74] on aside "Menu Bar Preset #ed-720369875 Container Style Background Link Size Height Defau…" at bounding box center [253, 393] width 348 height 688
click at [397, 80] on icon at bounding box center [400, 83] width 12 height 16
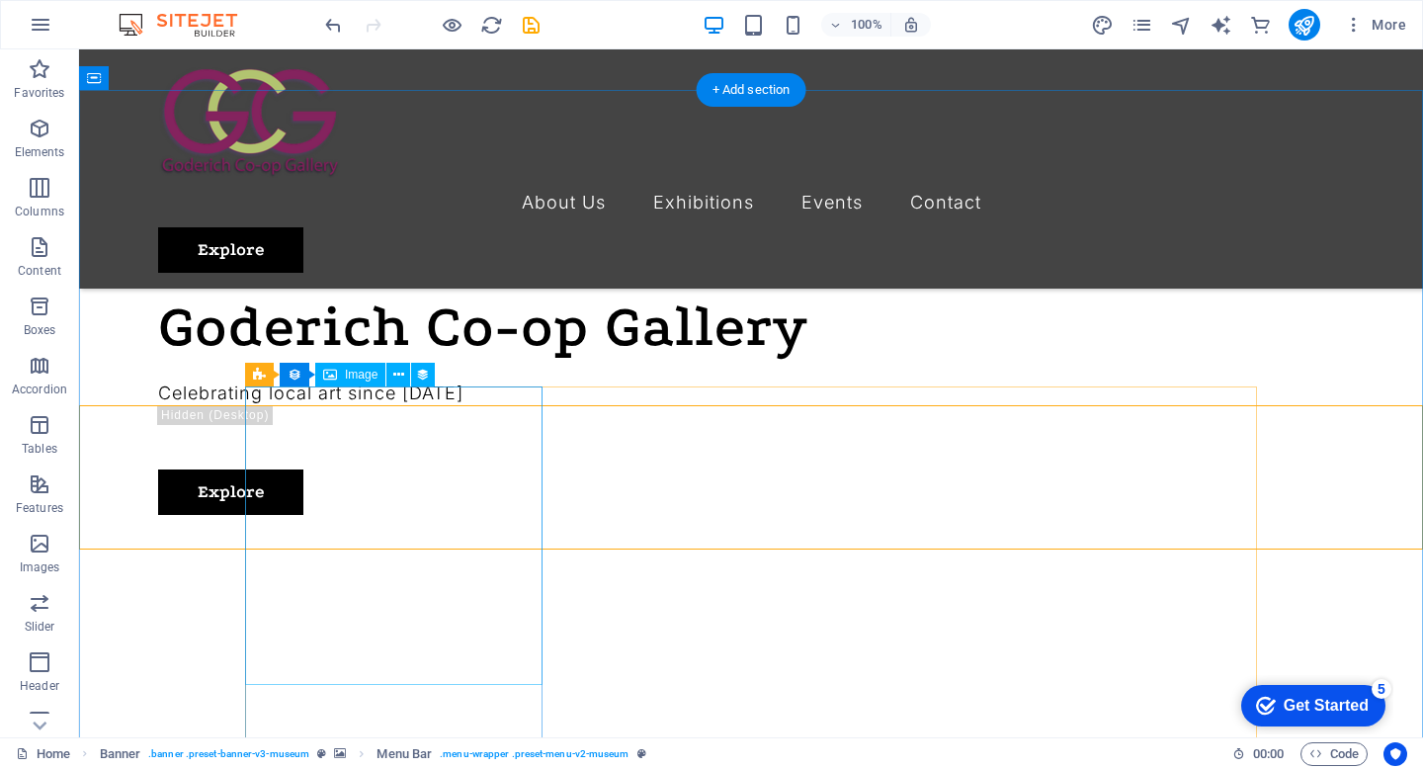
scroll to position [578, 0]
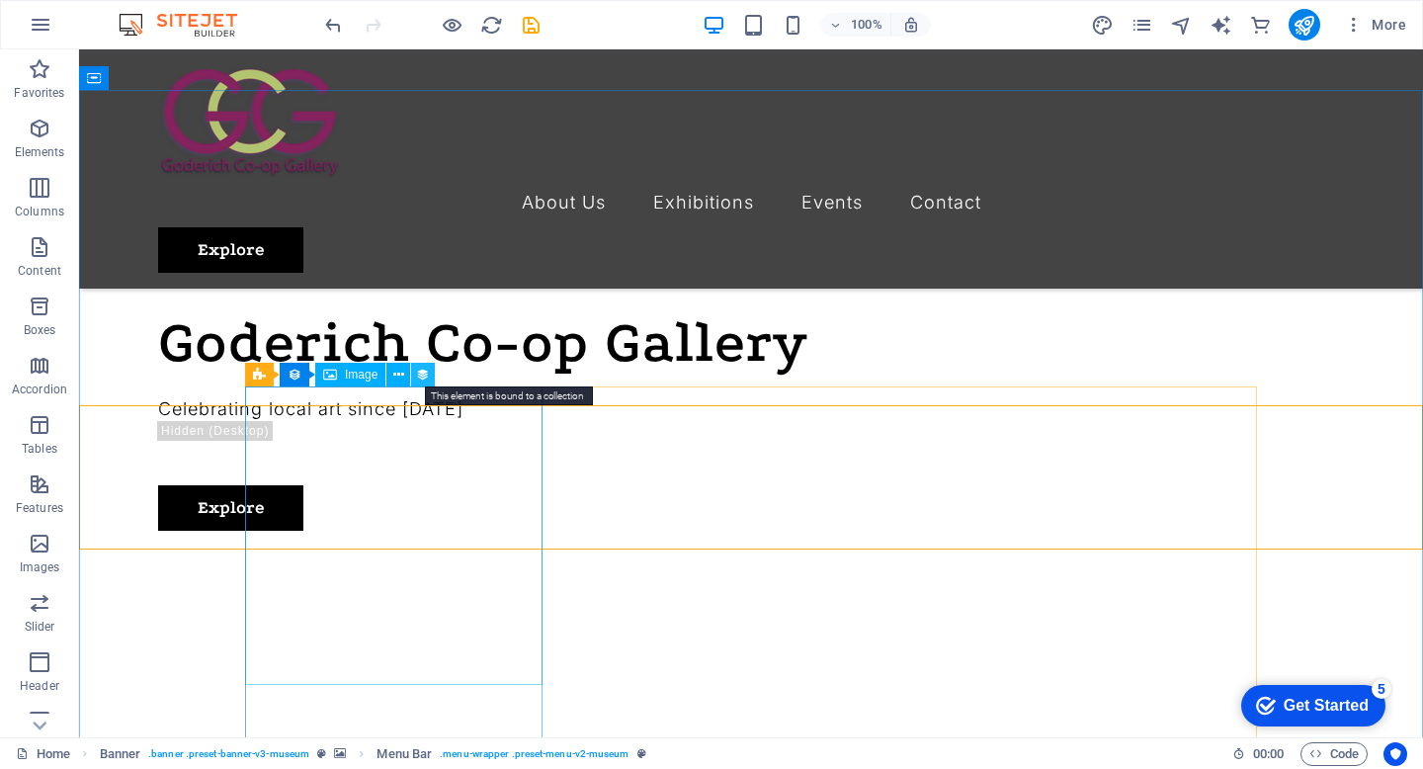
click at [424, 373] on icon at bounding box center [423, 375] width 14 height 21
select select "exhibition-image"
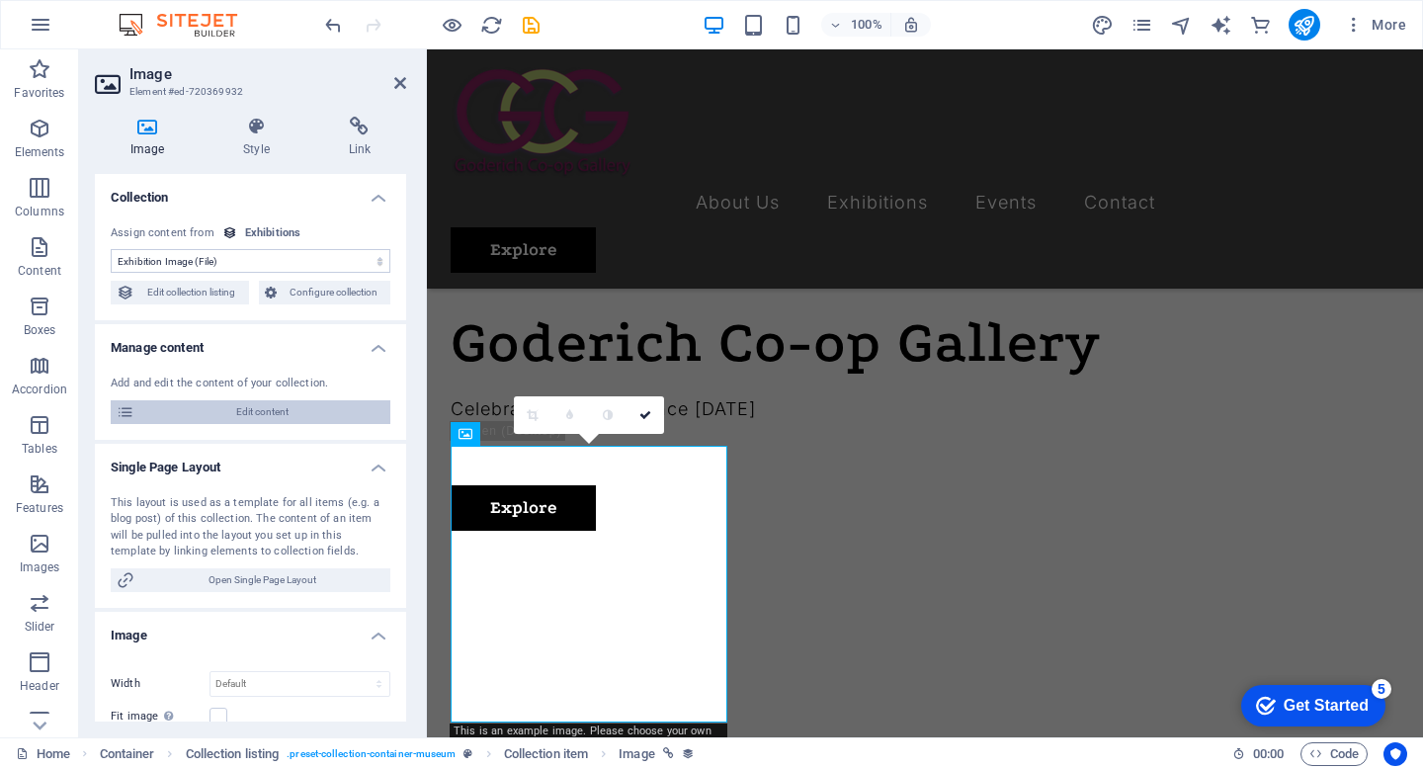
click at [239, 412] on span "Edit content" at bounding box center [262, 412] width 244 height 24
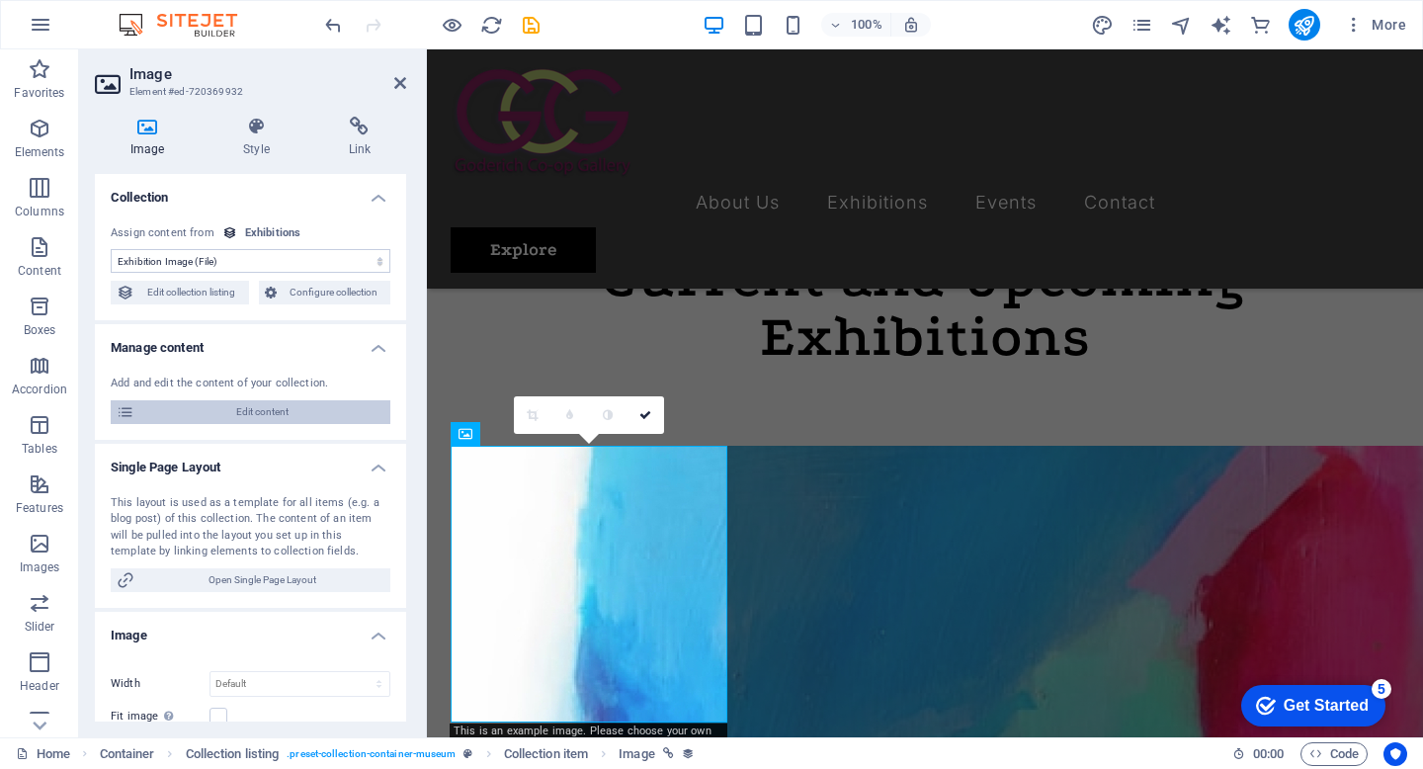
scroll to position [0, 0]
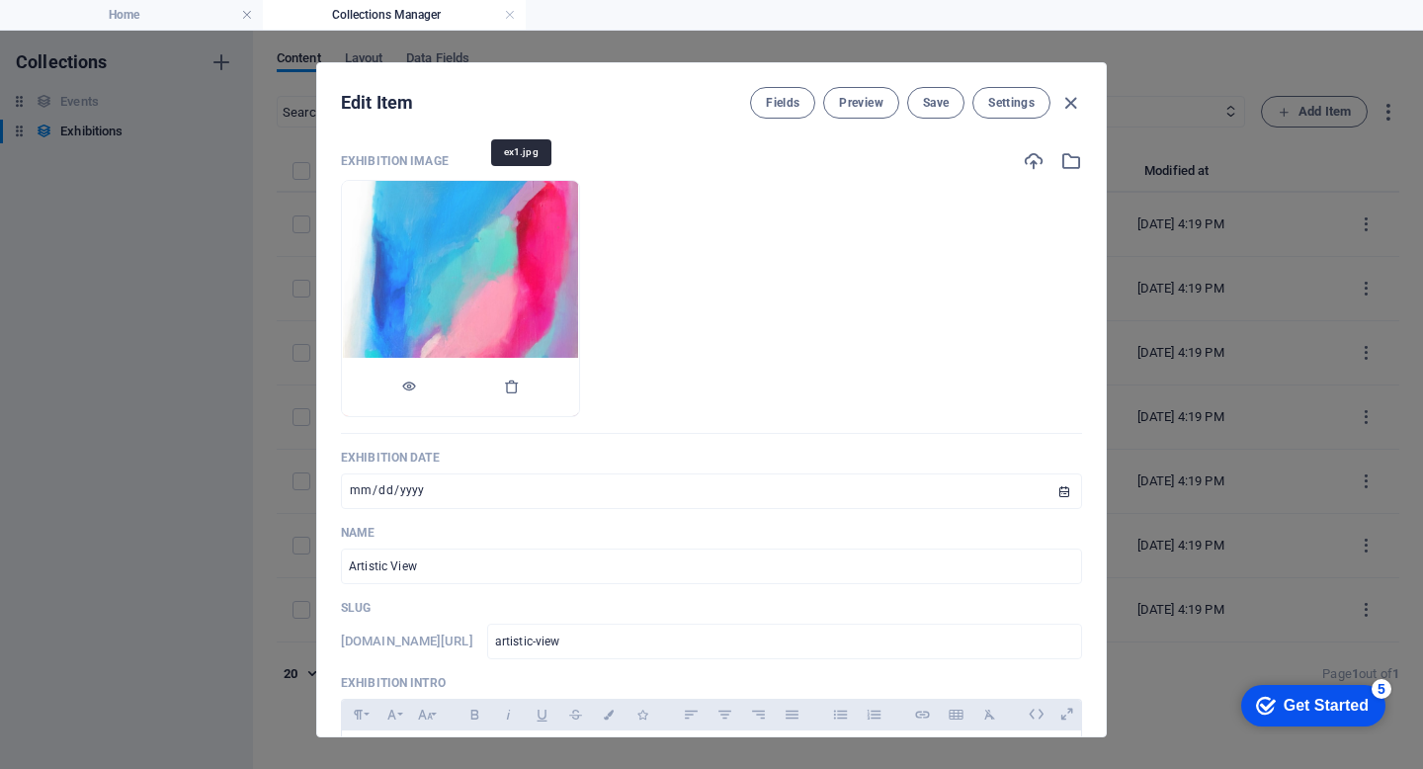
click at [481, 240] on img at bounding box center [460, 298] width 235 height 235
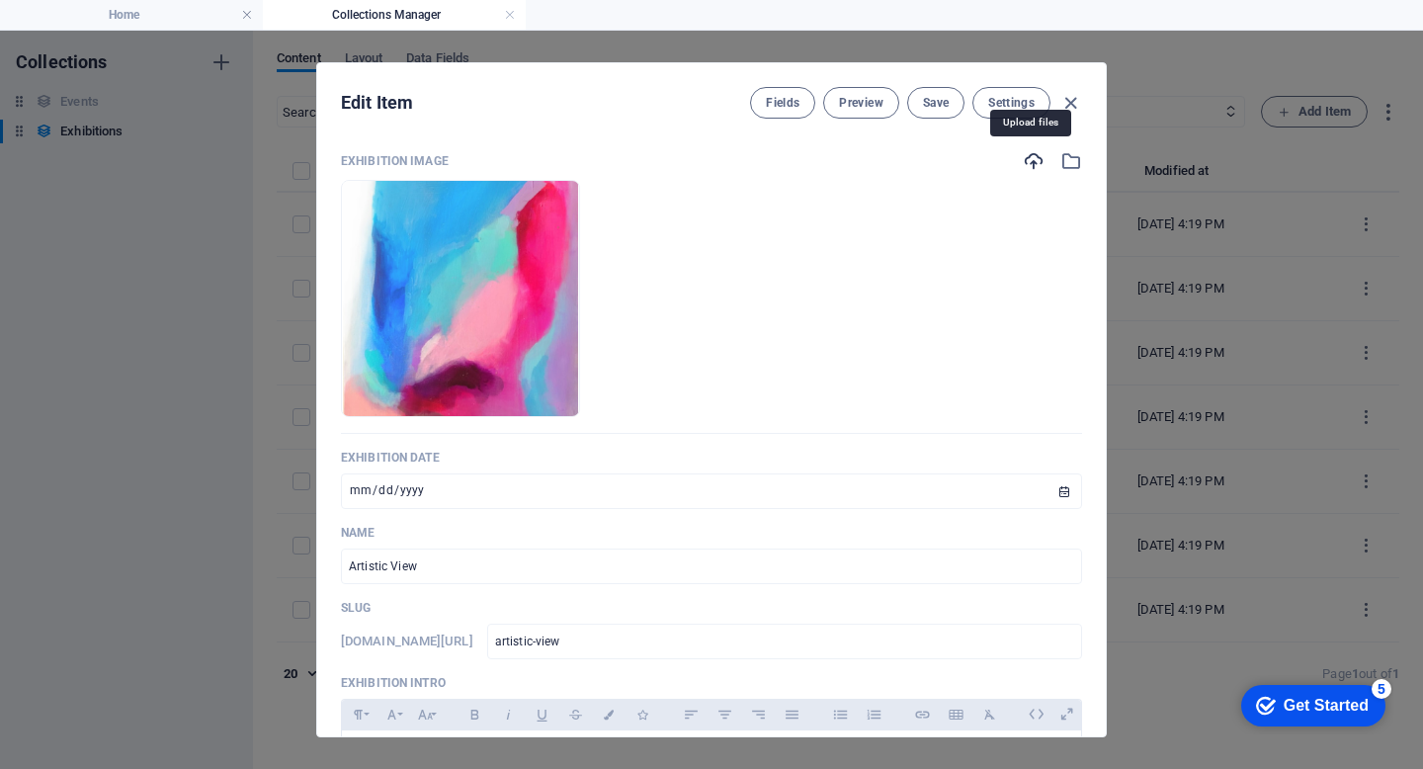
click at [1025, 155] on icon "button" at bounding box center [1034, 161] width 22 height 22
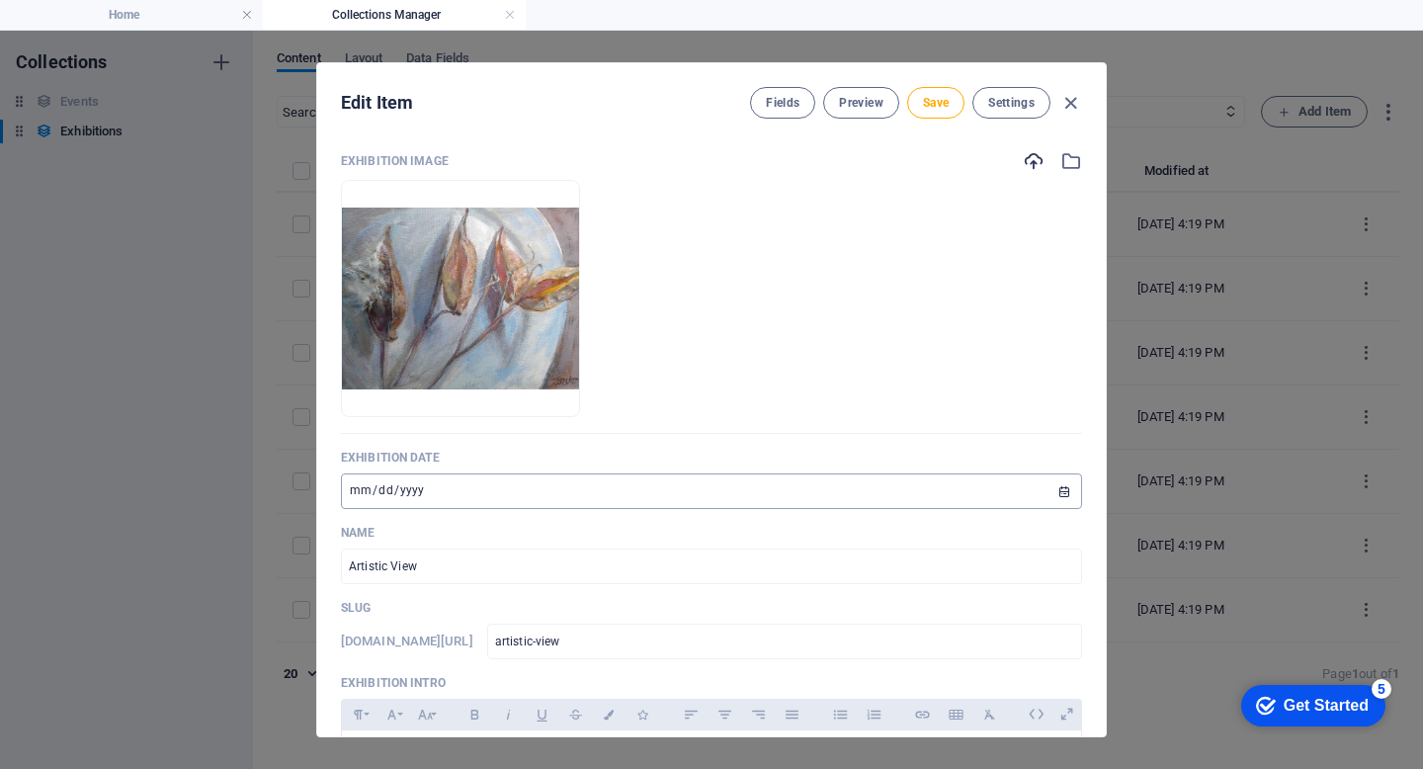
click at [425, 488] on input "[DATE]" at bounding box center [711, 491] width 741 height 36
click at [379, 488] on input "[DATE]" at bounding box center [711, 491] width 741 height 36
click at [435, 486] on input "[DATE]" at bounding box center [711, 491] width 741 height 36
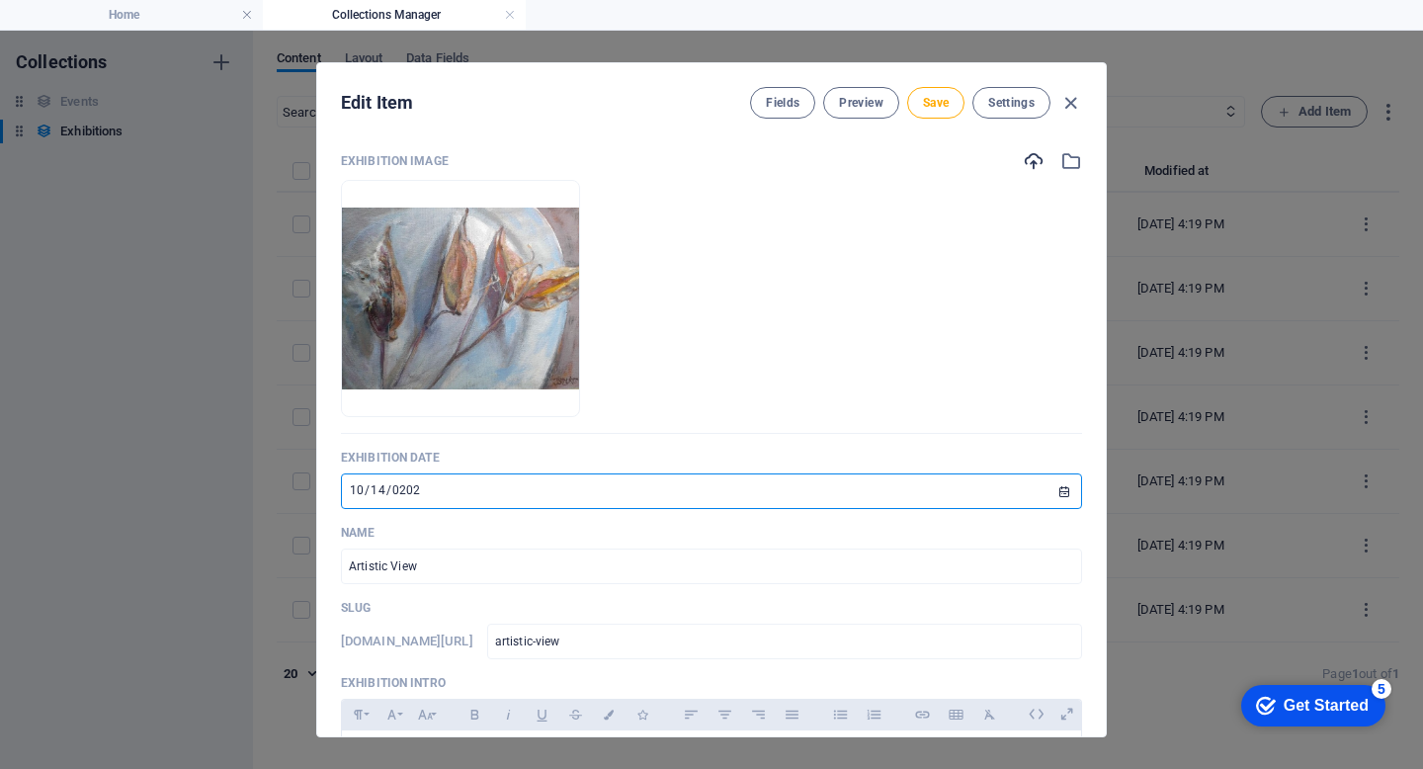
type input "[DATE]"
click at [394, 488] on input "[DATE]" at bounding box center [711, 491] width 741 height 36
type input "[DATE]"
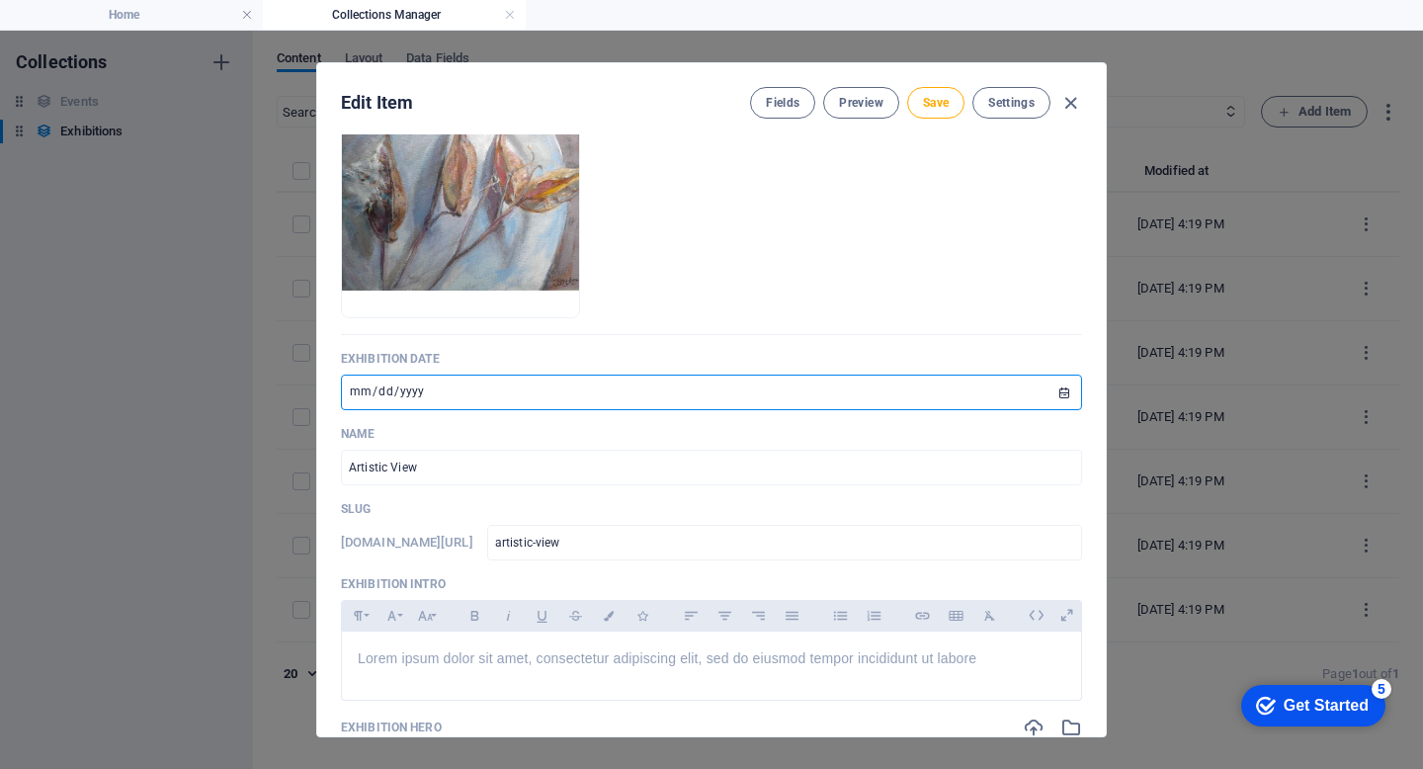
scroll to position [105, 0]
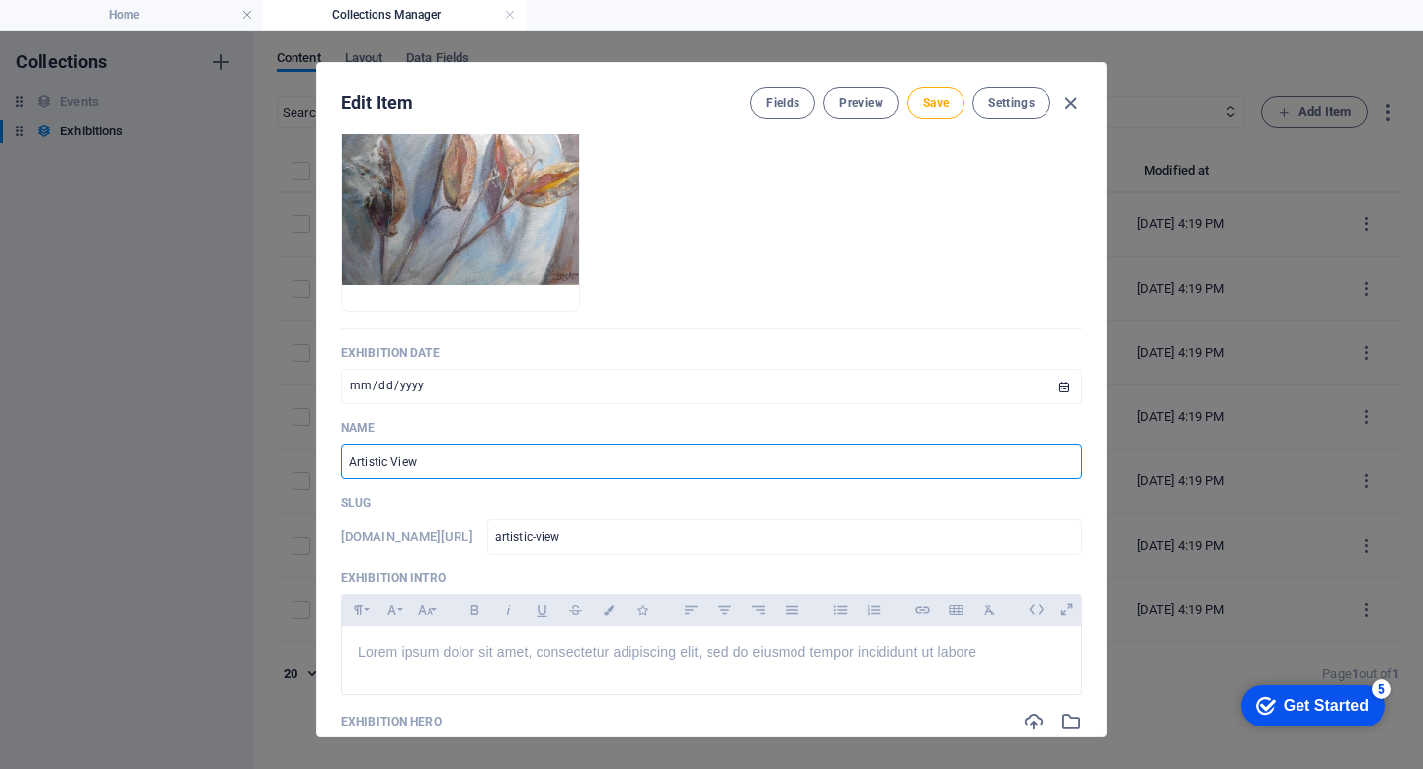
click at [441, 463] on input "Artistic View" at bounding box center [711, 462] width 741 height 36
drag, startPoint x: 441, startPoint y: 463, endPoint x: 298, endPoint y: 462, distance: 142.3
click at [298, 462] on div "Edit Item Fields Preview Save Settings Exhibition Image Drop files here to uplo…" at bounding box center [711, 400] width 1423 height 738
type input "M"
type input "m"
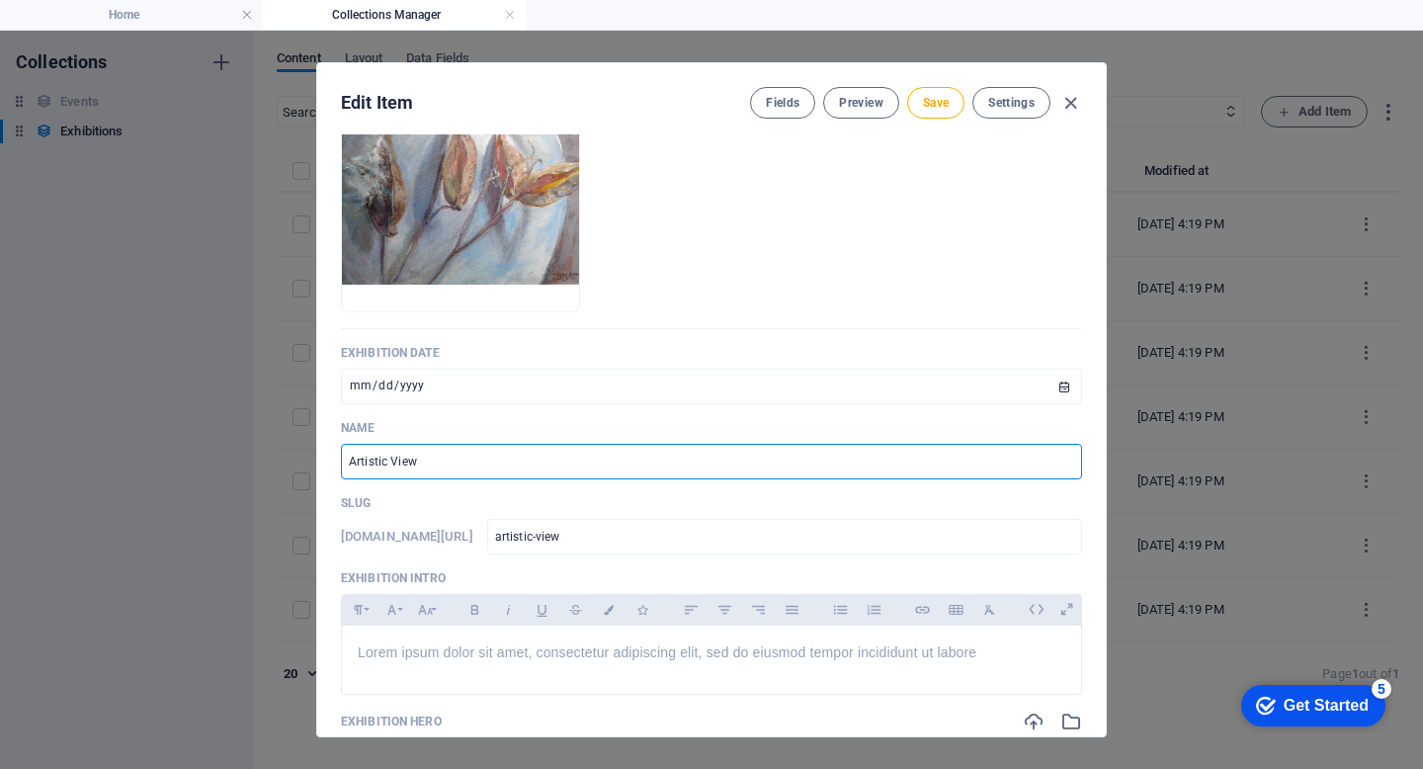
type input "m"
type input "Mi"
type input "mi"
type input "Mil"
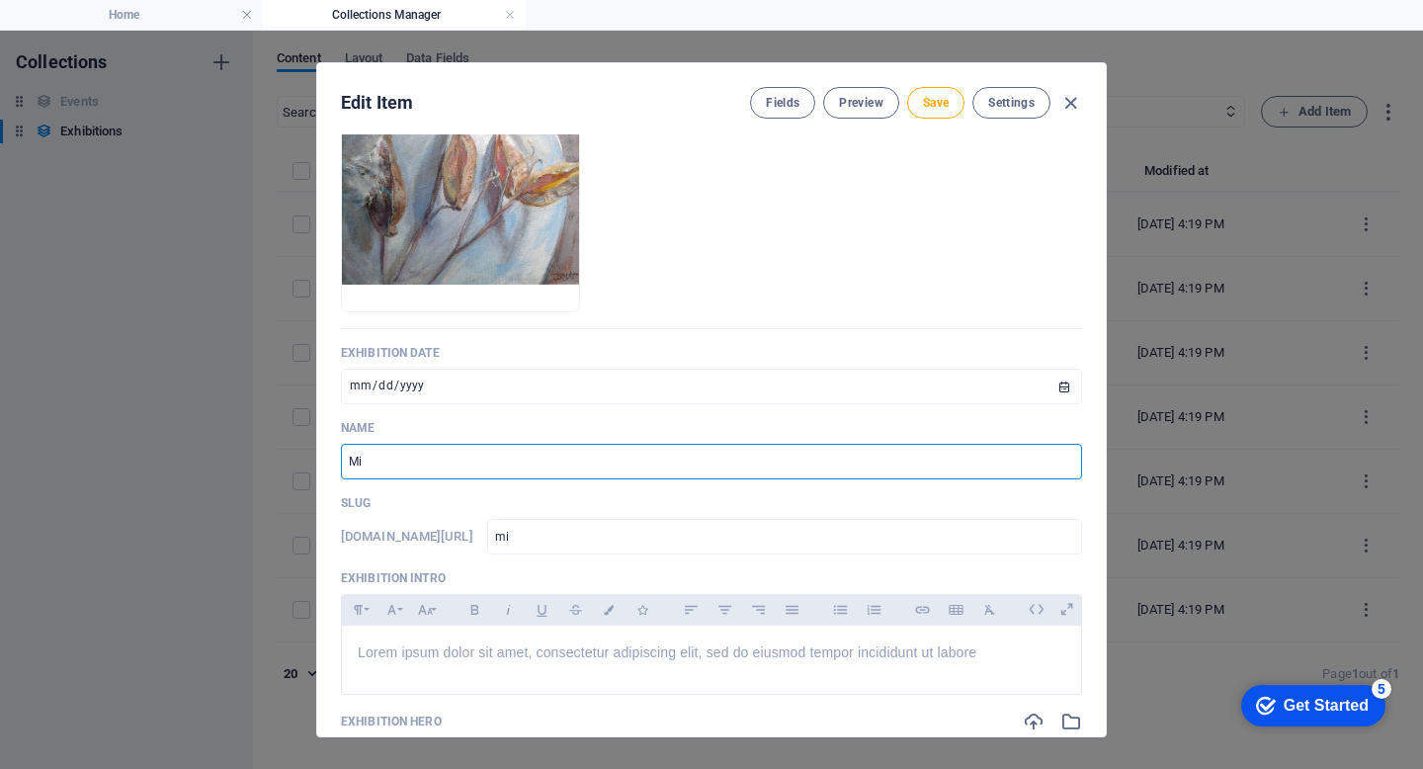
type input "mil"
type input "Milk"
type input "milk"
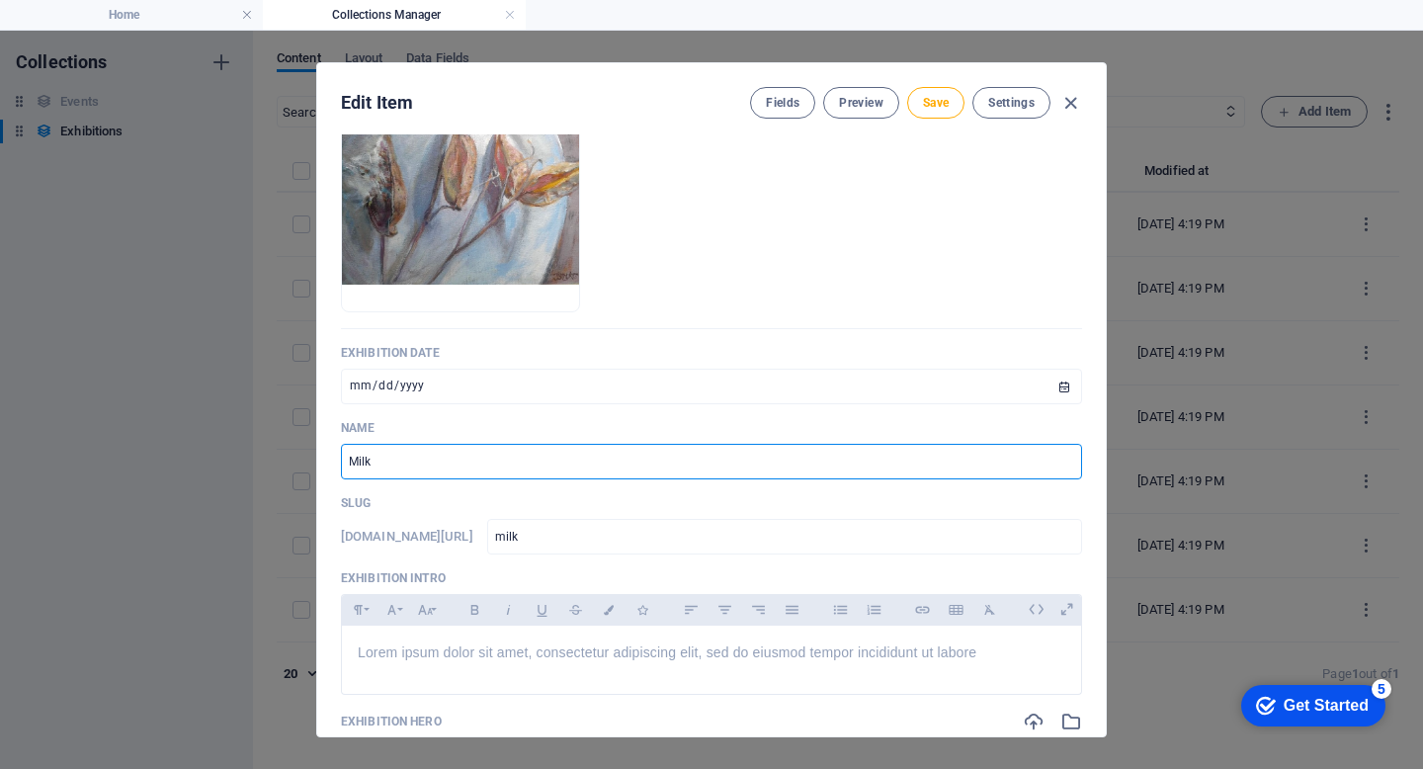
type input "Milkw"
type input "milkw"
type input "Milkwe"
type input "milkwe"
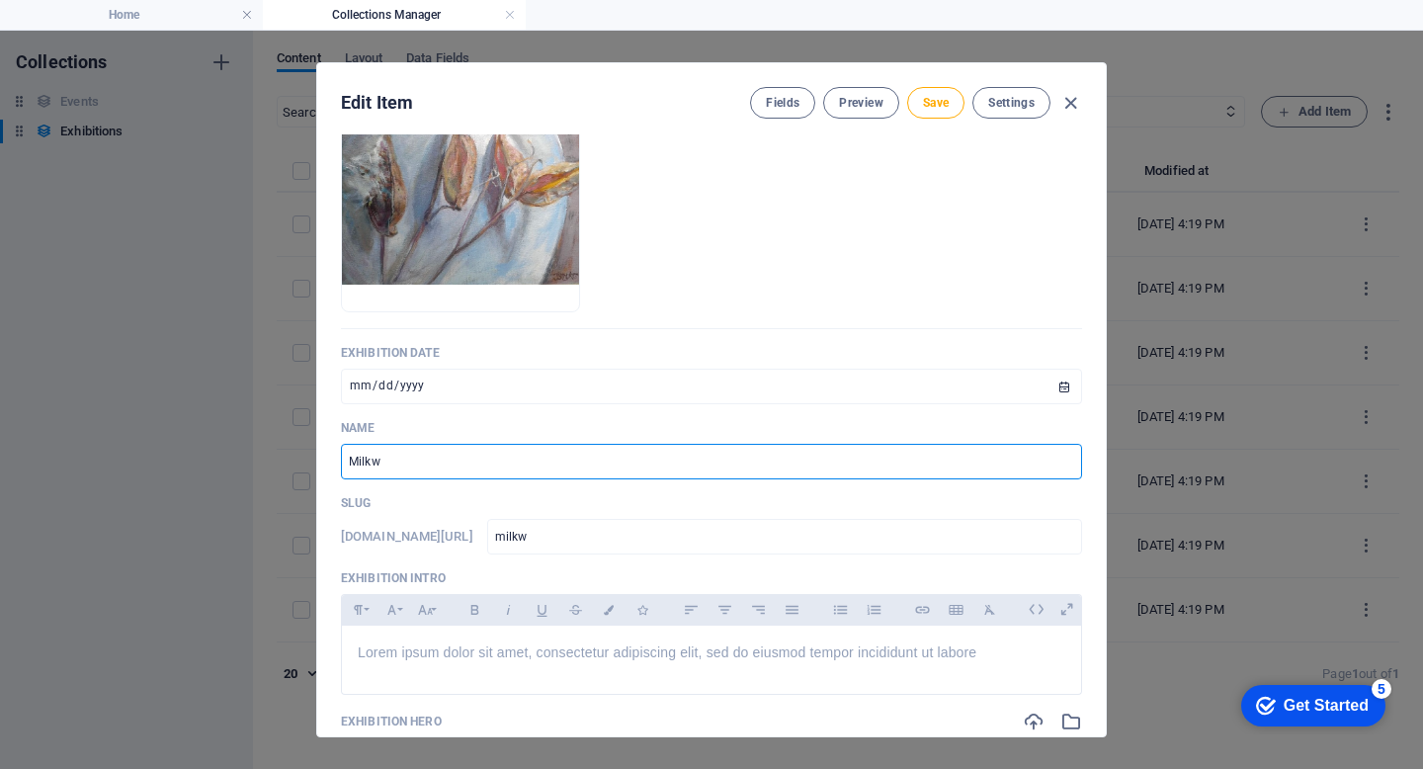
type input "milkwe"
type input "Milkwee"
type input "milkwee"
type input "Milkweed"
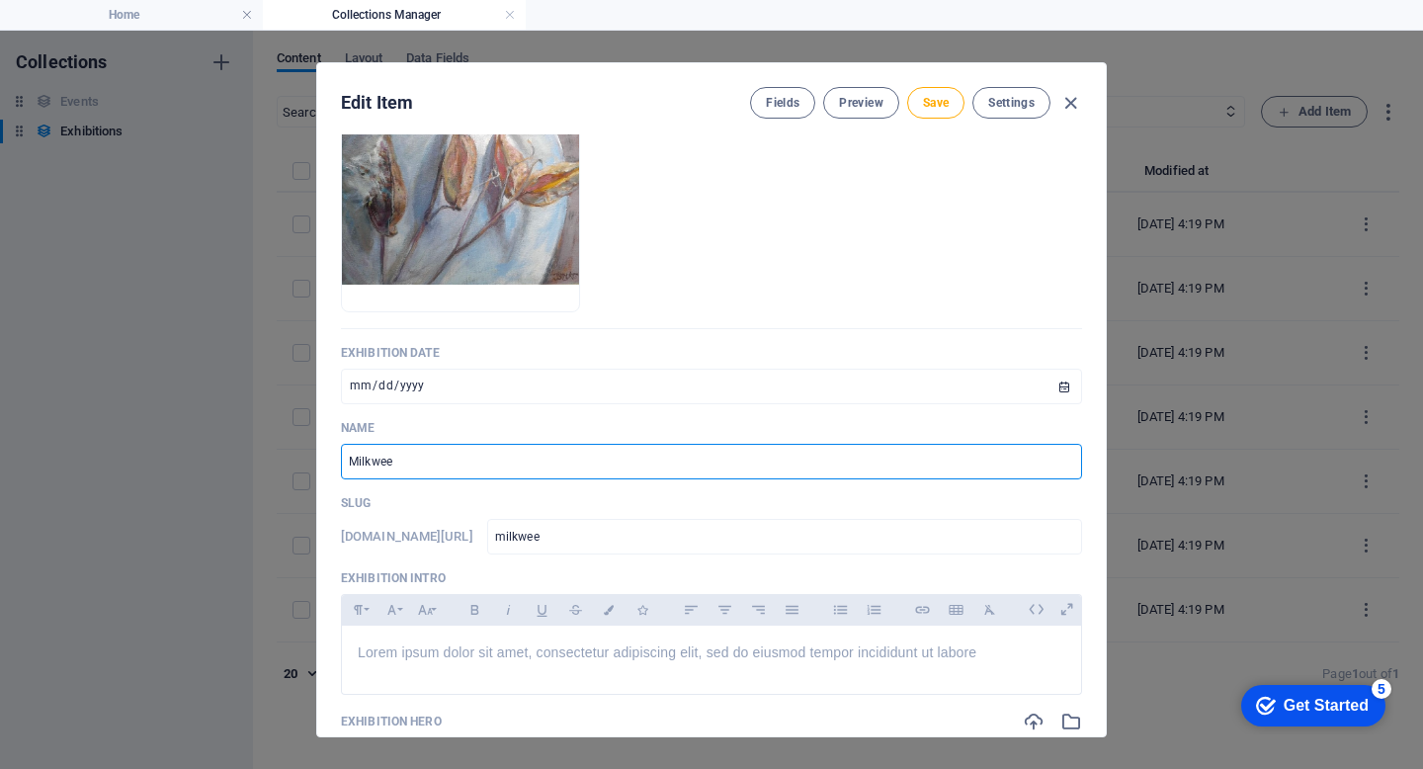
type input "milkweed"
type input "Milkweed b"
type input "milkweed-b"
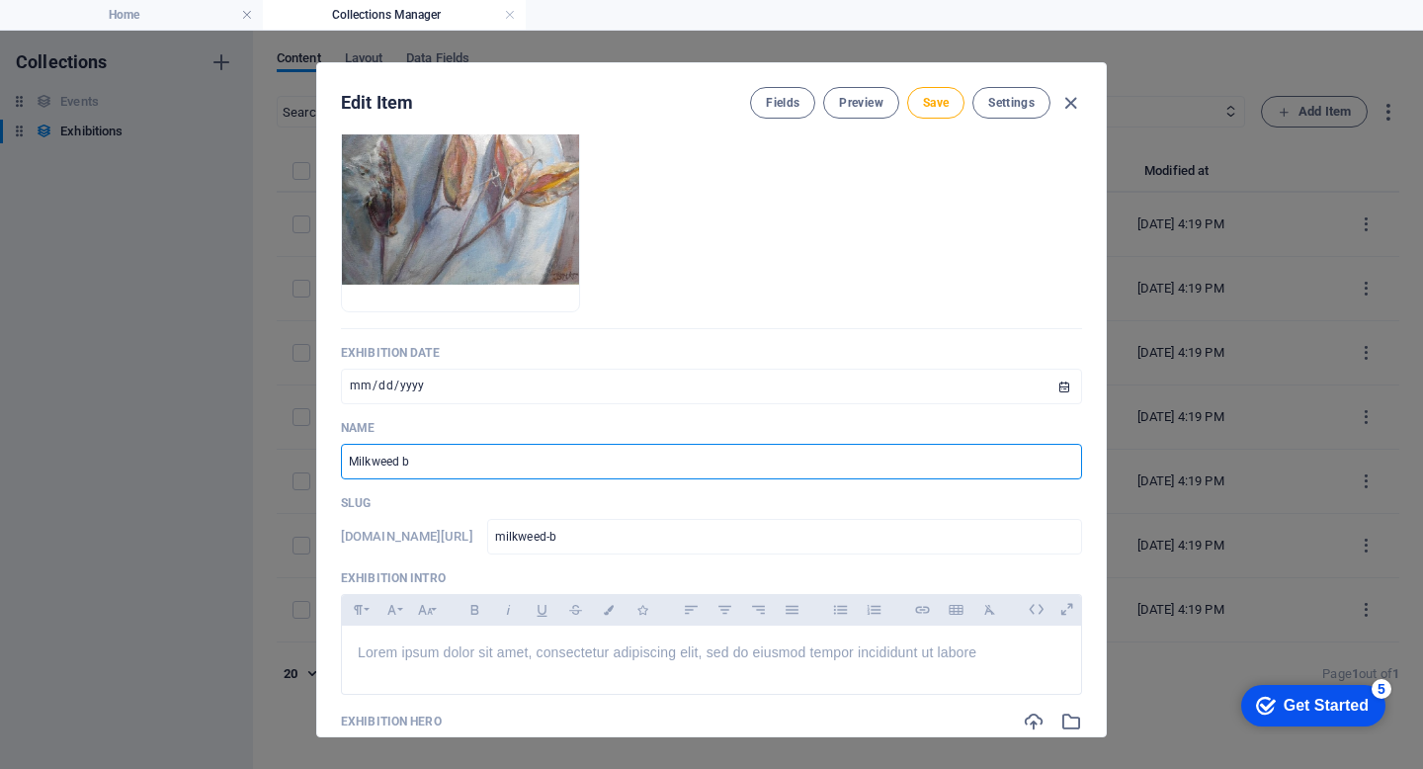
type input "Milkweed by"
type input "milkweed-by"
type input "Milkweed by J"
type input "milkweed-by-j"
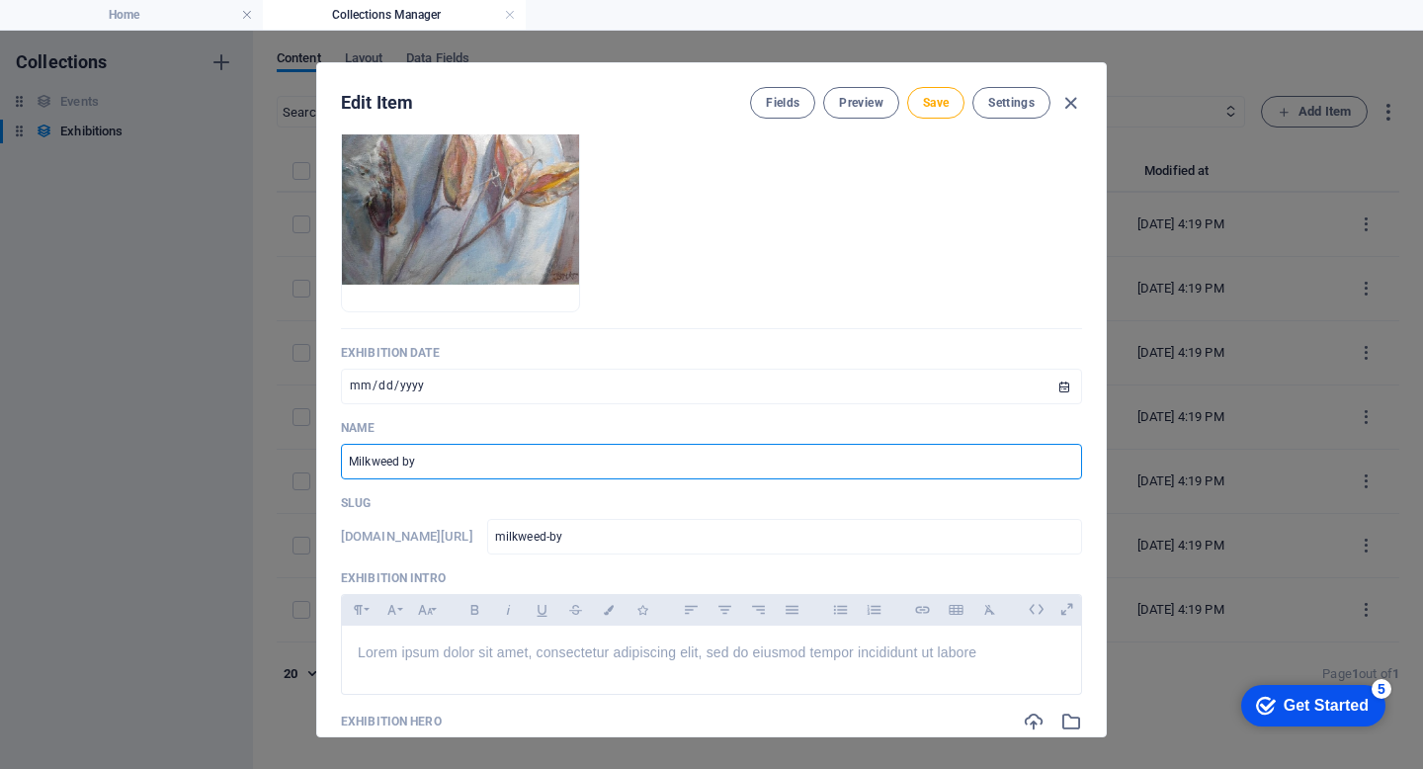
type input "milkweed-by-j"
type input "Milkweed by [PERSON_NAME]"
type input "milkweed-by-ja"
type input "Milkweed by Jan"
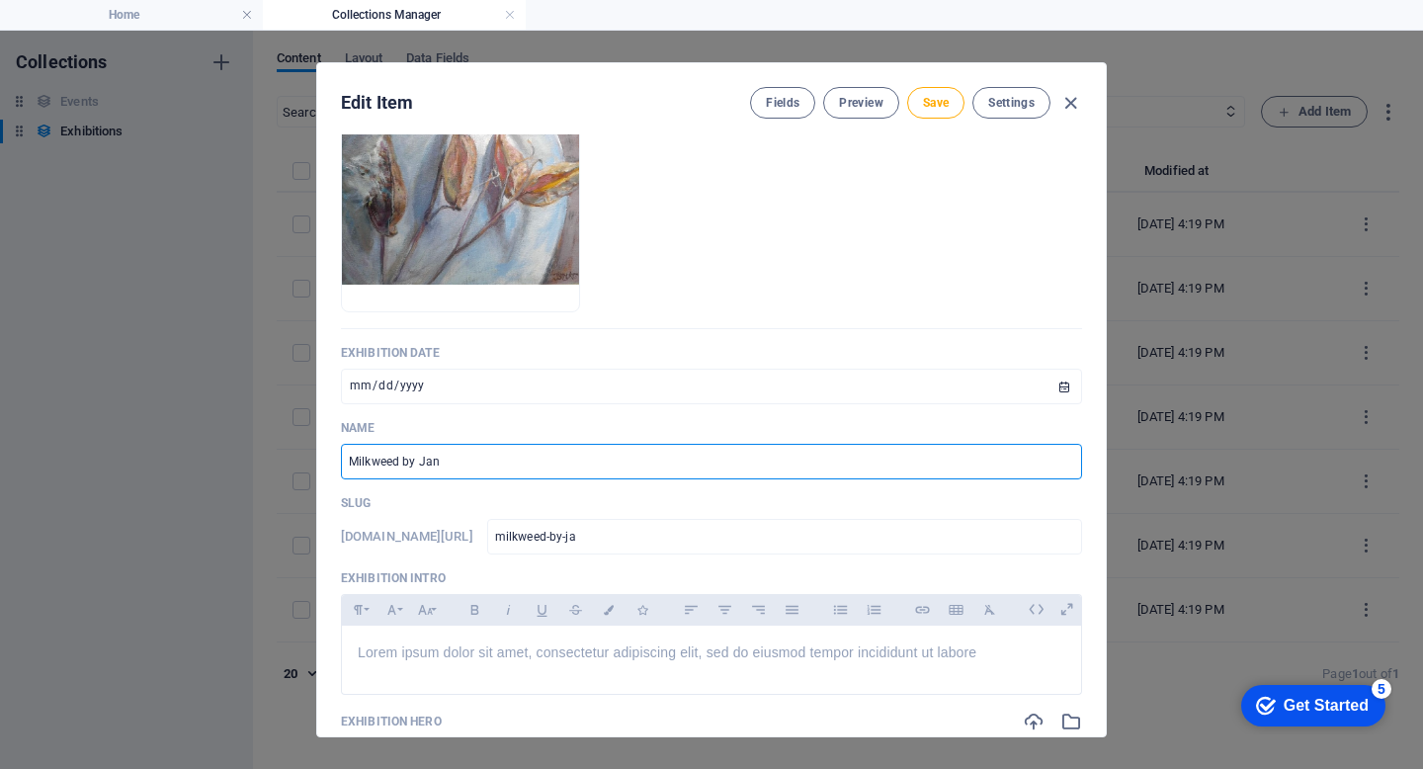
type input "milkweed-by-[PERSON_NAME]"
type input "Milkweed by [PERSON_NAME]"
type input "milkweed-by-[PERSON_NAME]"
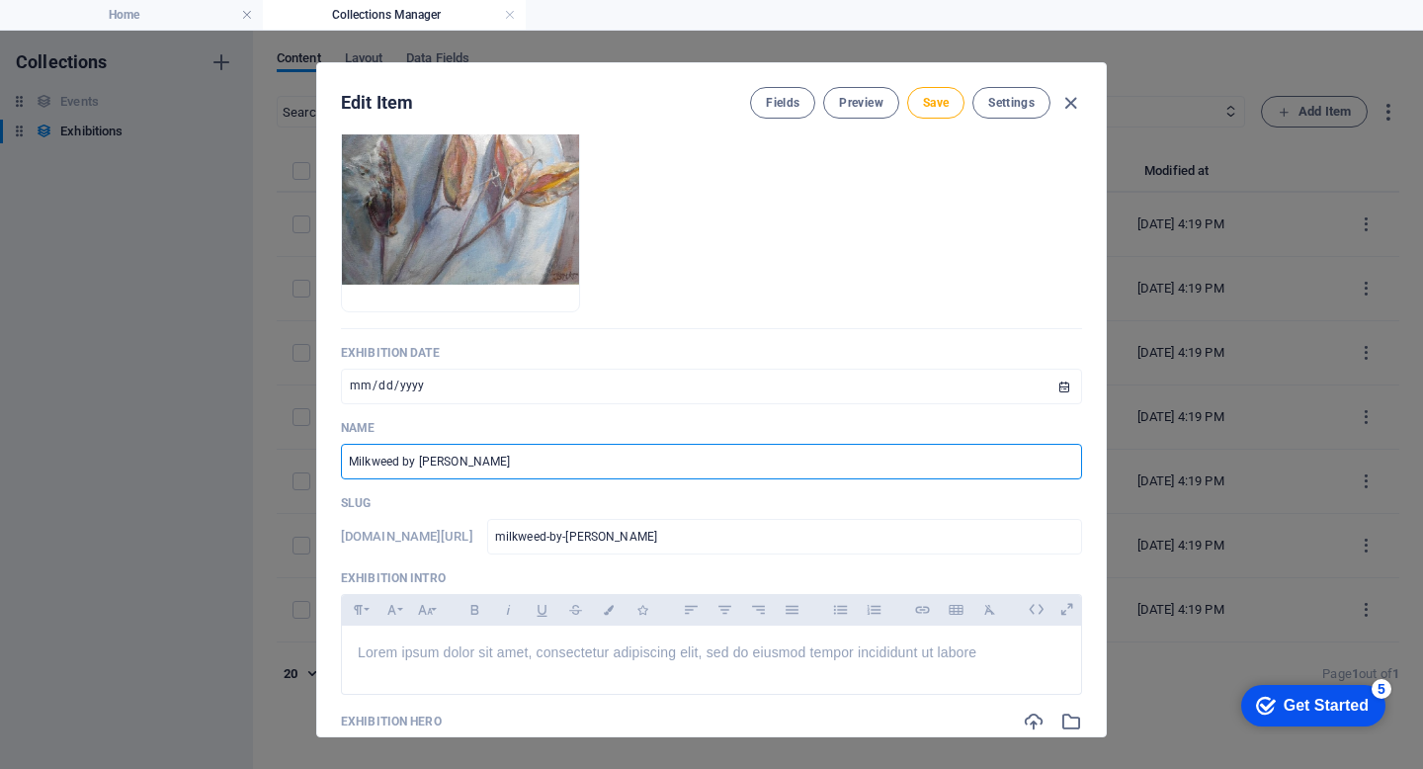
type input "Milkweed by [PERSON_NAME]"
type input "milkweed-by-[PERSON_NAME]-s"
type input "Milkweed by [PERSON_NAME]"
type input "milkweed-by-[PERSON_NAME]"
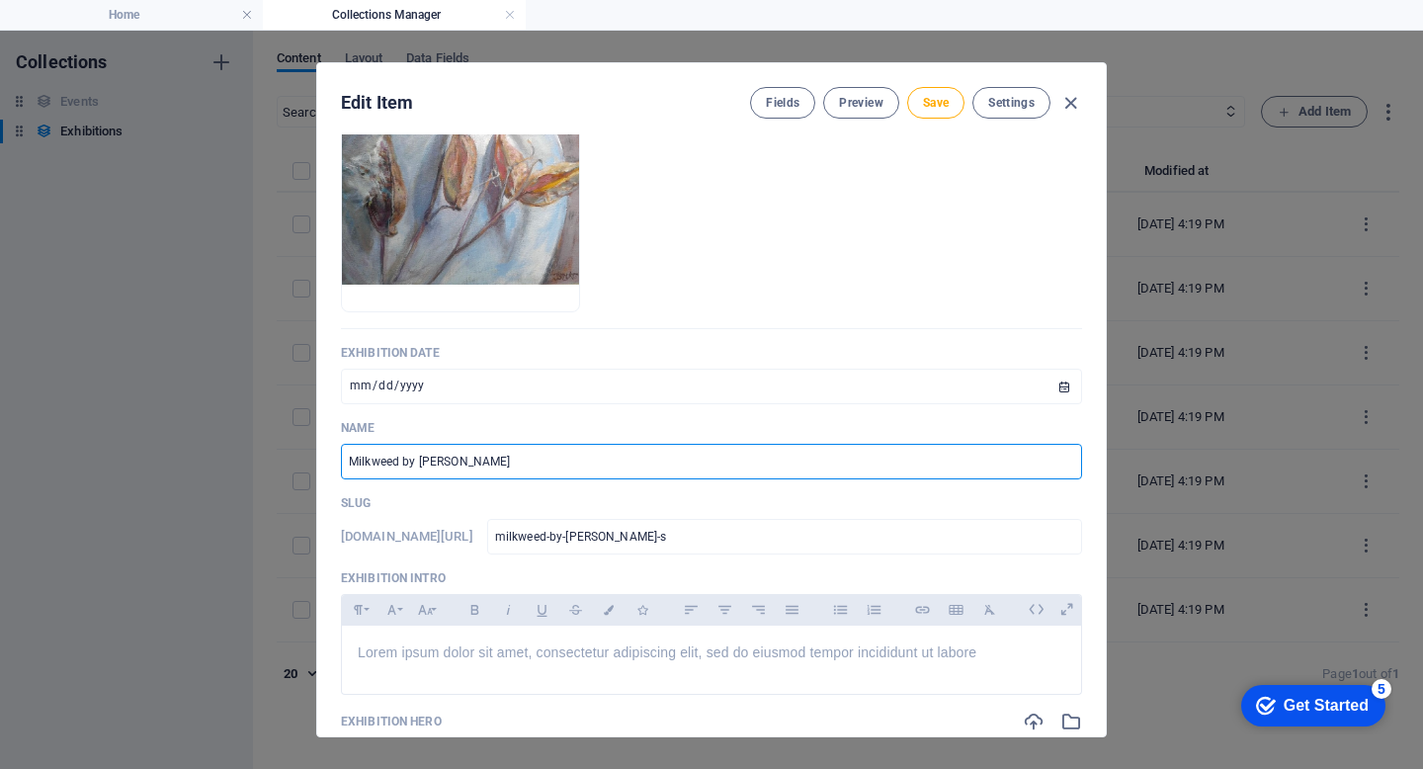
type input "milkweed-by-[PERSON_NAME]"
type input "Milkweed by [PERSON_NAME]"
type input "milkweed-by-[PERSON_NAME]"
type input "Milkweed by [PERSON_NAME]"
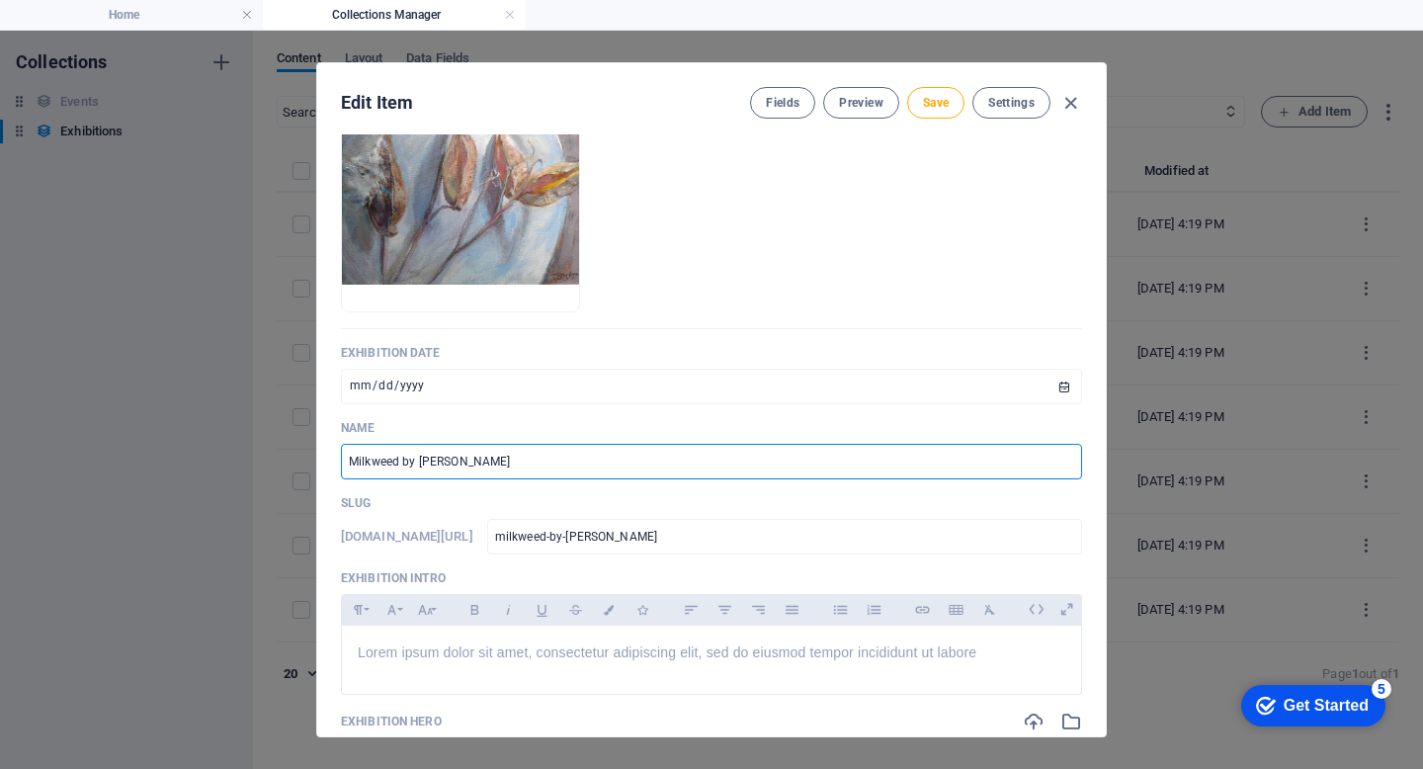
type input "milkweed-by-[PERSON_NAME]"
type input "Milkweed by [PERSON_NAME]"
type input "milkweed-by-[PERSON_NAME]"
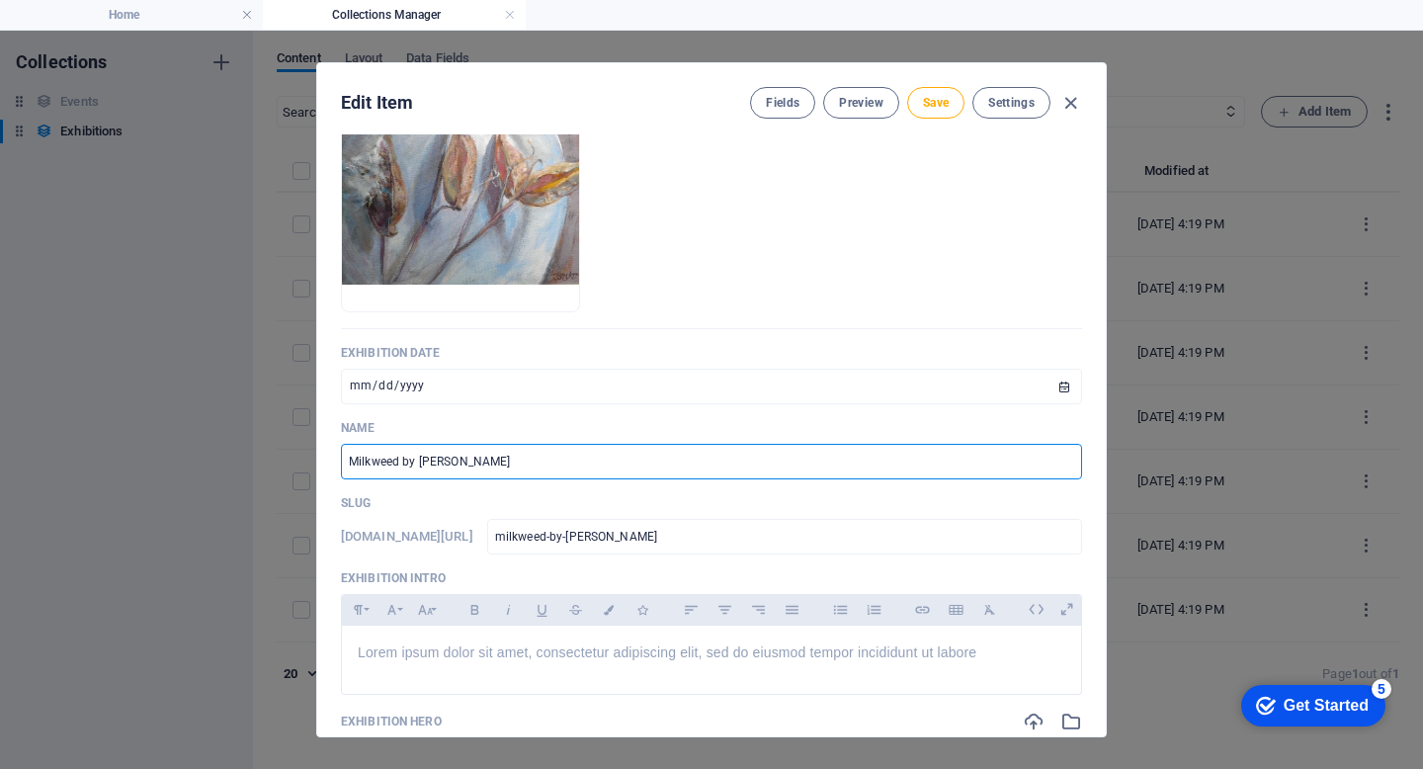
type input "Milkweed by [PERSON_NAME]"
type input "milkweed-by-[PERSON_NAME]"
type input "Milkweed by [PERSON_NAME]"
type input "milkweed-by-[PERSON_NAME]"
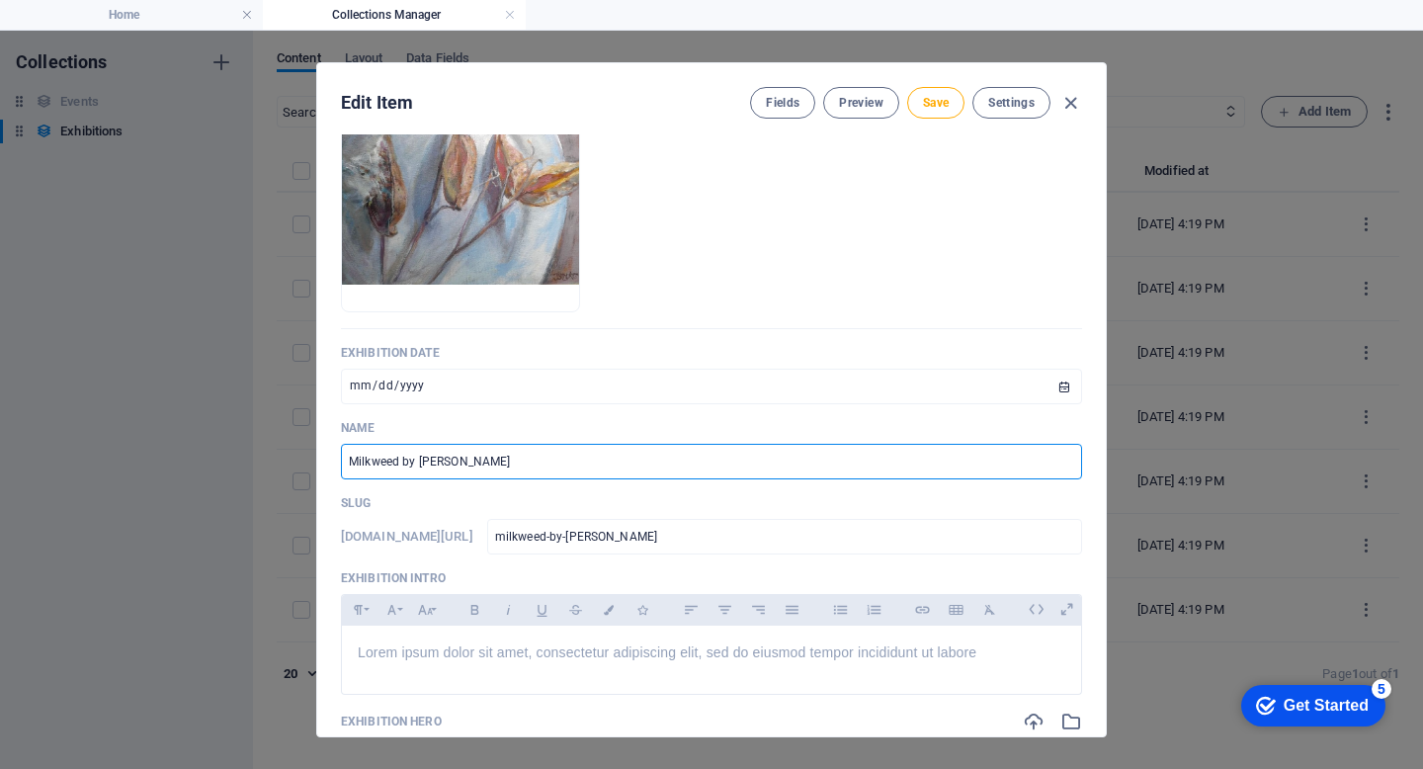
type input "milkweed-by-[PERSON_NAME]"
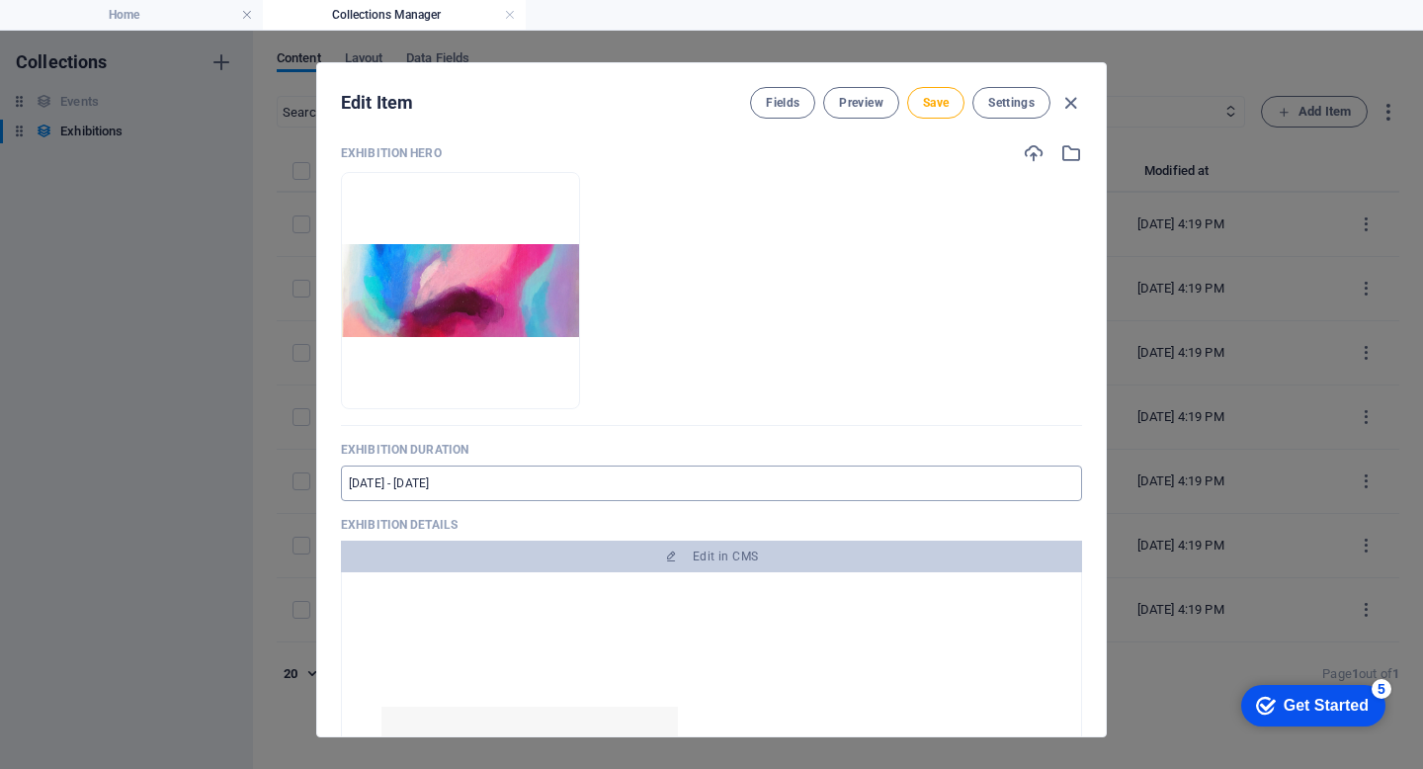
scroll to position [676, 0]
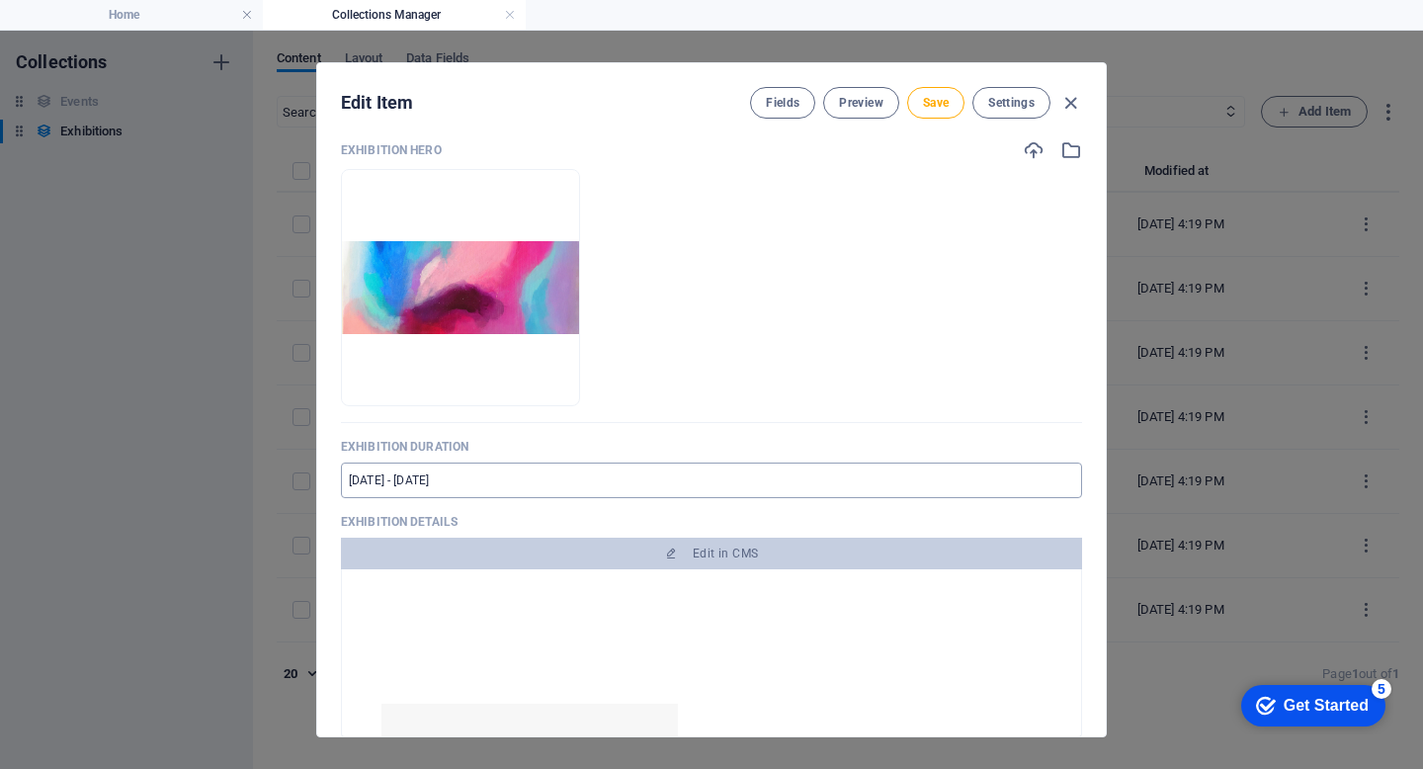
type input "Milkweed by [PERSON_NAME]"
drag, startPoint x: 384, startPoint y: 478, endPoint x: 347, endPoint y: 479, distance: 37.6
click at [347, 479] on input "[DATE] - [DATE]" at bounding box center [711, 481] width 741 height 36
drag, startPoint x: 423, startPoint y: 477, endPoint x: 388, endPoint y: 477, distance: 34.6
click at [388, 477] on input "[DATE] - [DATE]" at bounding box center [711, 481] width 741 height 36
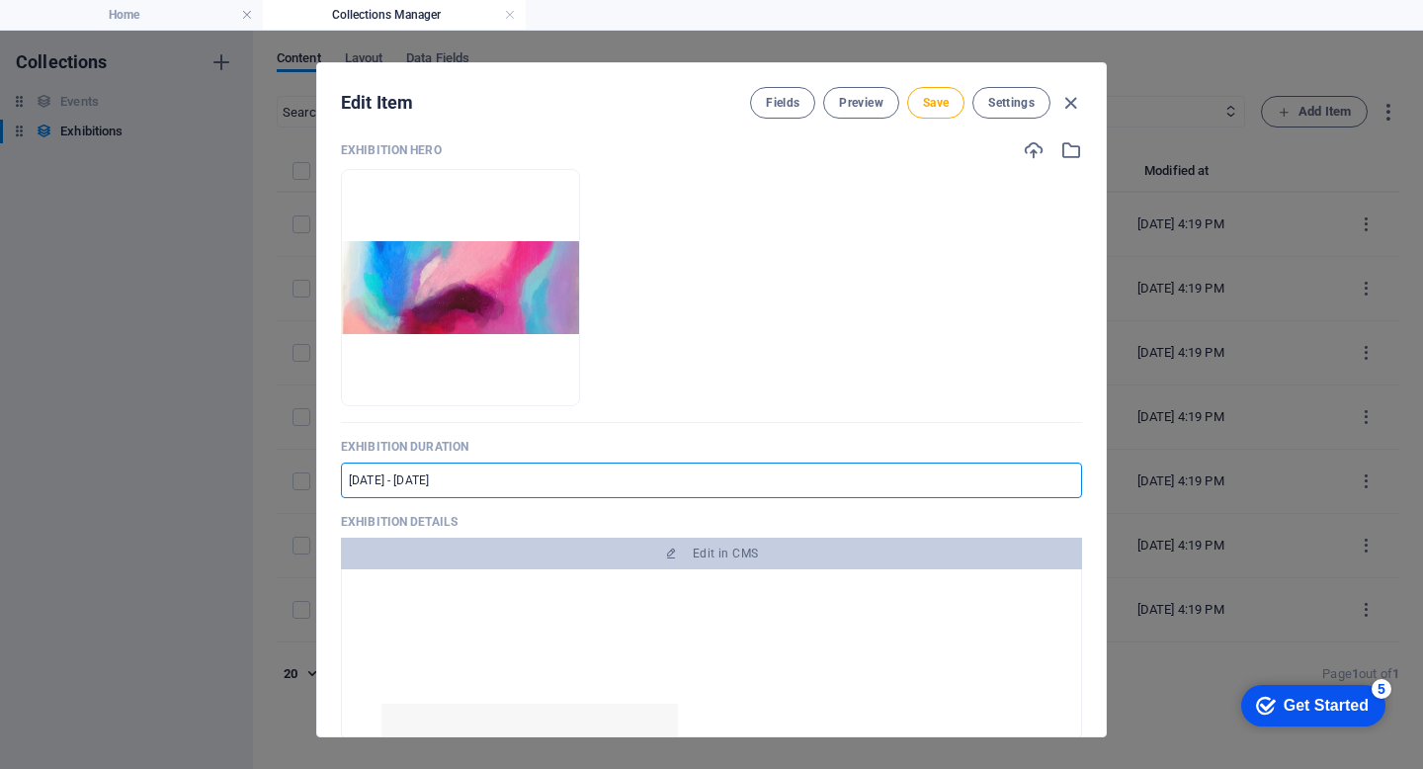
click at [461, 481] on input "[DATE] - [DATE]" at bounding box center [711, 481] width 741 height 36
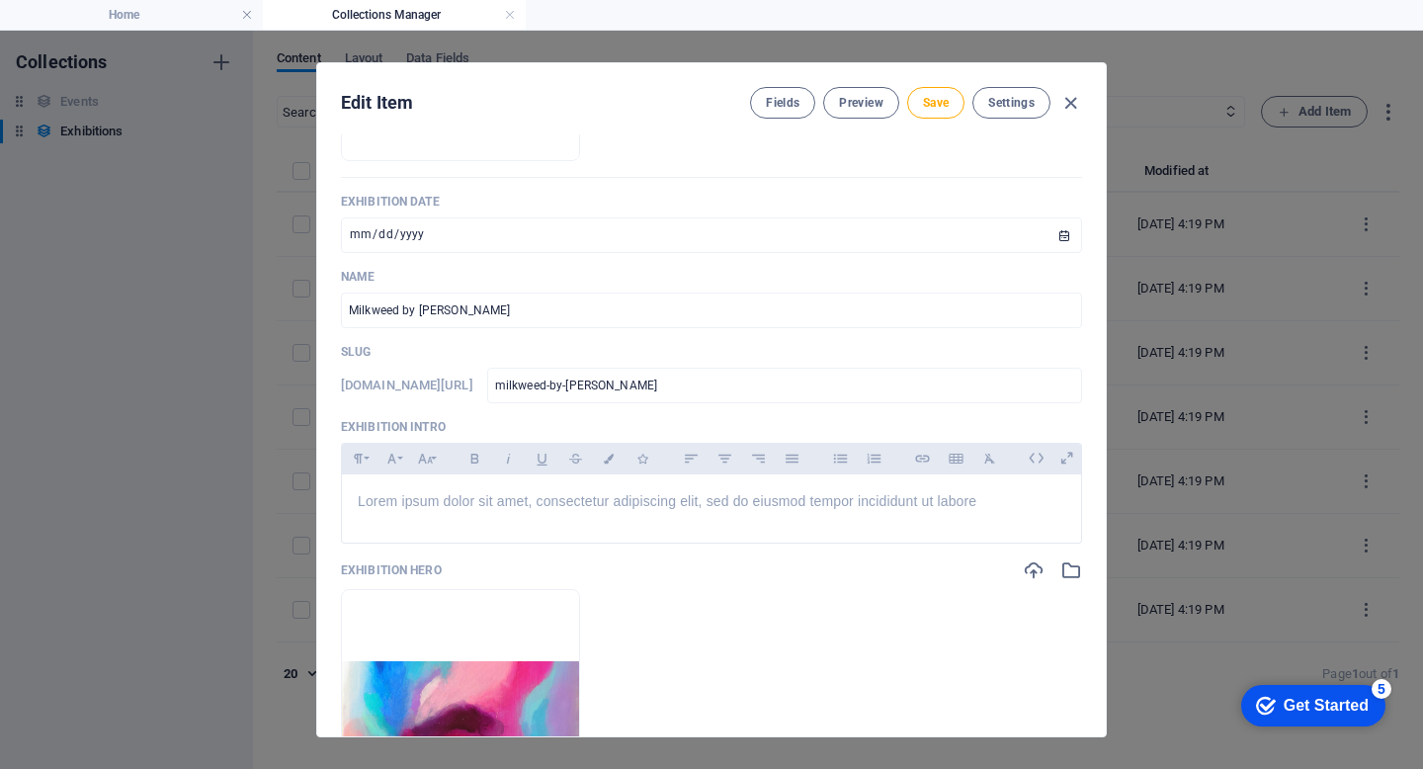
scroll to position [255, 0]
type input "[DATE] - [DATE]"
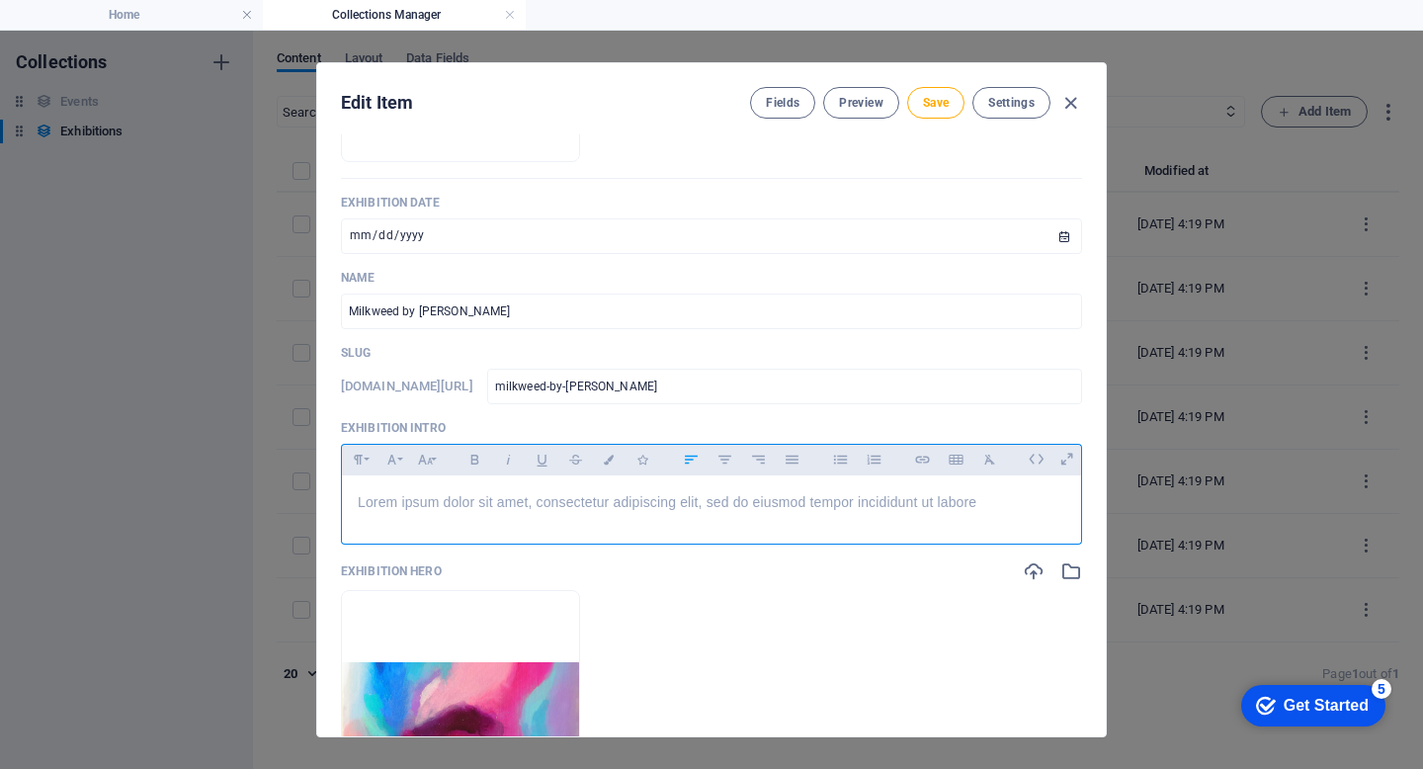
click at [382, 504] on span "Lorem ipsum dolor sit amet, consectetur adipiscing elit, sed do eiusmod tempor …" at bounding box center [667, 502] width 619 height 16
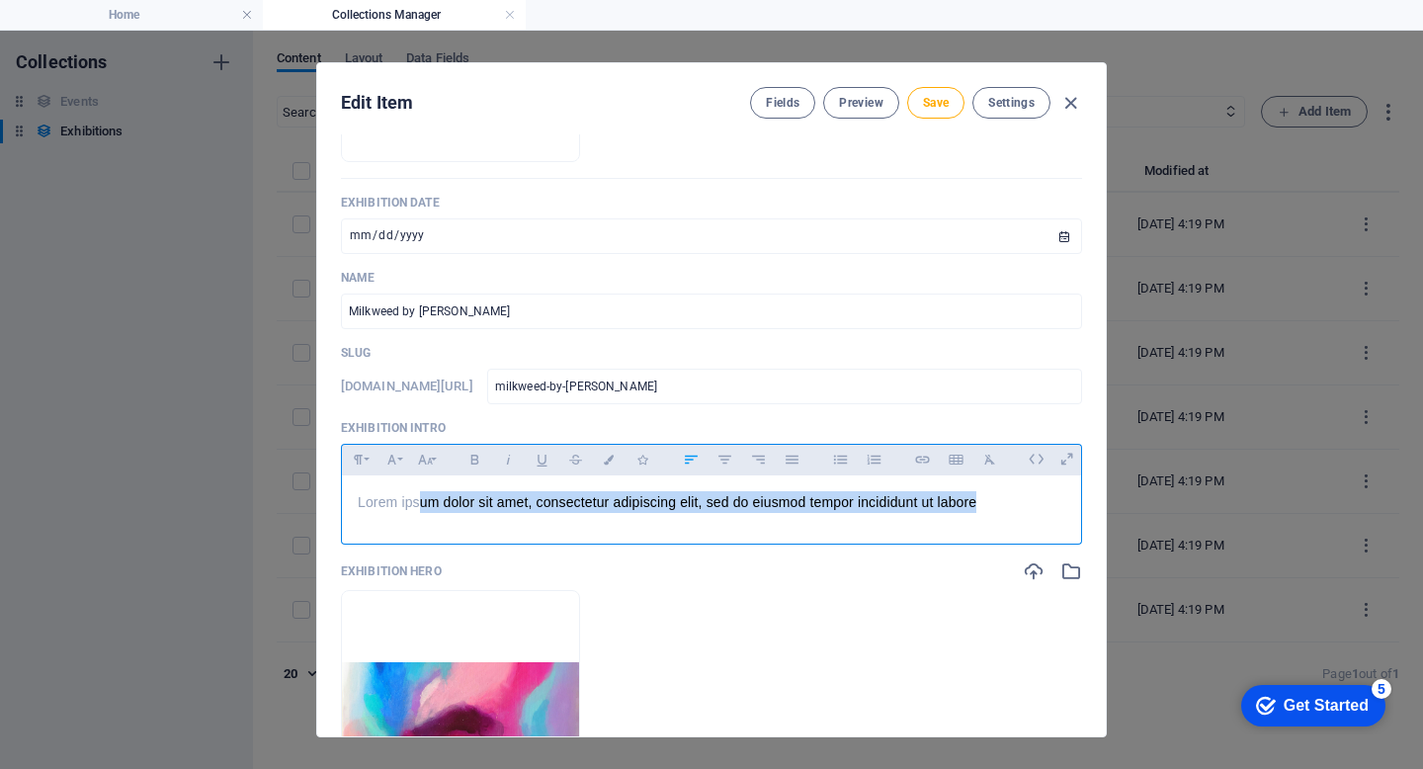
drag, startPoint x: 980, startPoint y: 497, endPoint x: 405, endPoint y: 497, distance: 575.2
click at [405, 497] on p "Lorem ipsum dolor sit amet, consectetur adipiscing elit, sed do eiusmod tempor …" at bounding box center [712, 502] width 708 height 22
click at [985, 502] on p "Lorem ipsum dolor sit amet, consectetur adipiscing elit, sed do eiusmod tempor …" at bounding box center [712, 502] width 708 height 22
drag, startPoint x: 985, startPoint y: 502, endPoint x: 343, endPoint y: 484, distance: 642.6
click at [343, 484] on div "Lorem ipsum dolor sit amet, consectetur adipiscing elit, sed do eiusmod tempor …" at bounding box center [711, 504] width 739 height 59
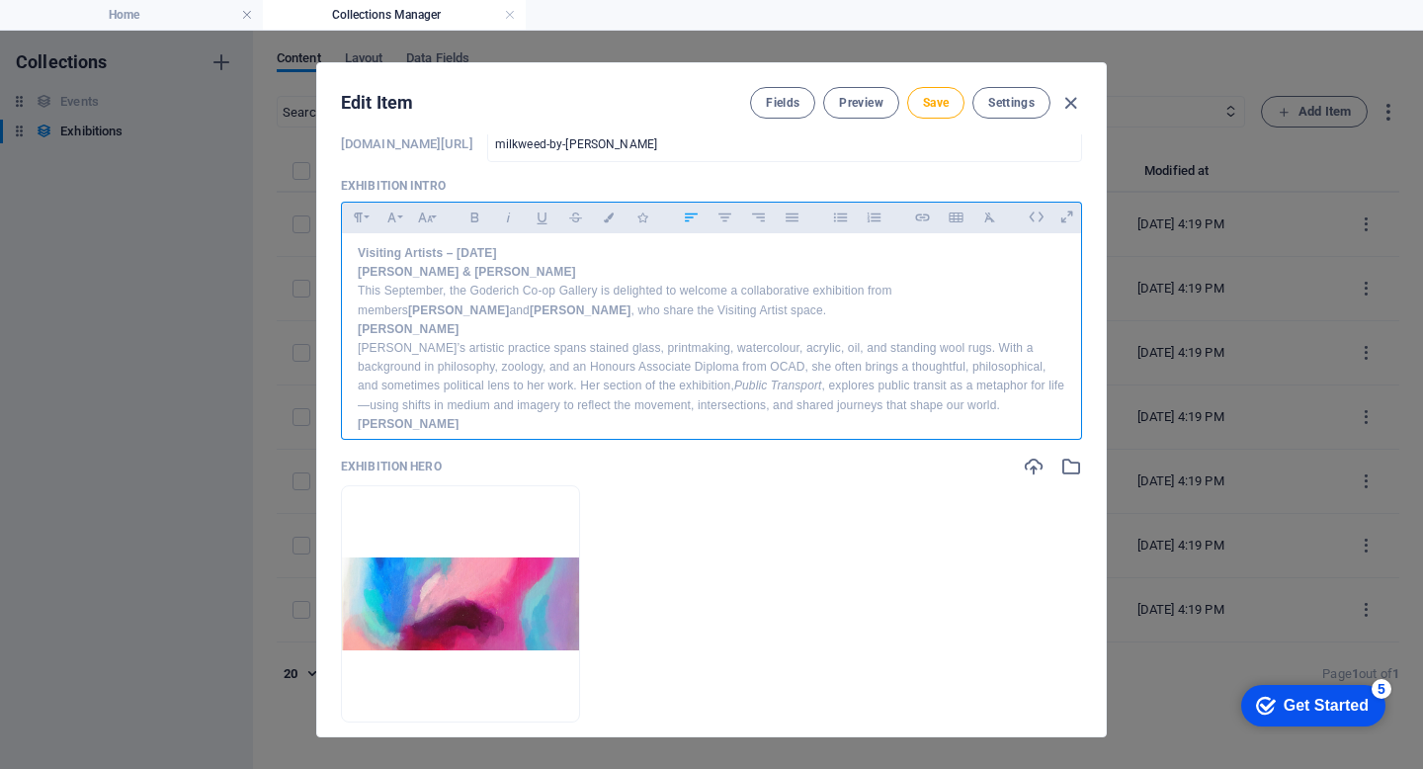
scroll to position [9, 0]
click at [925, 101] on span "Save" at bounding box center [936, 103] width 26 height 16
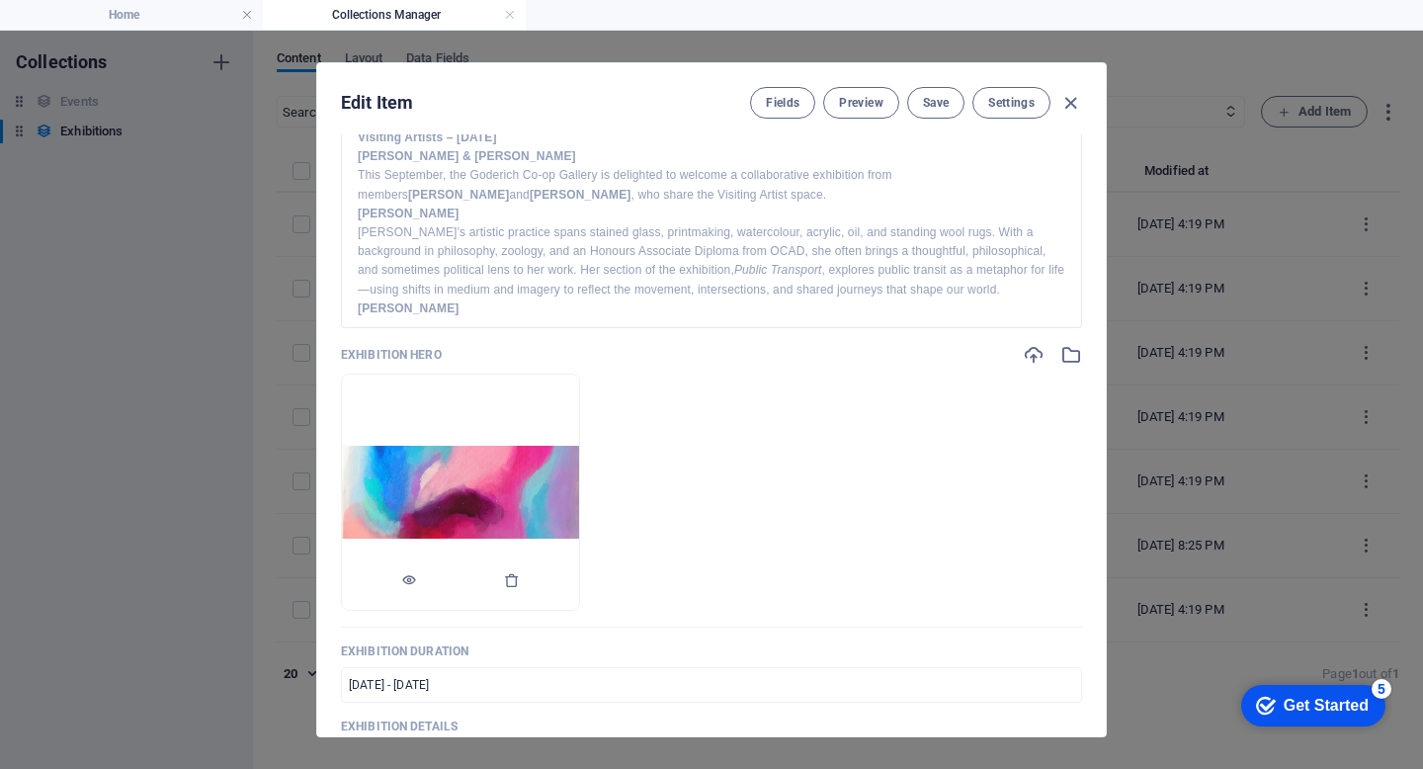
scroll to position [631, 0]
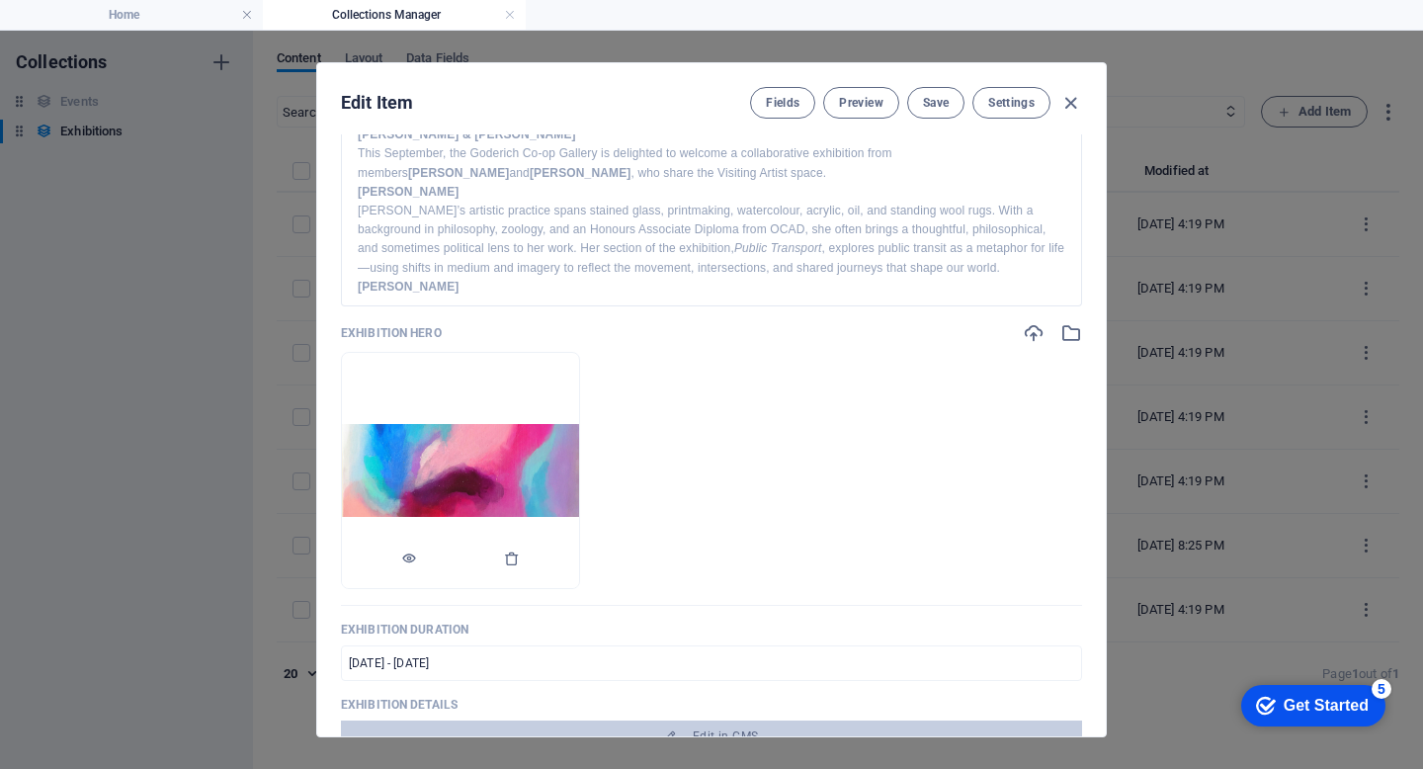
click at [579, 482] on img at bounding box center [460, 470] width 237 height 92
click at [1030, 332] on icon "button" at bounding box center [1034, 333] width 22 height 22
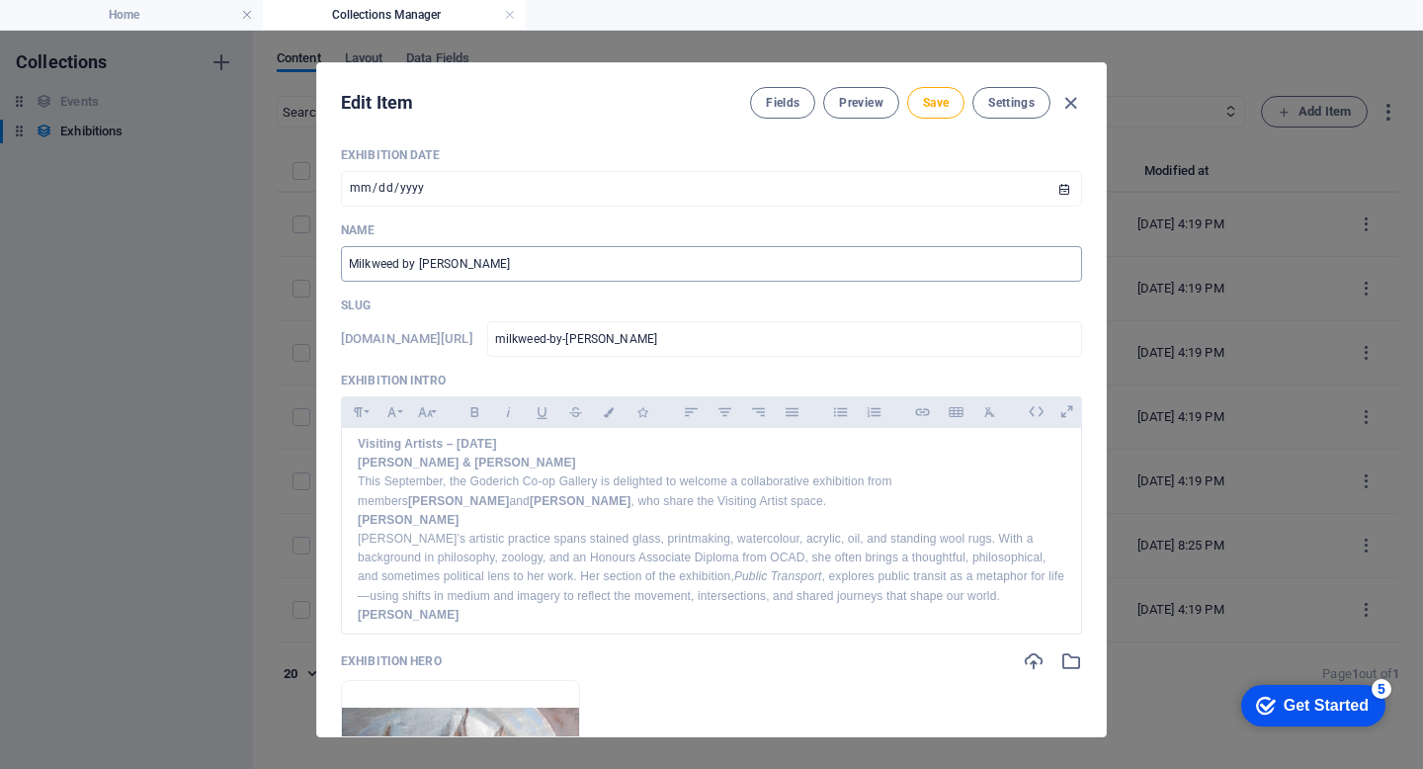
scroll to position [231, 0]
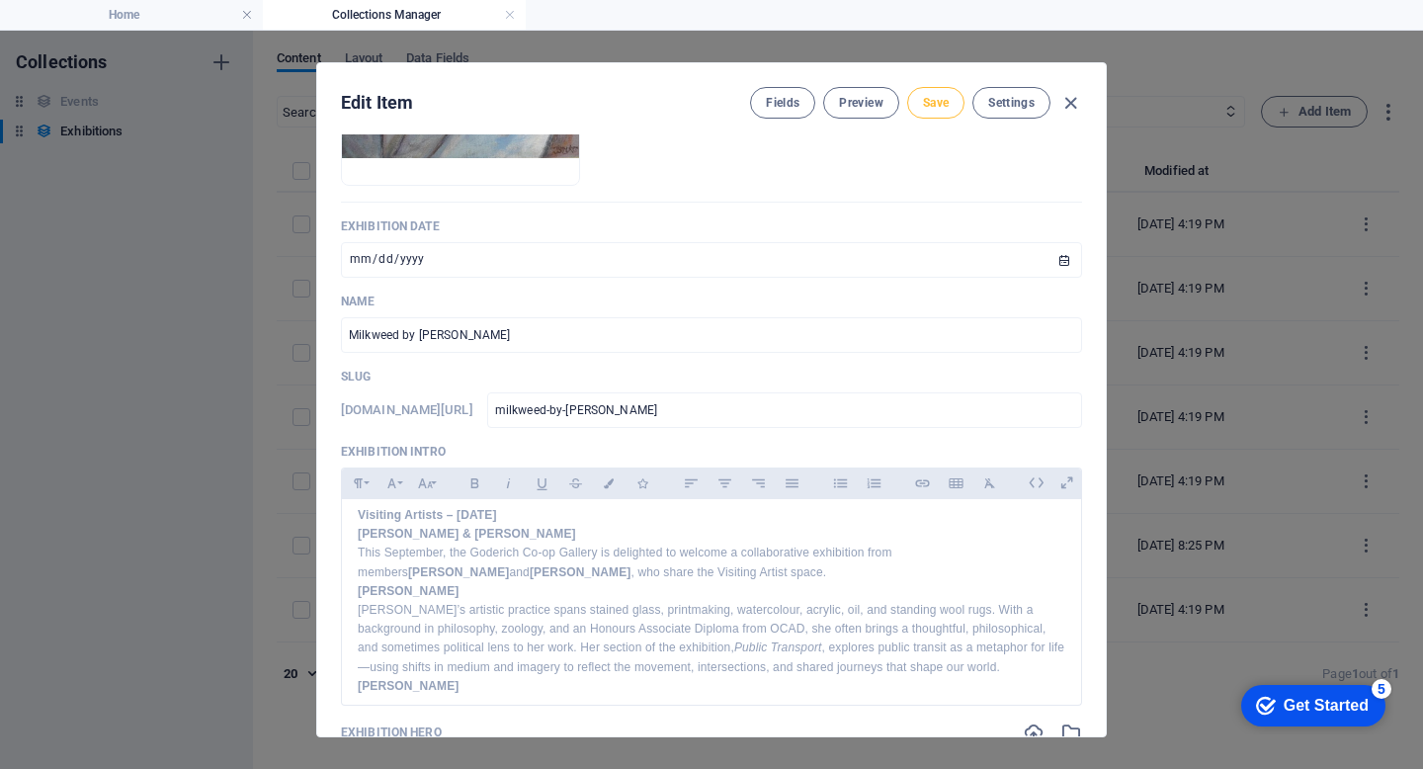
click at [934, 102] on span "Save" at bounding box center [936, 103] width 26 height 16
click at [1071, 106] on icon "button" at bounding box center [1070, 103] width 23 height 23
type input "milkweed-by-[PERSON_NAME]"
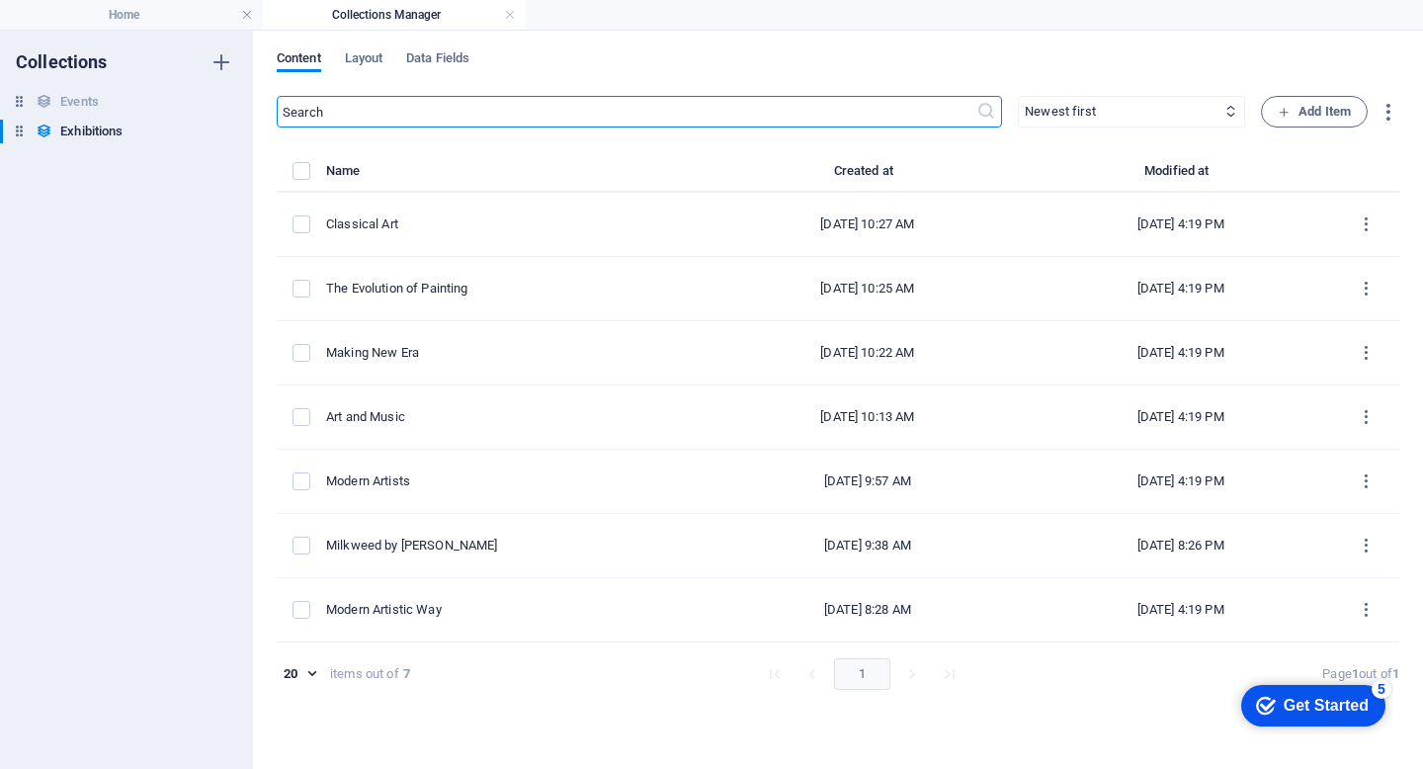
scroll to position [0, 0]
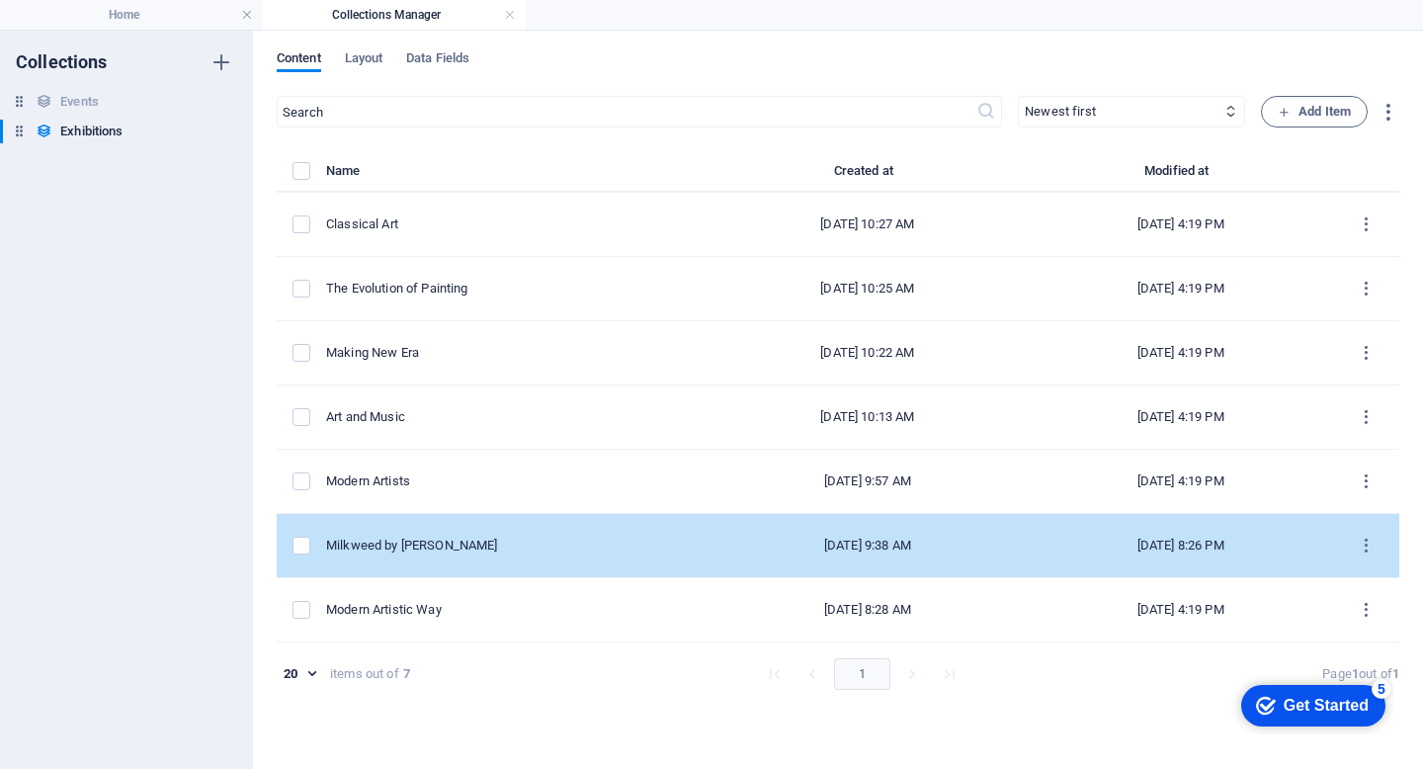
click at [810, 547] on div "[DATE] 9:38 AM" at bounding box center [867, 546] width 291 height 18
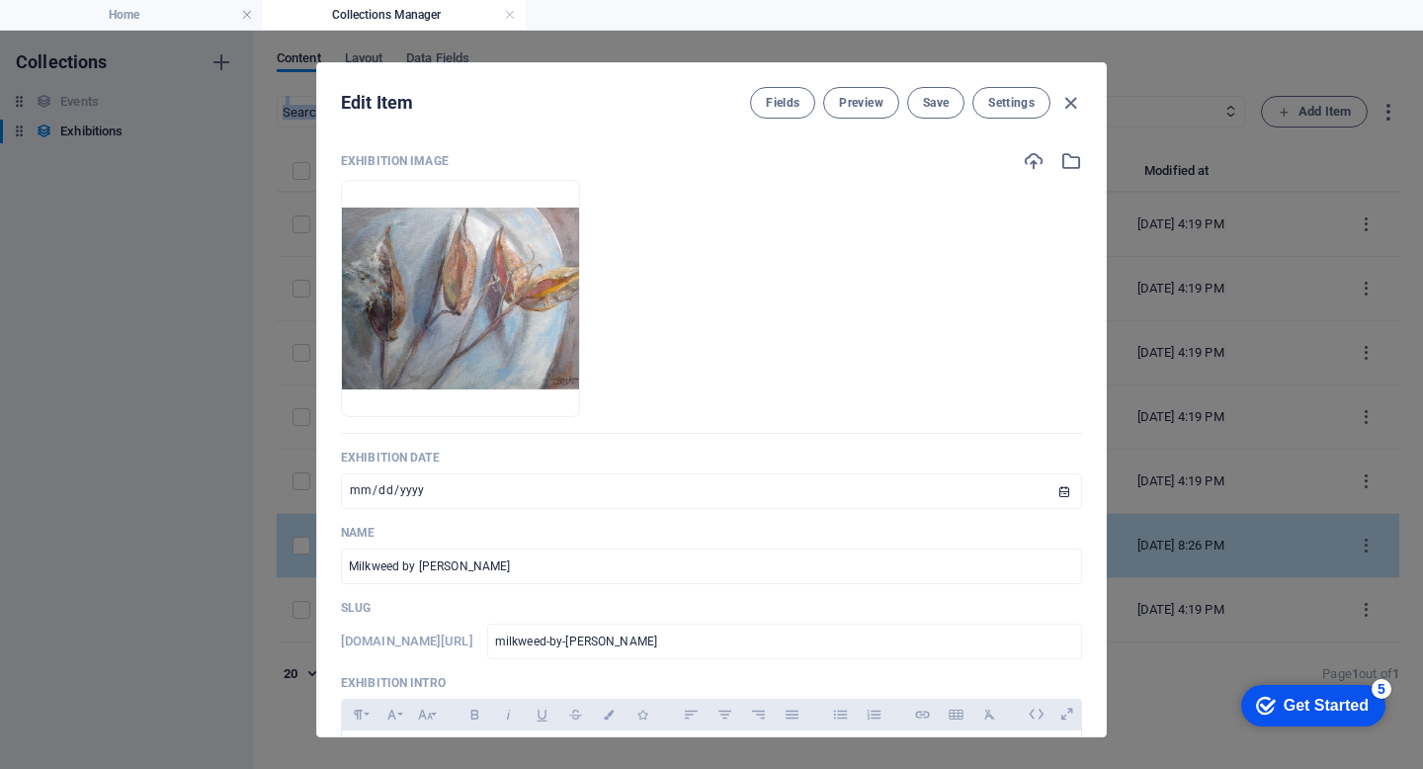
click at [810, 547] on div "Name Milkweed by [PERSON_NAME] ​" at bounding box center [711, 554] width 741 height 59
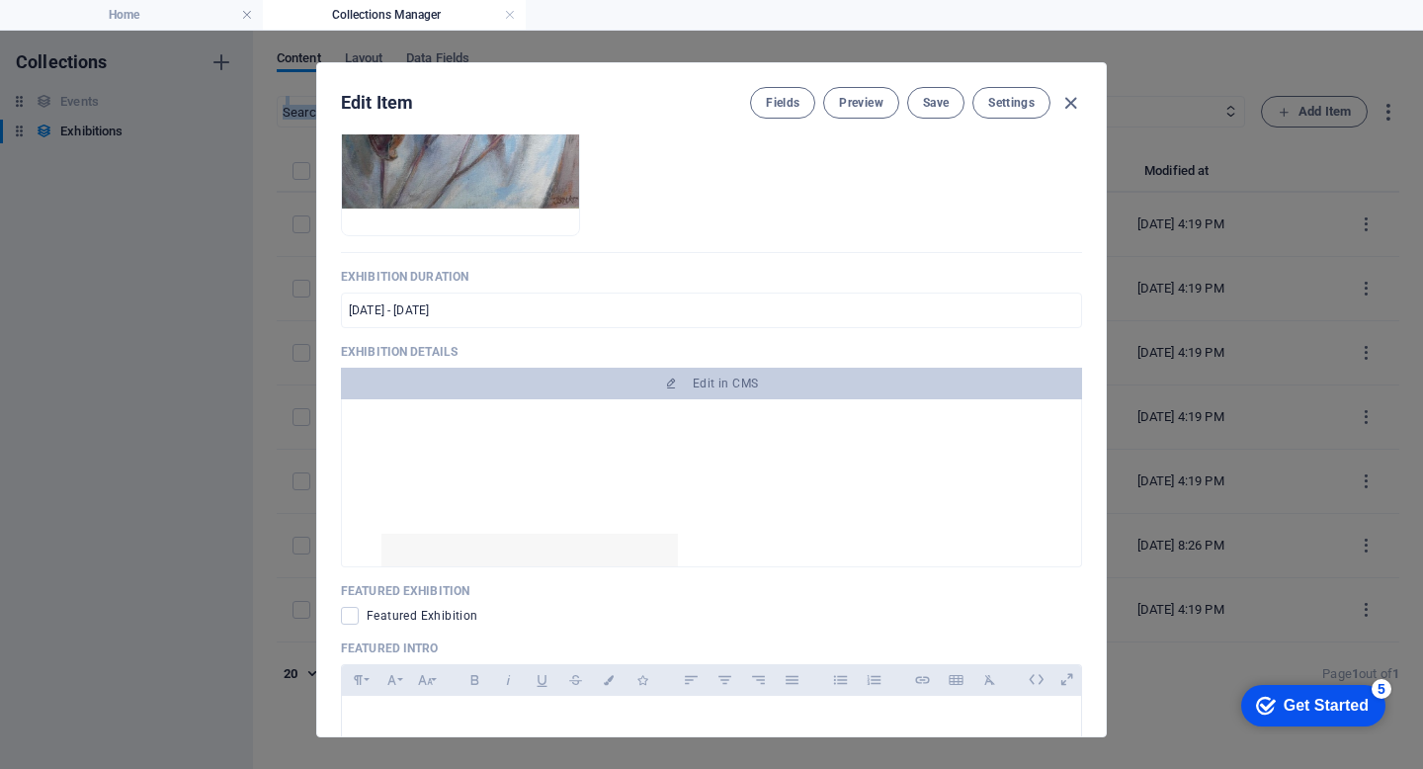
scroll to position [562, 0]
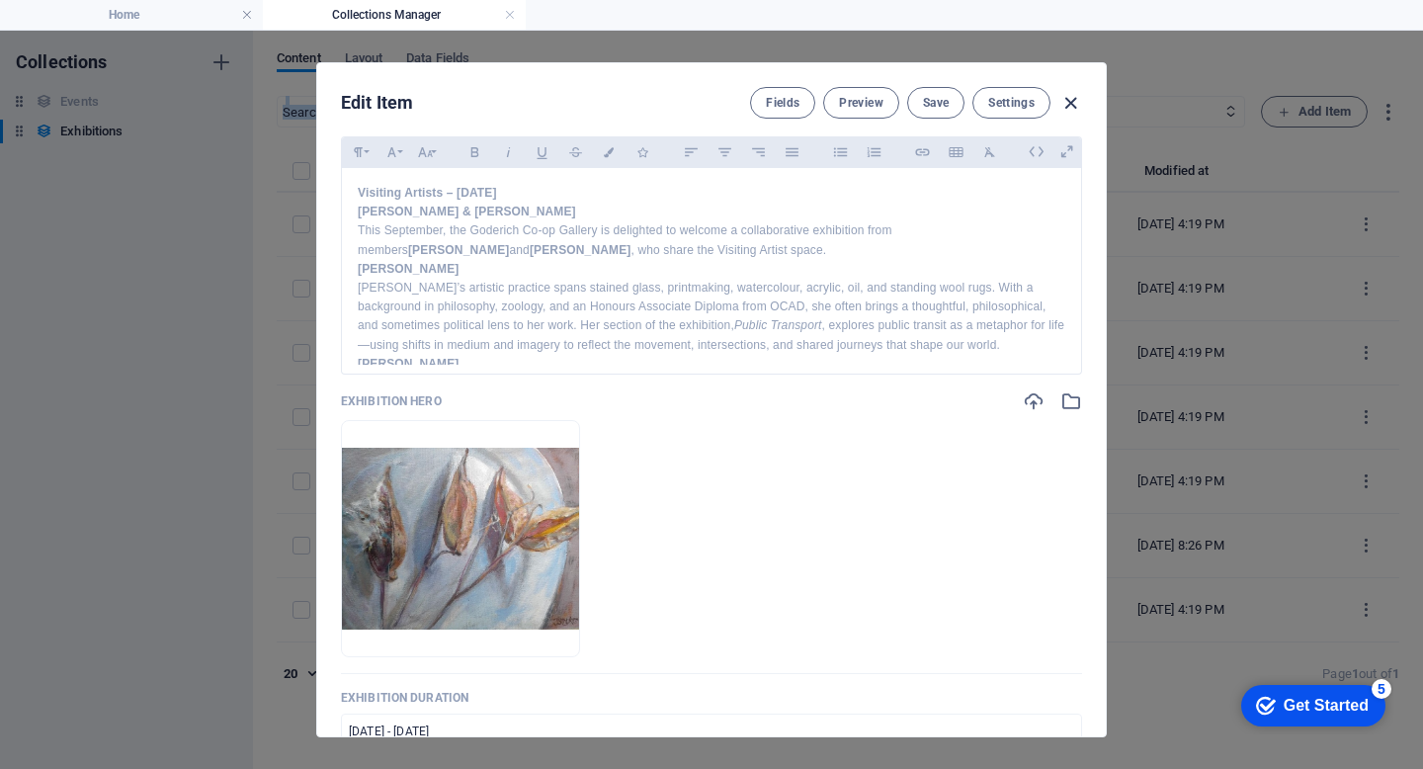
click at [1069, 100] on icon "button" at bounding box center [1070, 103] width 23 height 23
type input "milkweed-by-[PERSON_NAME]"
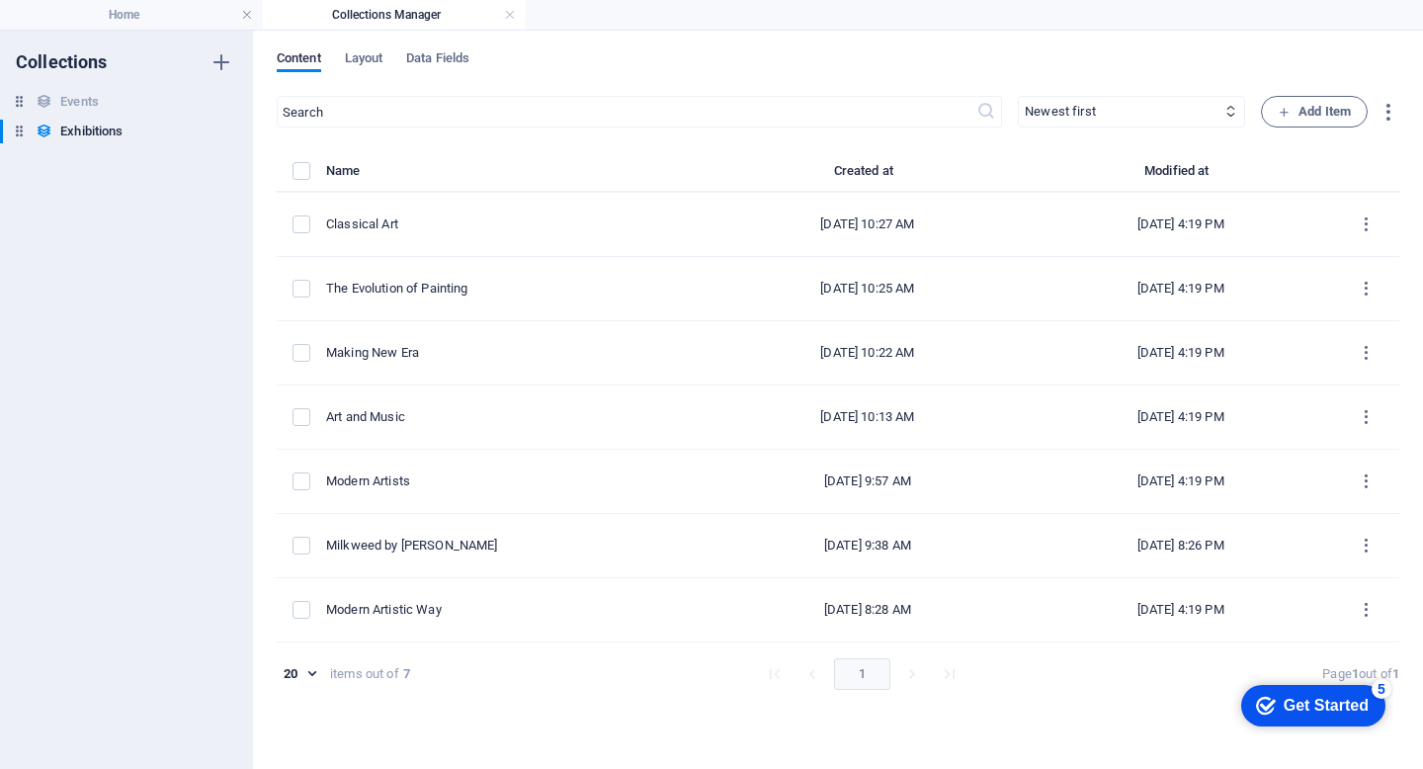
scroll to position [0, 0]
